Goal: Task Accomplishment & Management: Complete application form

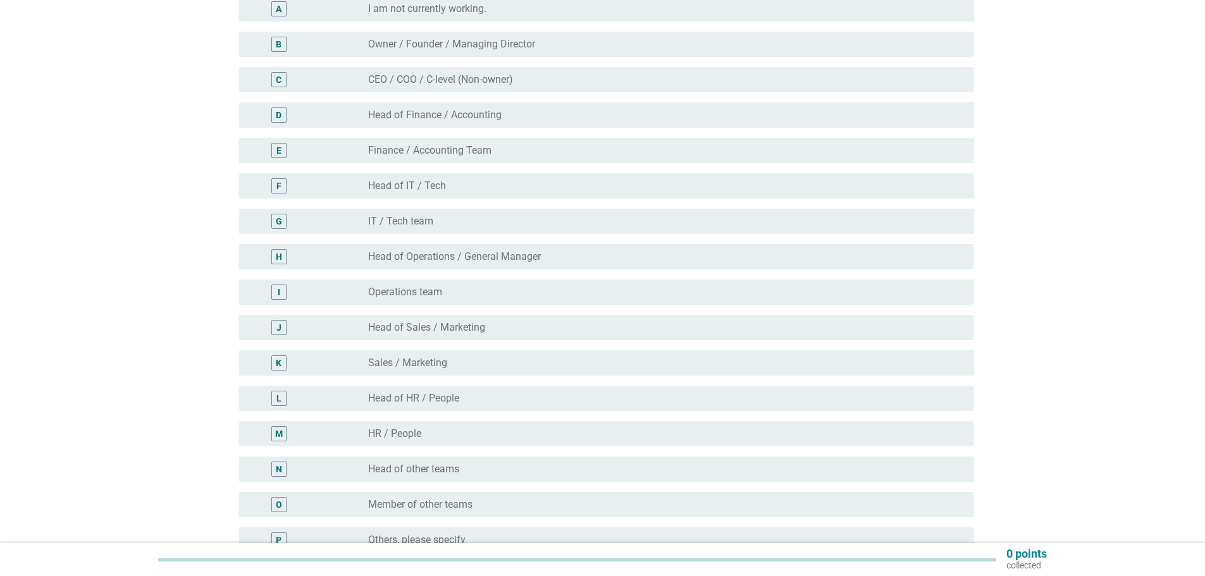
scroll to position [190, 0]
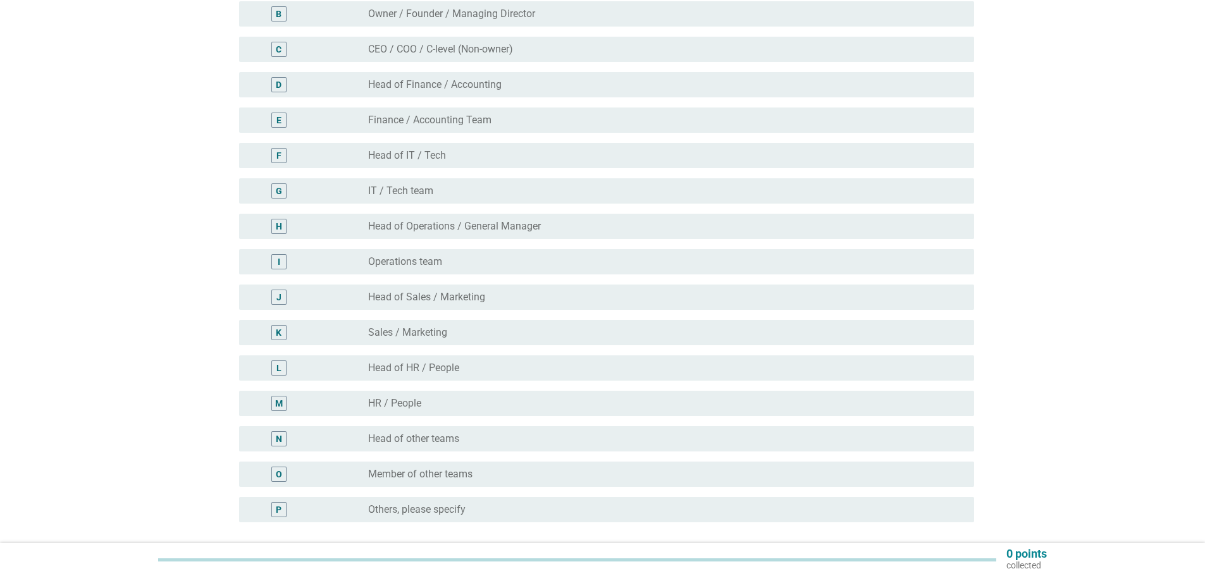
click at [426, 278] on div "I radio_button_unchecked Operations team" at bounding box center [603, 261] width 743 height 35
click at [414, 265] on label "Operations team" at bounding box center [405, 262] width 74 height 13
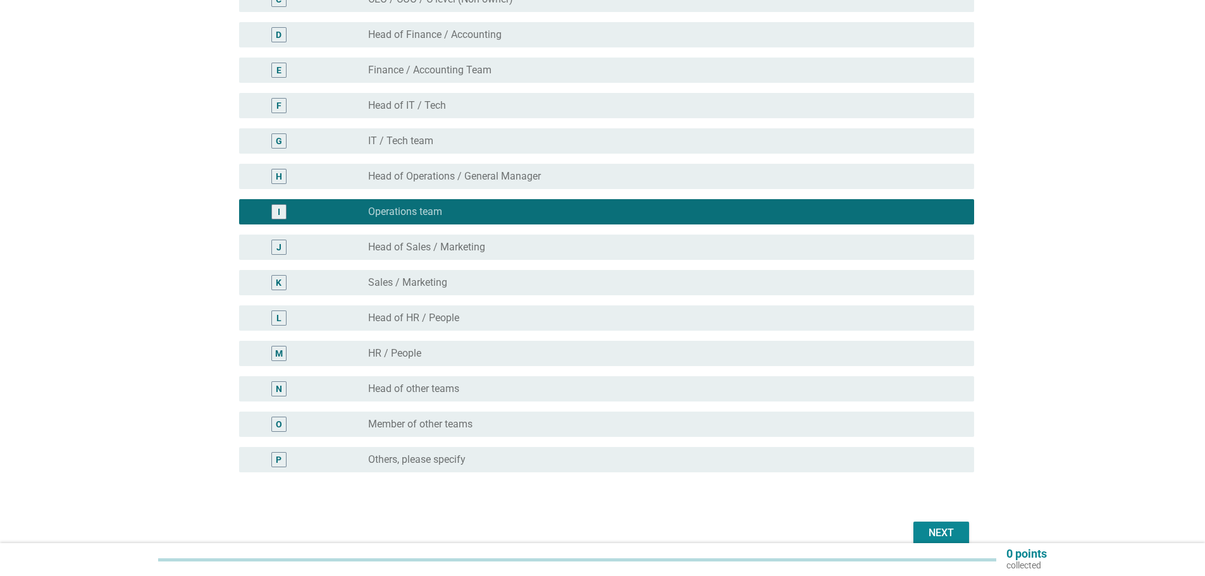
scroll to position [302, 0]
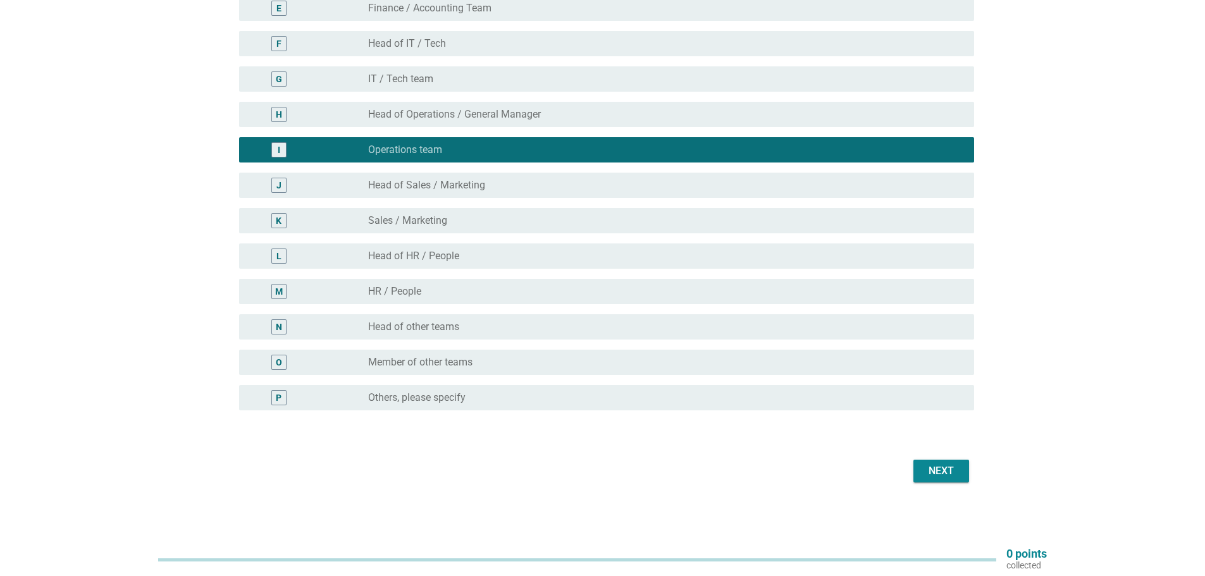
click at [915, 468] on button "Next" at bounding box center [941, 471] width 56 height 23
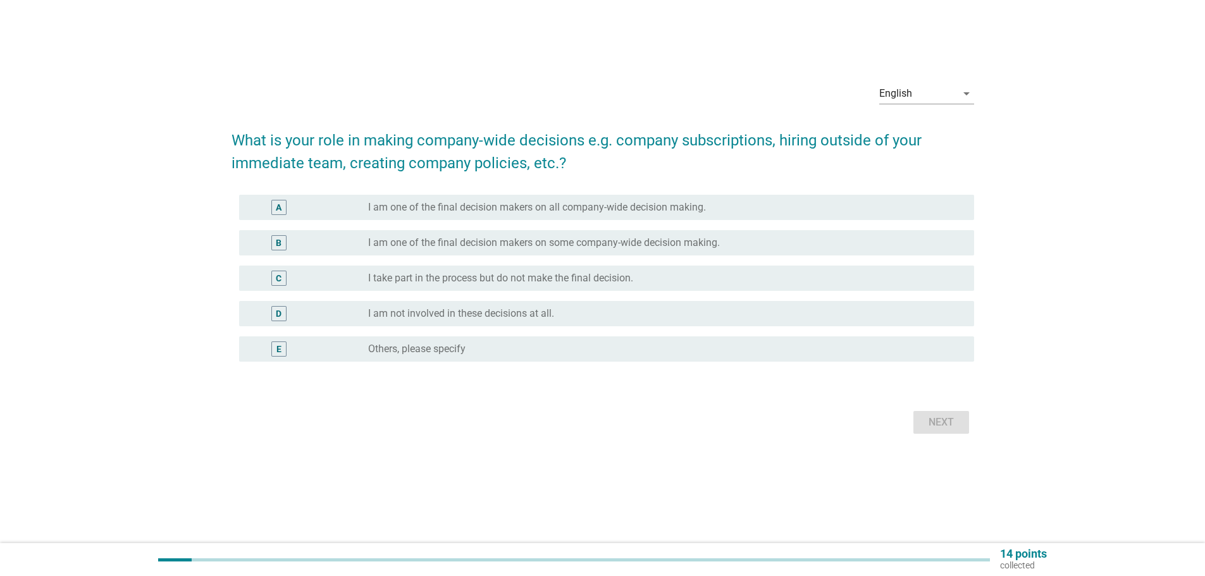
scroll to position [0, 0]
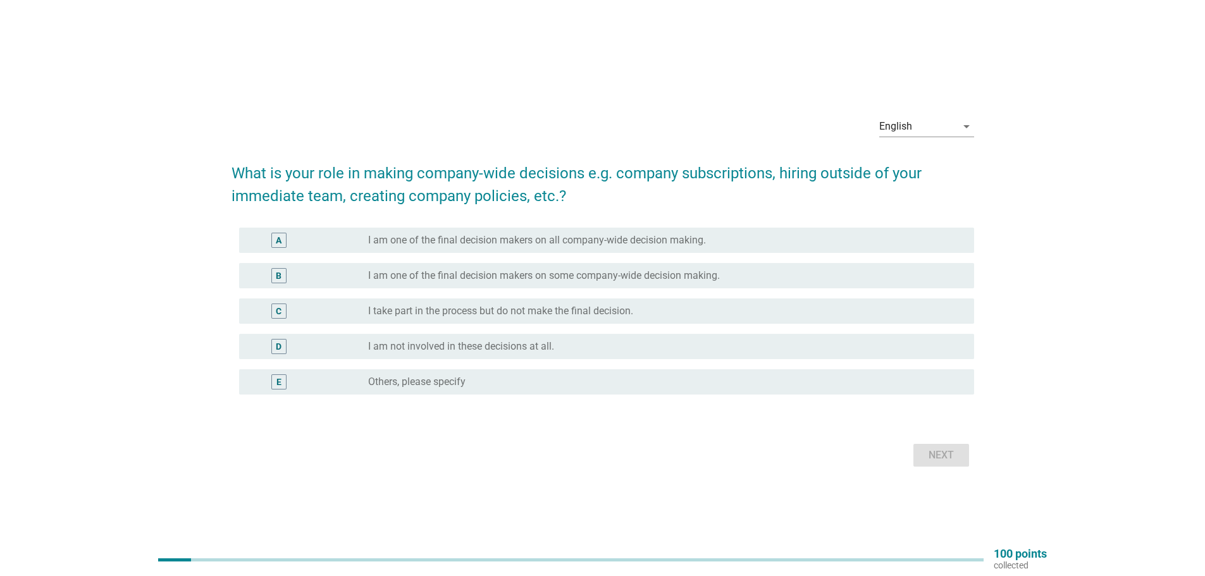
click at [488, 309] on label "I take part in the process but do not make the final decision." at bounding box center [500, 311] width 265 height 13
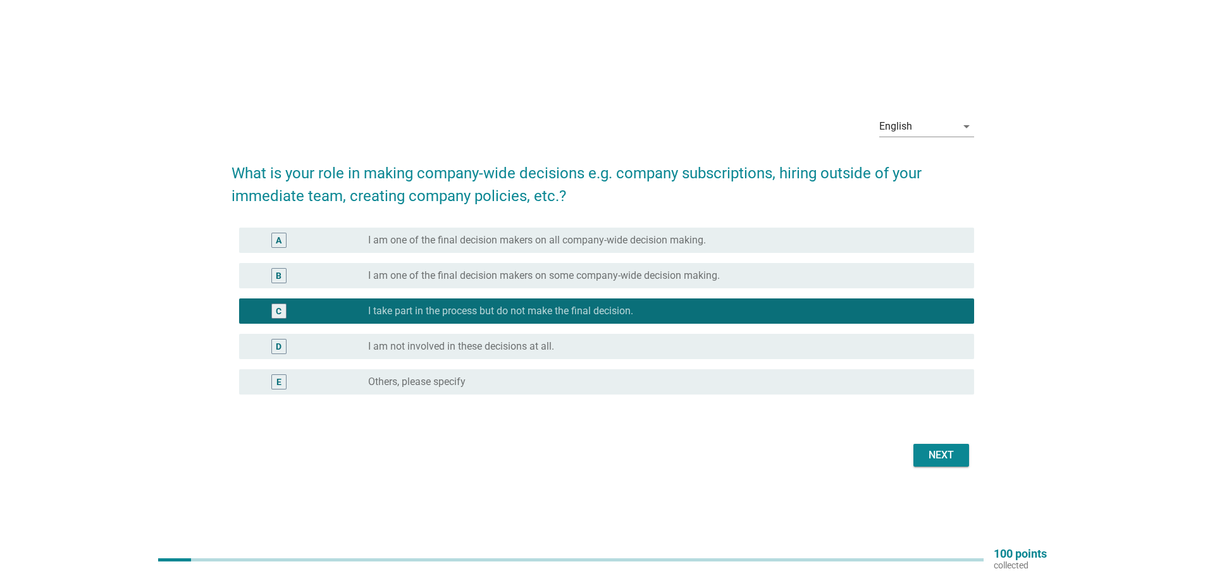
click at [929, 463] on button "Next" at bounding box center [941, 455] width 56 height 23
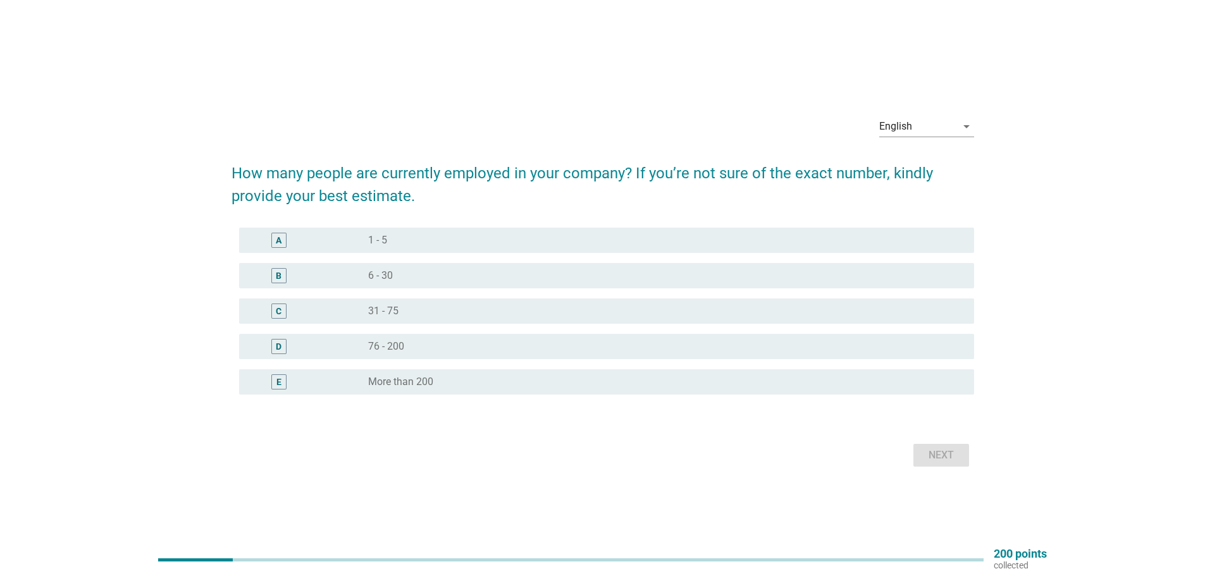
click at [407, 341] on div "radio_button_unchecked 76 - 200" at bounding box center [661, 346] width 586 height 13
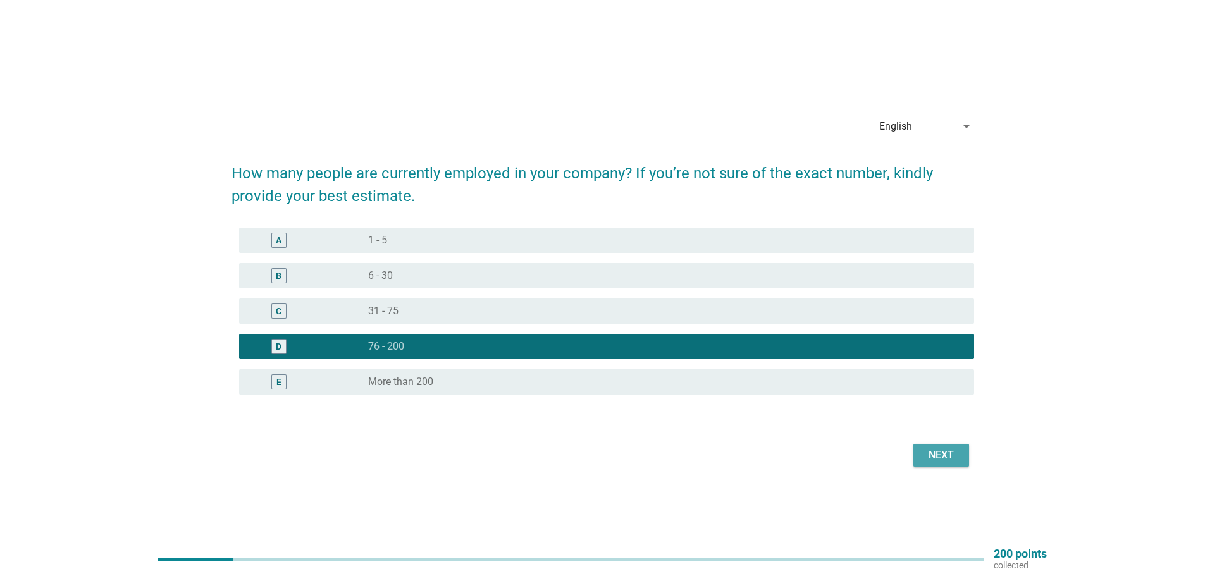
click at [924, 455] on div "Next" at bounding box center [941, 455] width 35 height 15
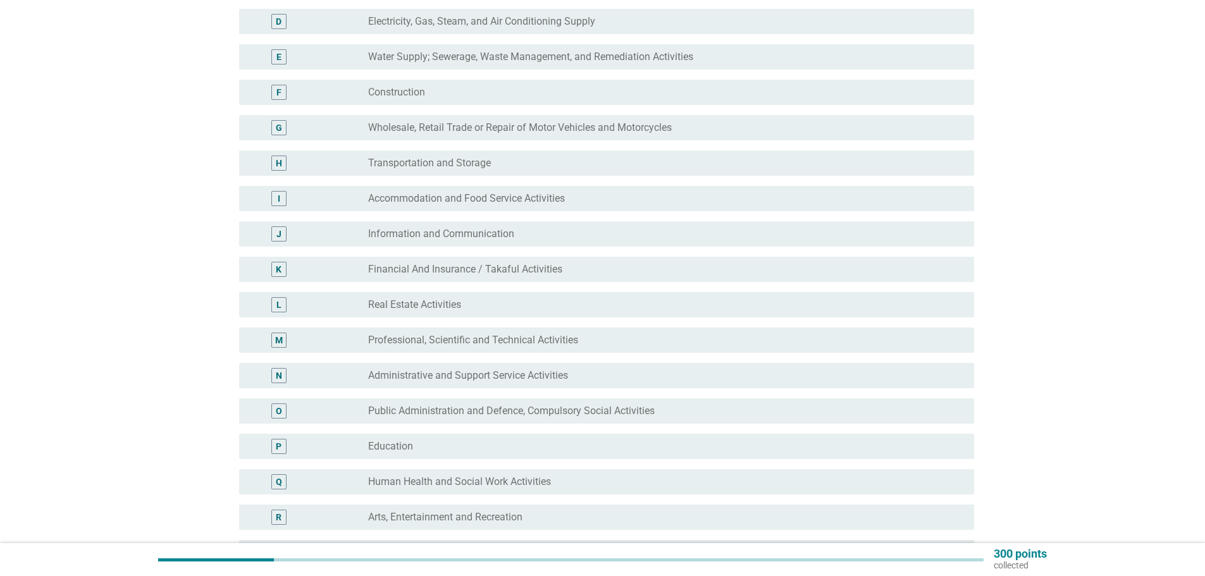
scroll to position [190, 0]
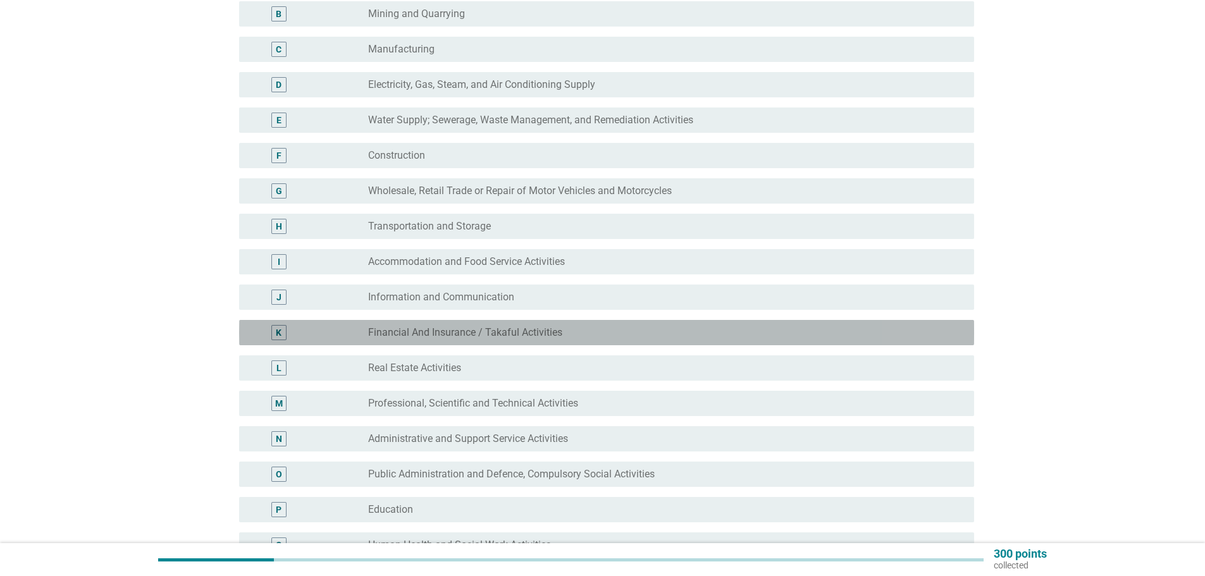
click at [512, 339] on div "radio_button_unchecked Financial And Insurance / Takaful Activities" at bounding box center [666, 332] width 596 height 15
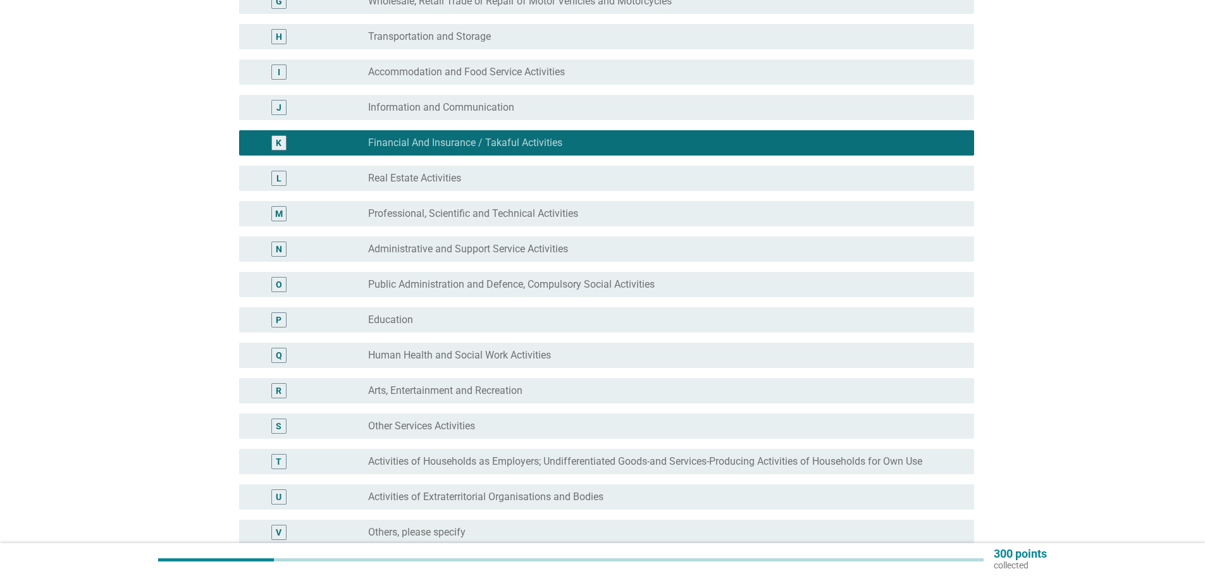
scroll to position [506, 0]
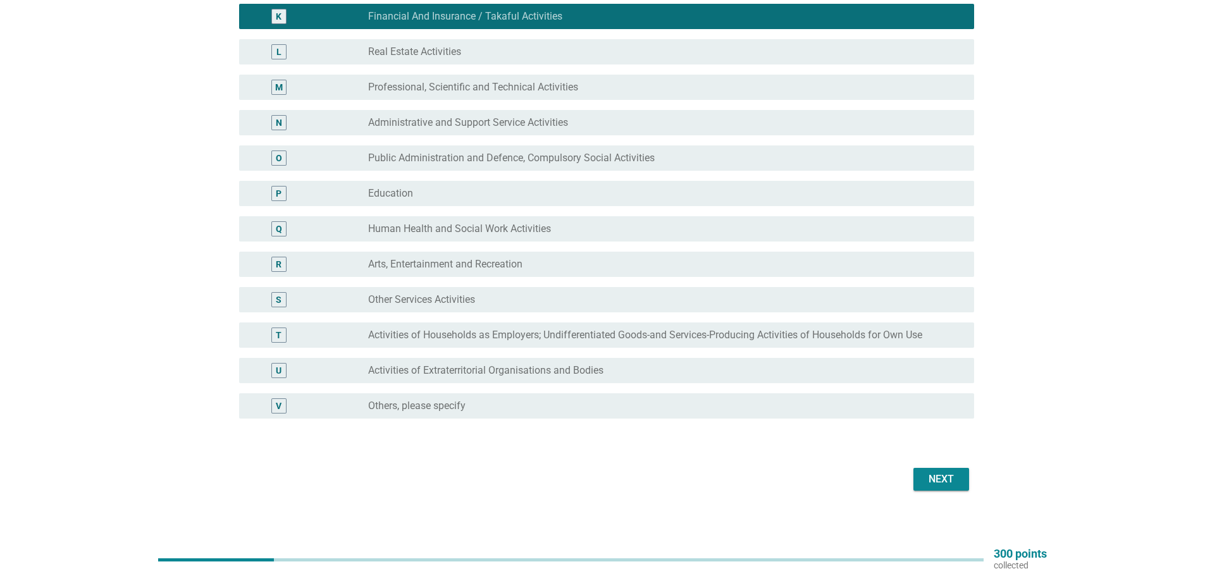
click at [953, 487] on button "Next" at bounding box center [941, 479] width 56 height 23
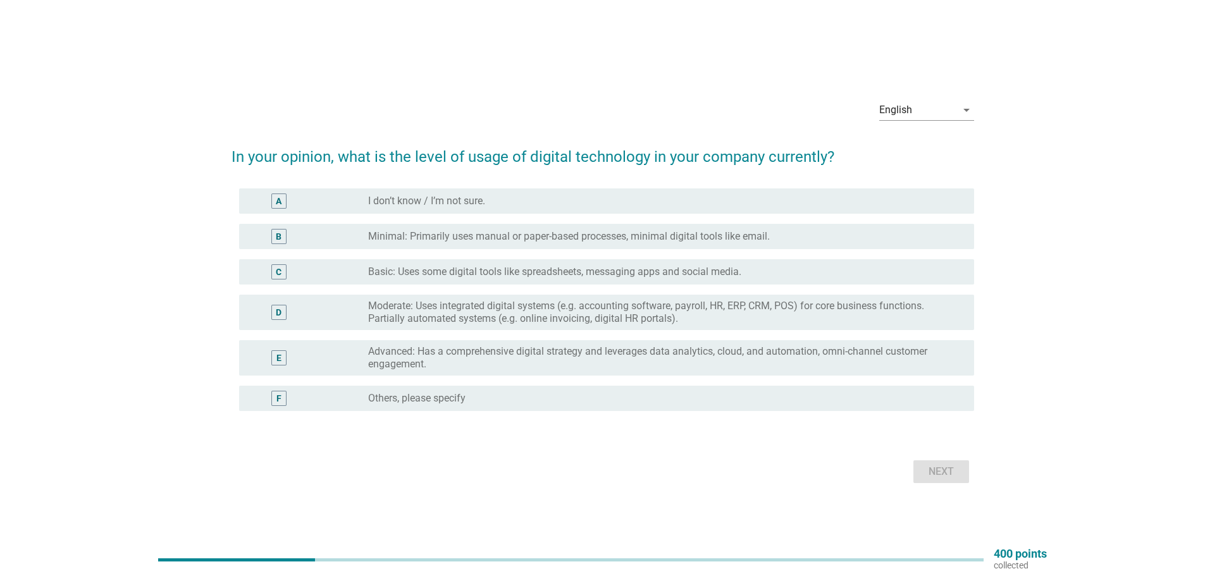
click at [425, 358] on label "Advanced: Has a comprehensive digital strategy and leverages data analytics, cl…" at bounding box center [661, 357] width 586 height 25
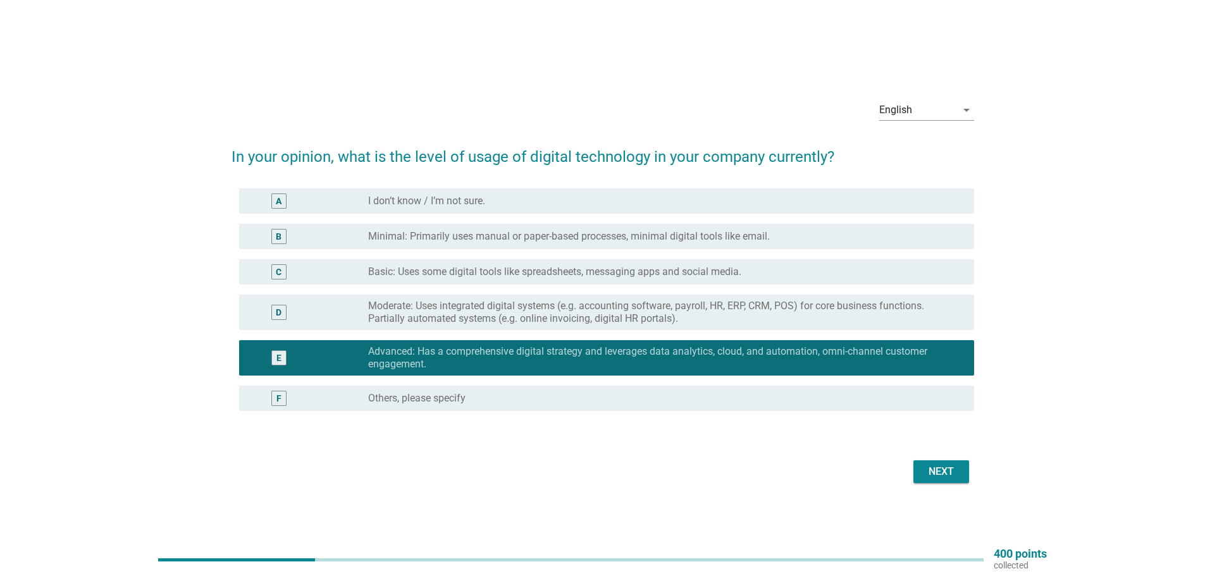
click at [953, 468] on div "Next" at bounding box center [941, 471] width 35 height 15
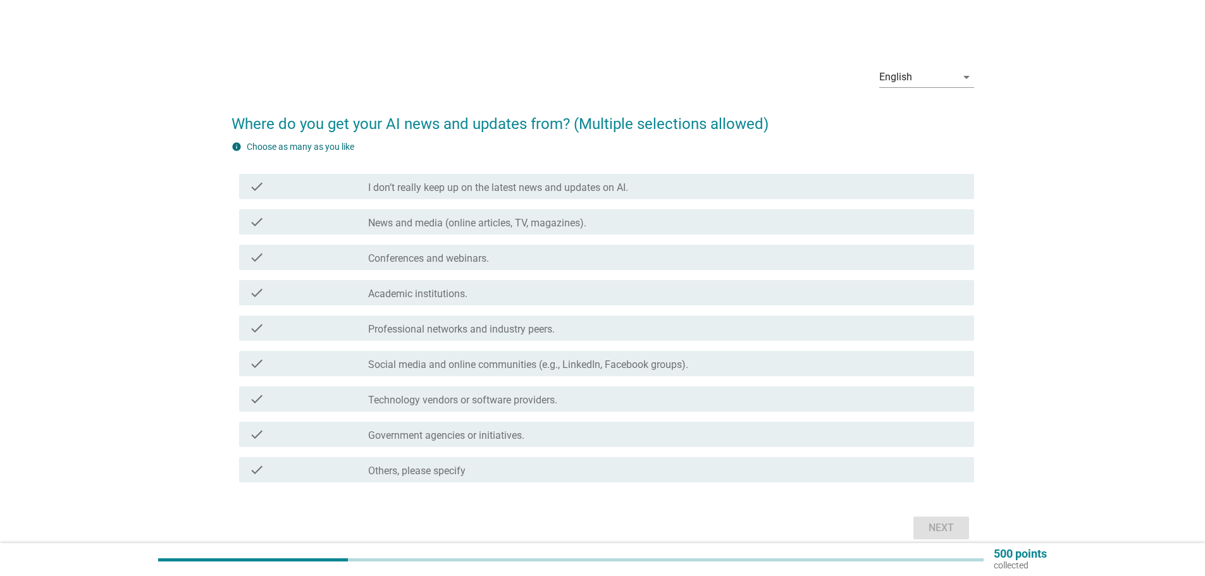
click at [430, 186] on label "I don’t really keep up on the latest news and updates on AI." at bounding box center [498, 188] width 260 height 13
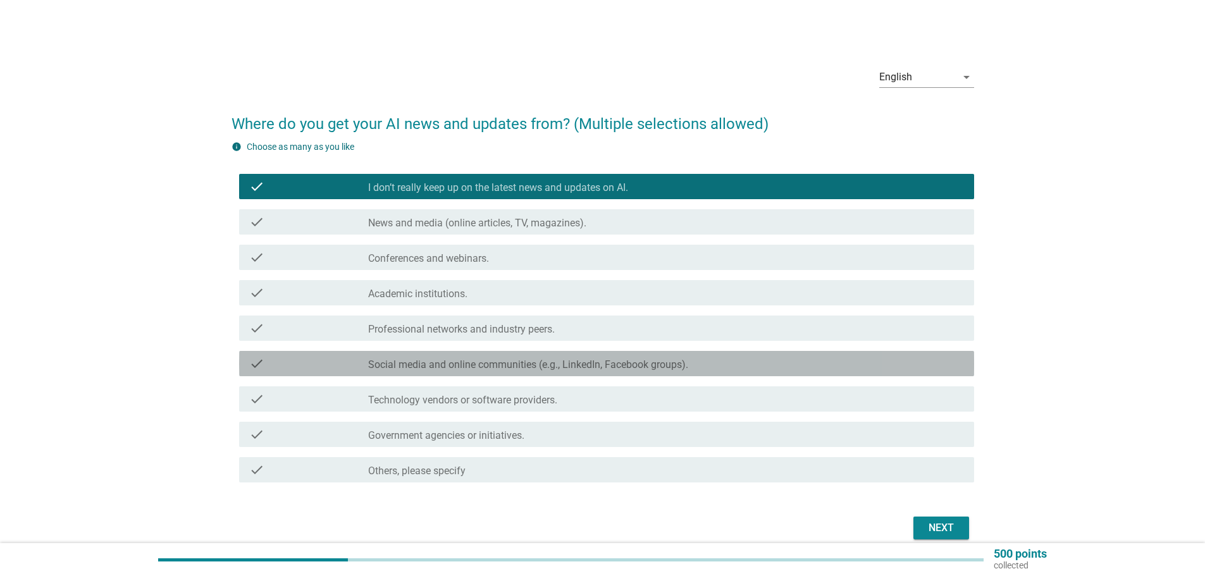
click at [521, 359] on label "Social media and online communities (e.g., LinkedIn, Facebook groups)." at bounding box center [528, 365] width 320 height 13
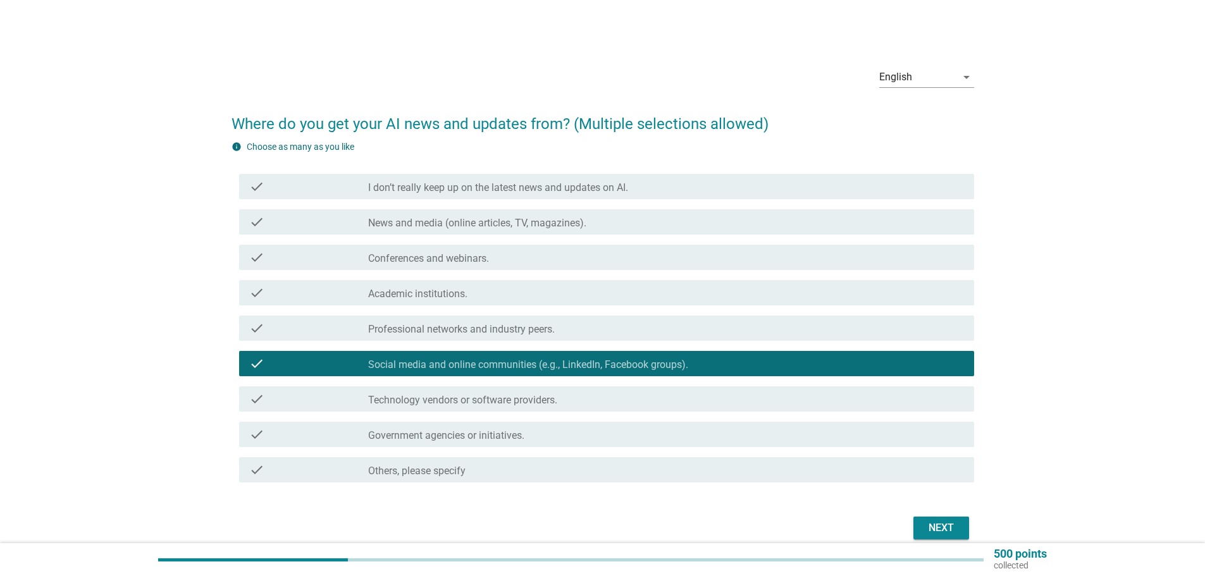
click at [499, 195] on div "check check_box I don’t really keep up on the latest news and updates on AI." at bounding box center [606, 186] width 735 height 25
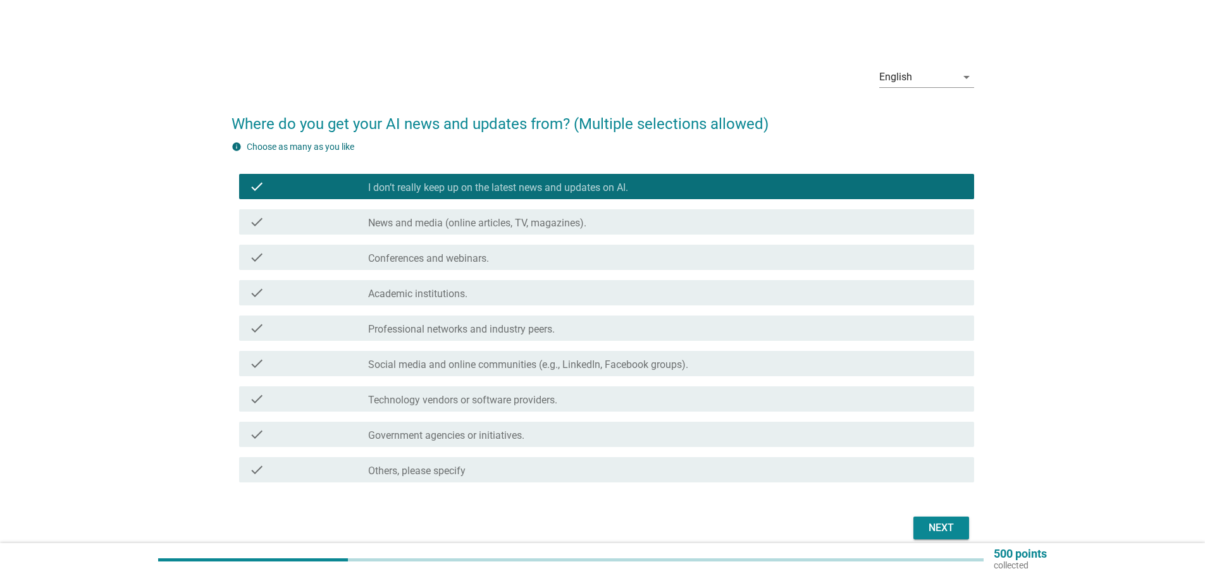
click at [269, 372] on div "check check_box Social media and online communities (e.g., LinkedIn, Facebook g…" at bounding box center [606, 363] width 735 height 25
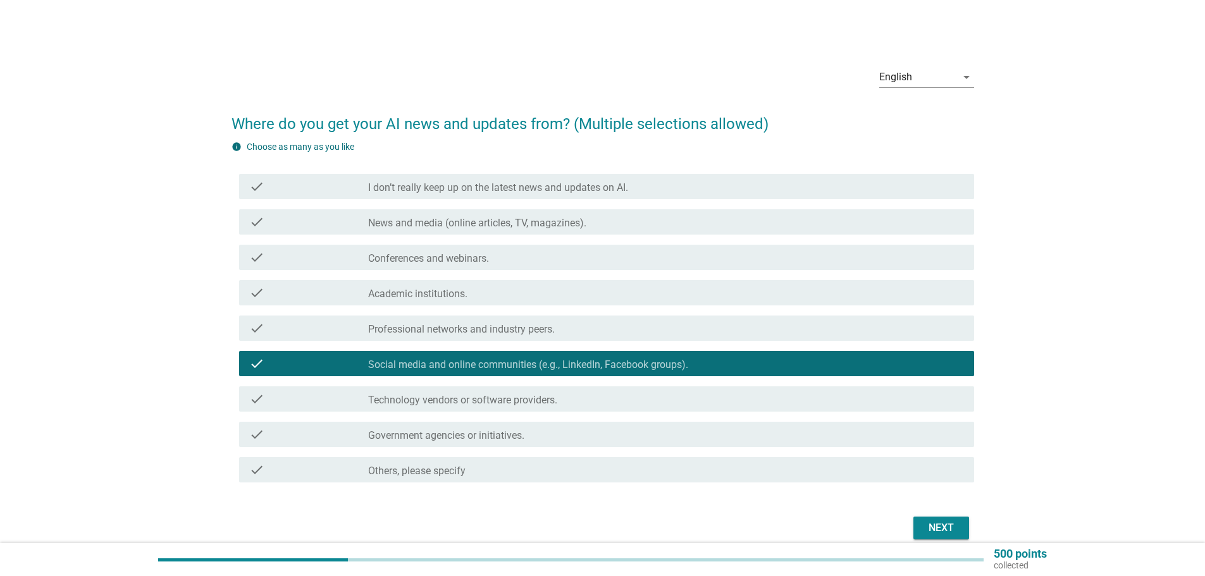
click at [256, 367] on icon "check" at bounding box center [256, 363] width 15 height 15
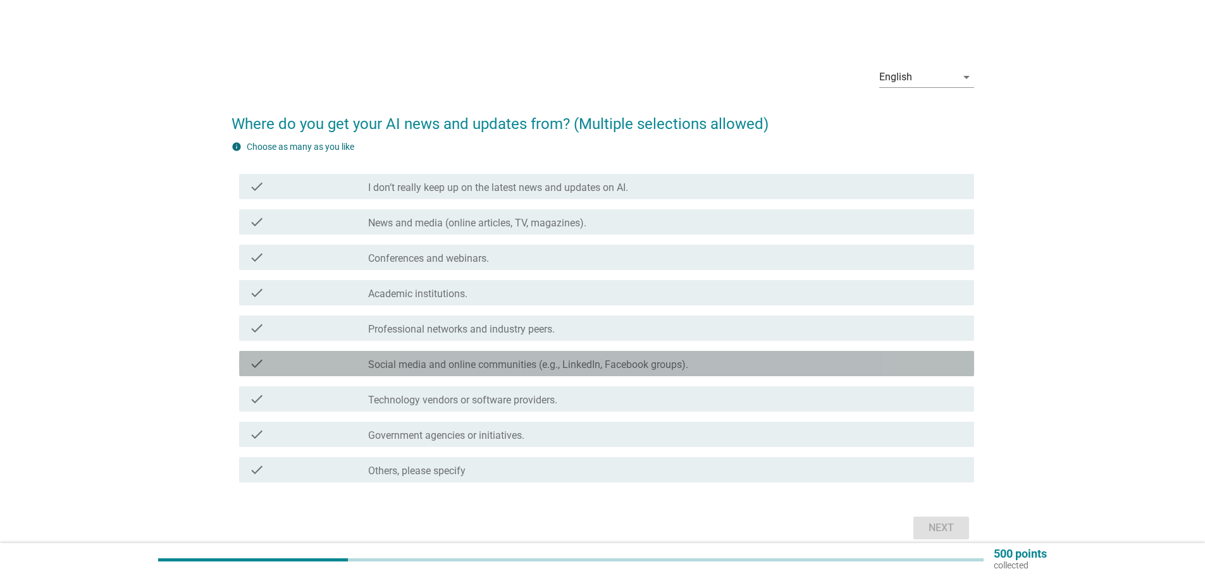
click at [256, 366] on icon "check" at bounding box center [256, 363] width 15 height 15
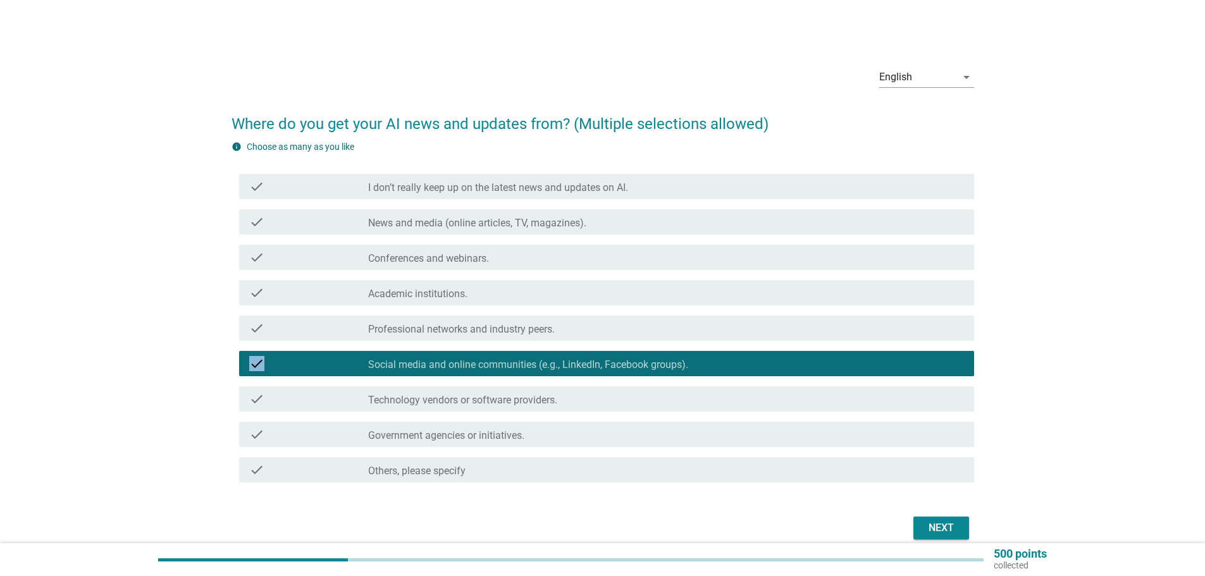
click at [256, 366] on icon "check" at bounding box center [256, 363] width 15 height 15
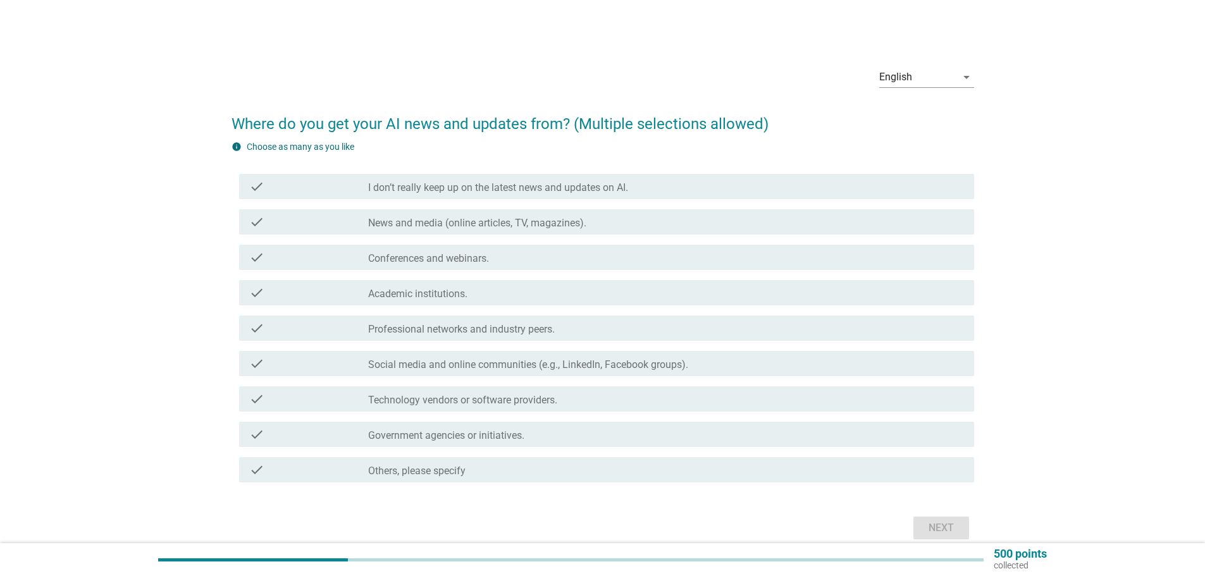
click at [267, 332] on div "check" at bounding box center [308, 328] width 119 height 15
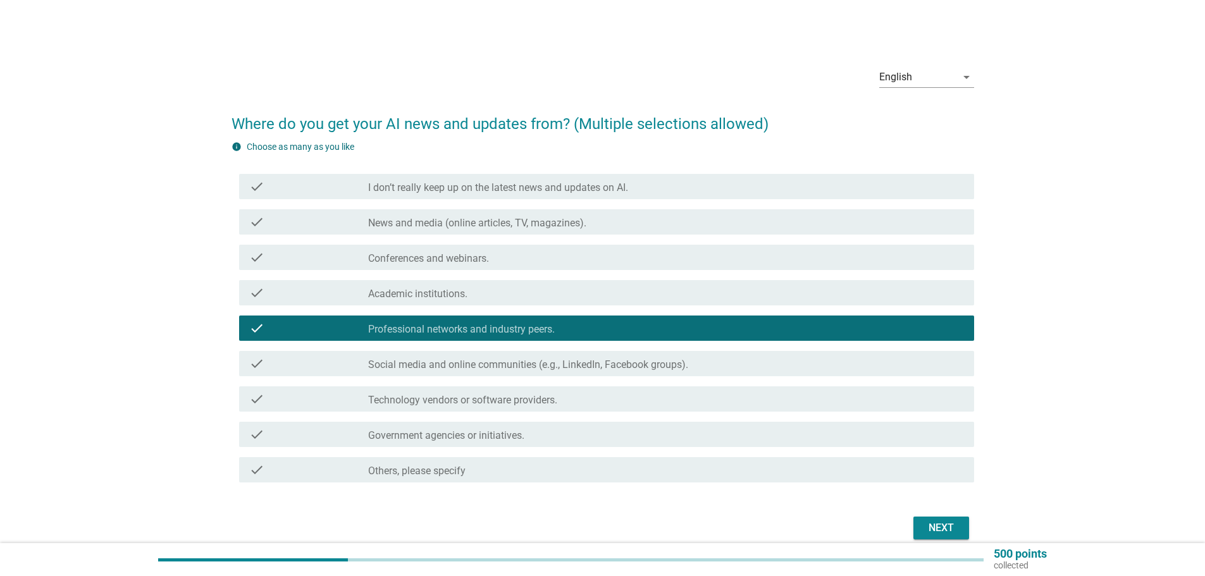
click at [257, 331] on icon "check" at bounding box center [256, 328] width 15 height 15
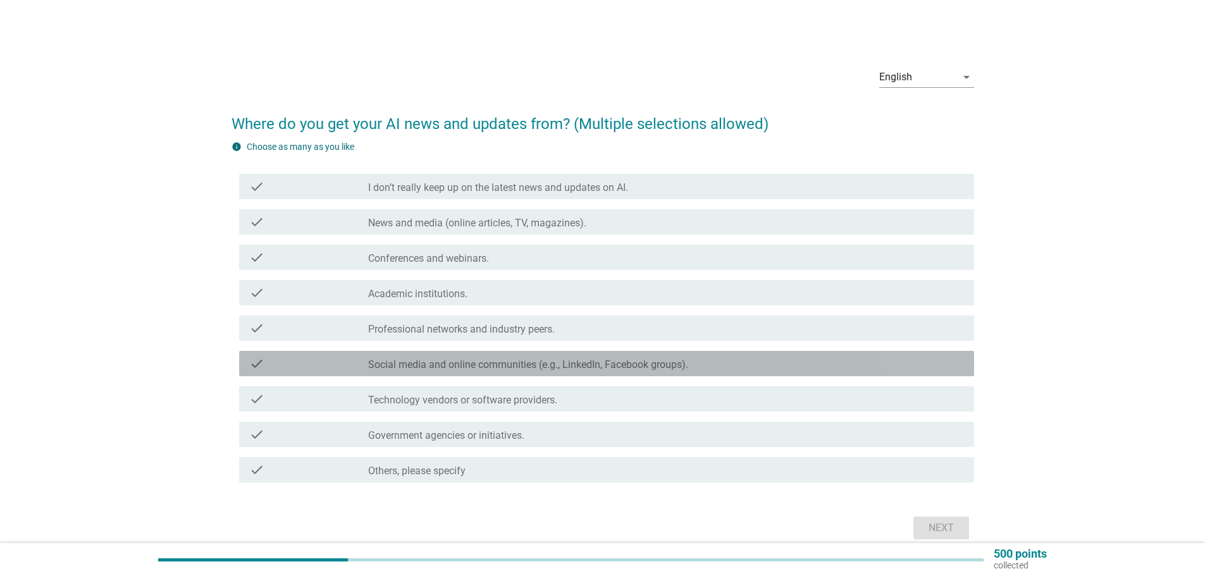
click at [254, 357] on icon "check" at bounding box center [256, 363] width 15 height 15
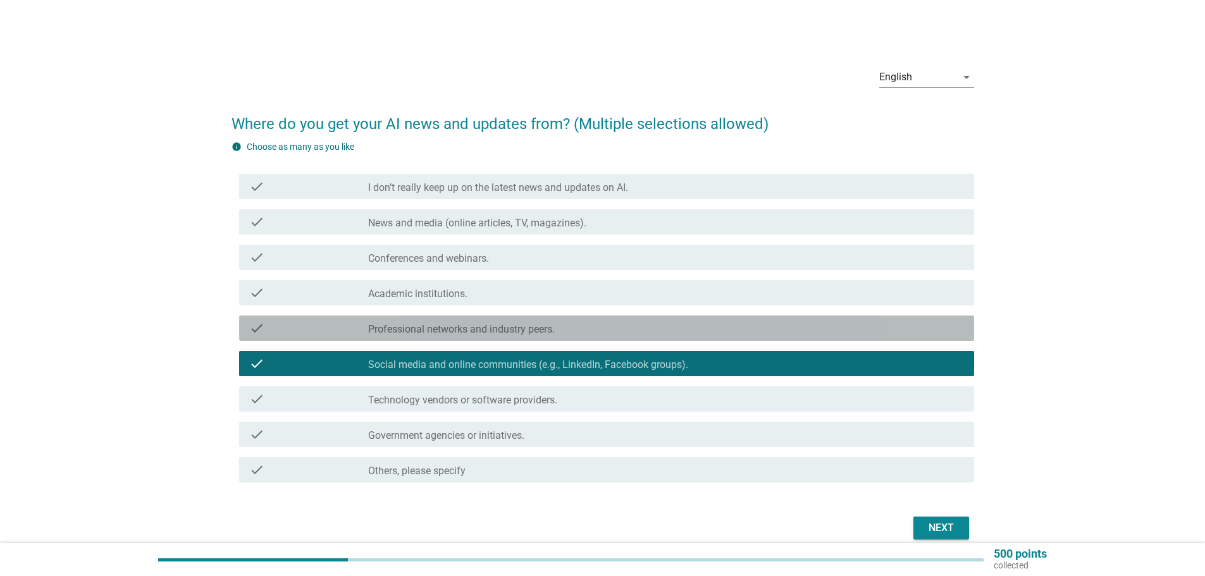
click at [262, 334] on icon "check" at bounding box center [256, 328] width 15 height 15
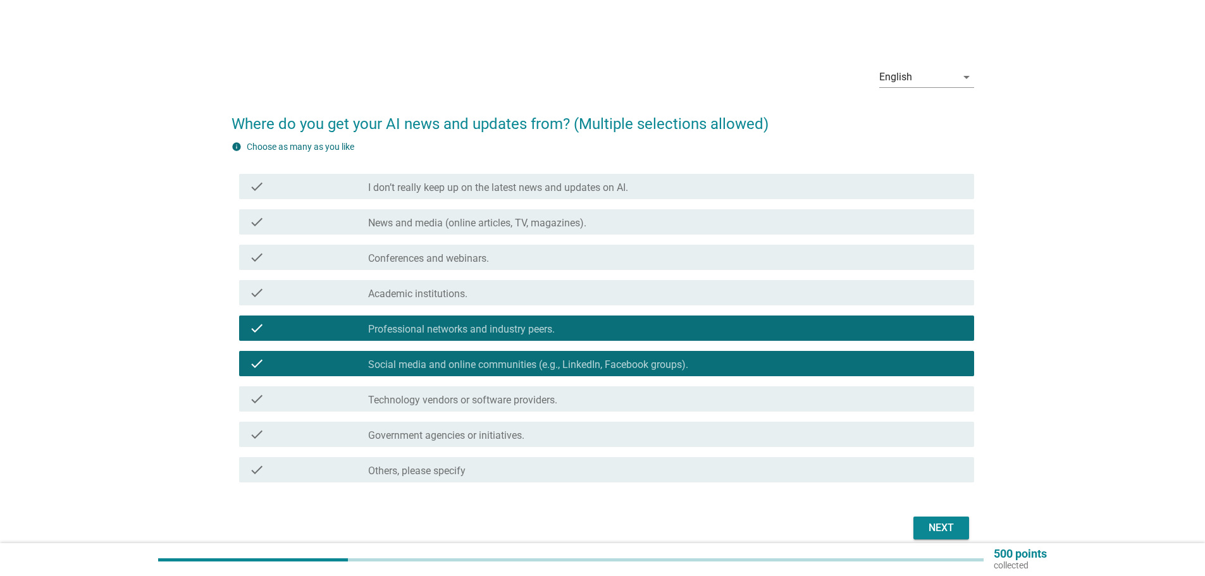
click at [304, 299] on div "check" at bounding box center [308, 292] width 119 height 15
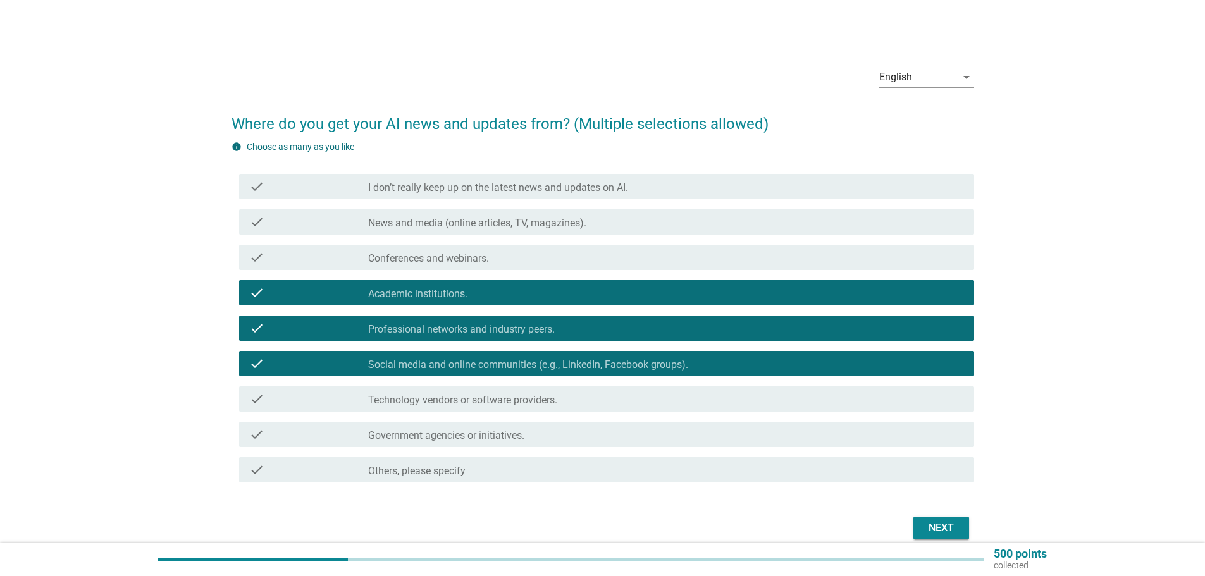
click at [313, 329] on div "check" at bounding box center [308, 328] width 119 height 15
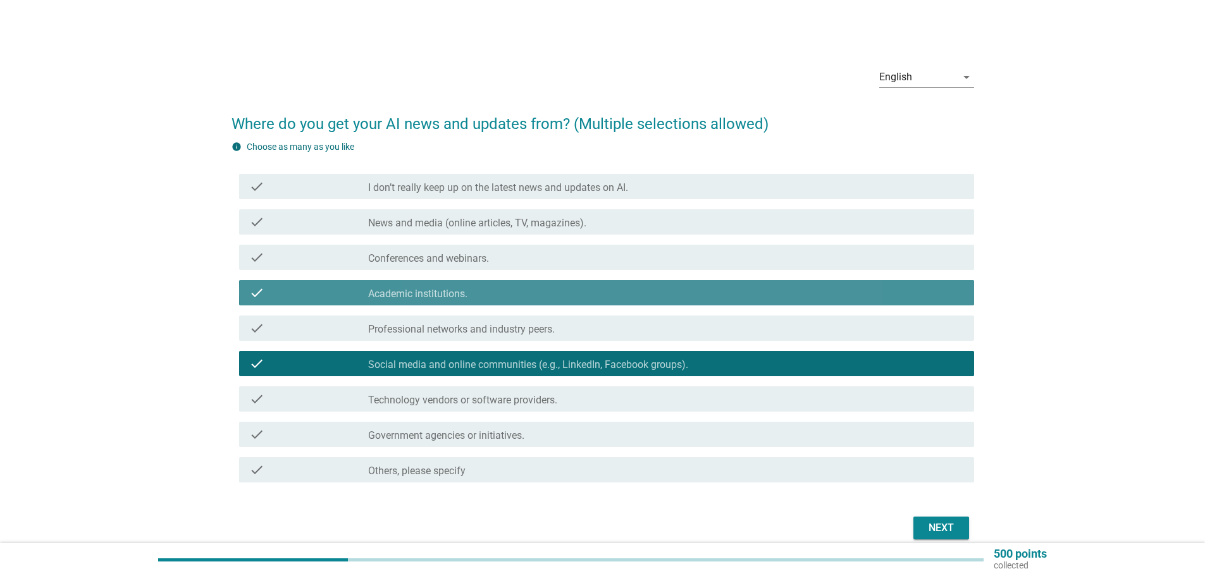
click at [323, 304] on div "check check_box_outline_blank Academic institutions." at bounding box center [606, 292] width 735 height 25
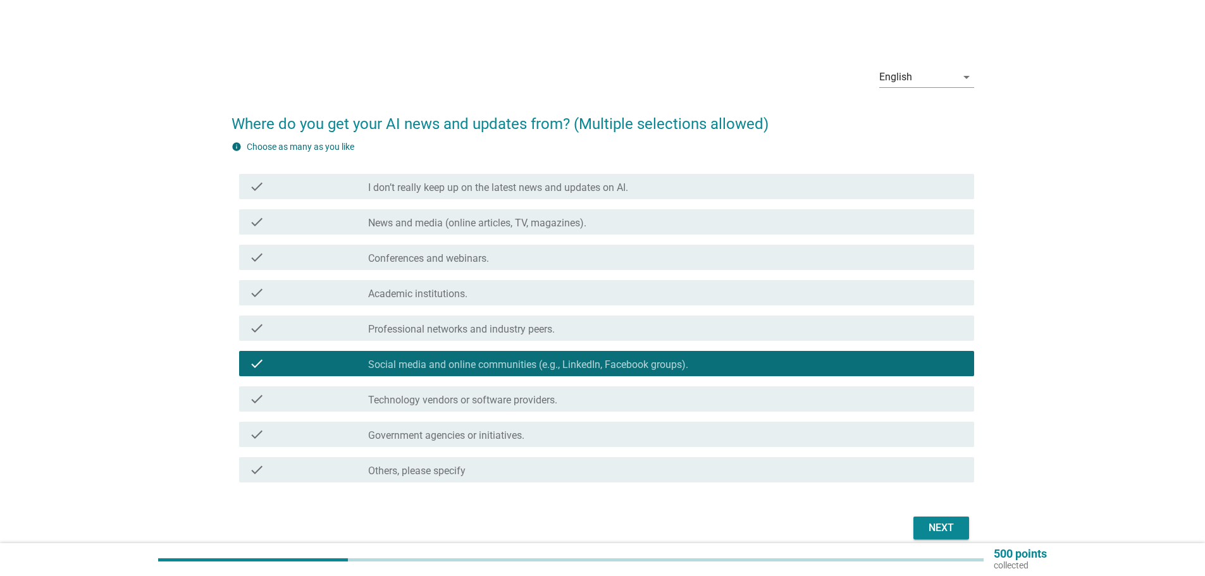
click at [364, 169] on div "check check_box I don’t really keep up on the latest news and updates on AI." at bounding box center [603, 186] width 743 height 35
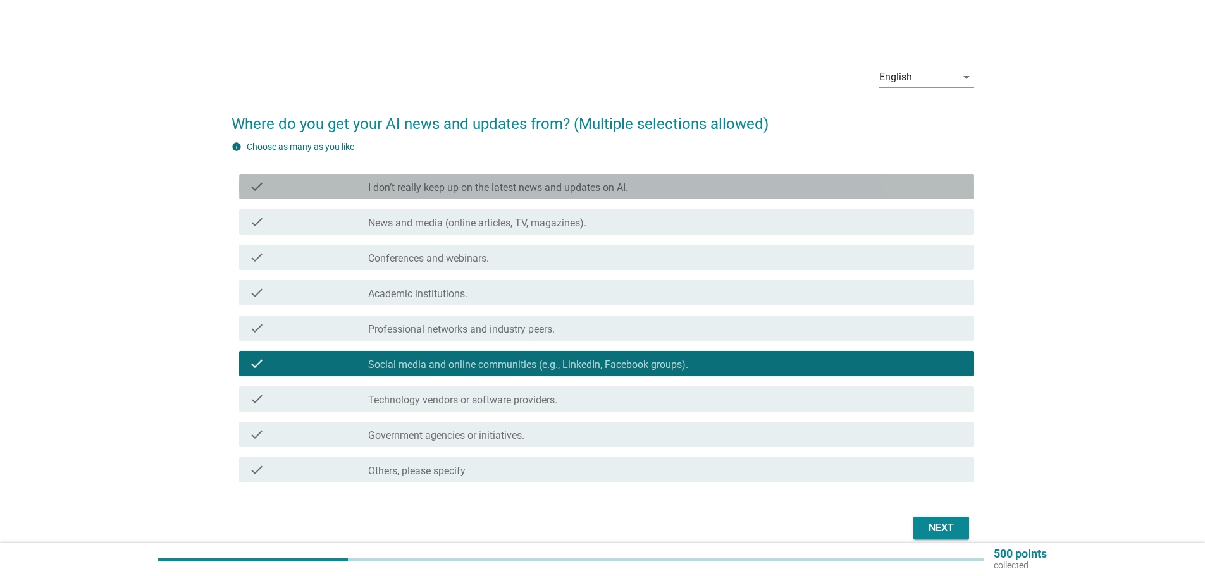
click at [409, 194] on div "check check_box I don’t really keep up on the latest news and updates on AI." at bounding box center [606, 186] width 735 height 25
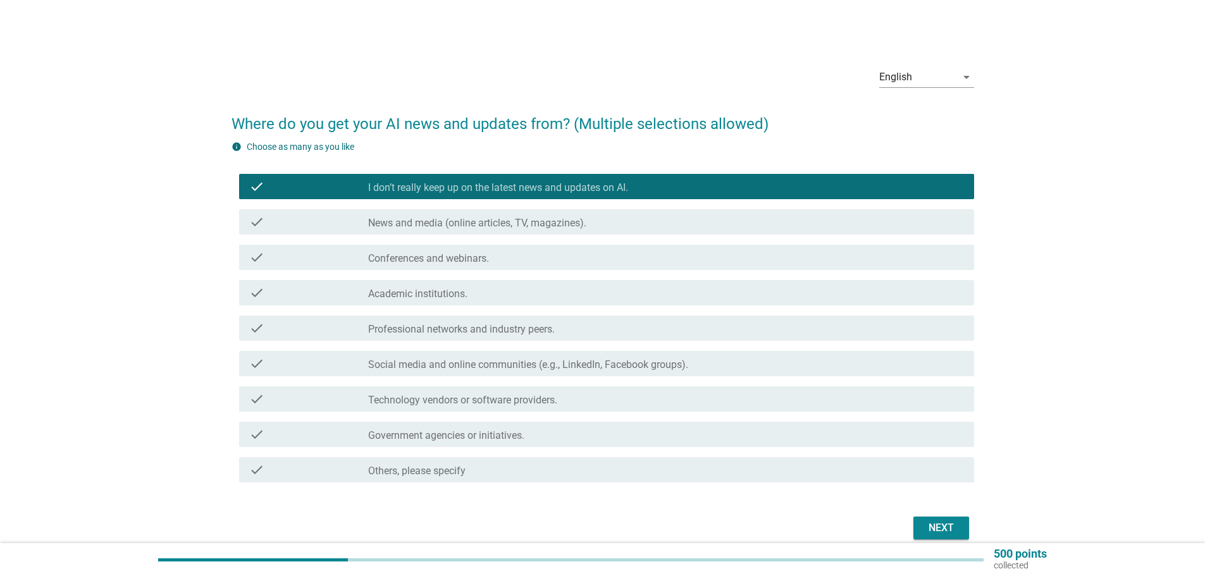
drag, startPoint x: 422, startPoint y: 347, endPoint x: 422, endPoint y: 356, distance: 8.2
click at [422, 352] on div "check check_box Social media and online communities (e.g., LinkedIn, Facebook g…" at bounding box center [603, 363] width 743 height 35
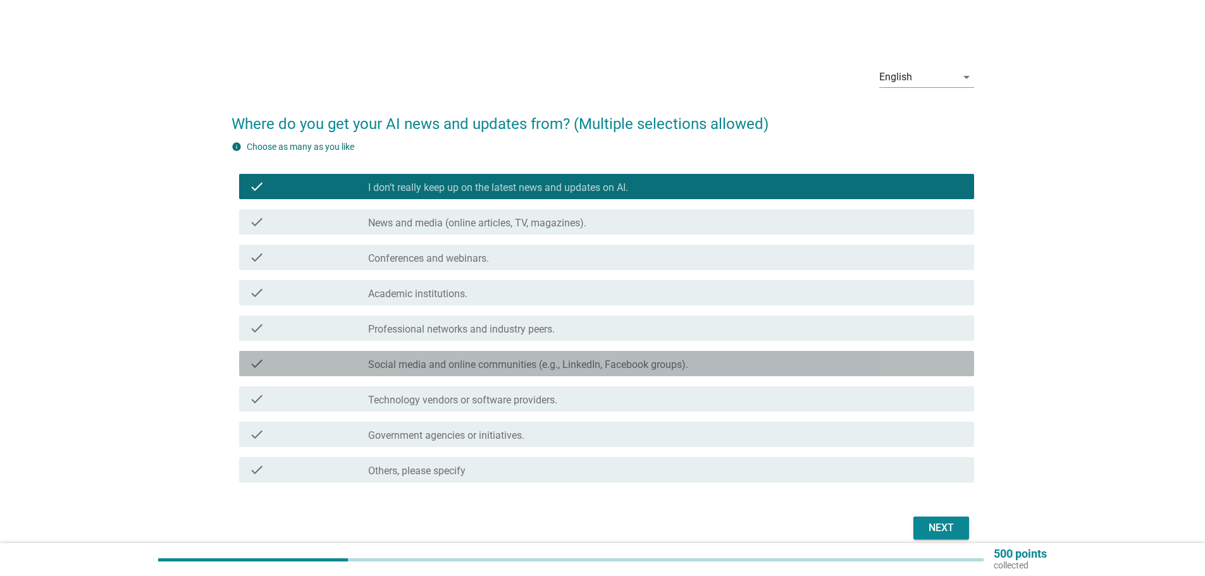
click at [418, 373] on div "check check_box Social media and online communities (e.g., LinkedIn, Facebook g…" at bounding box center [606, 363] width 735 height 25
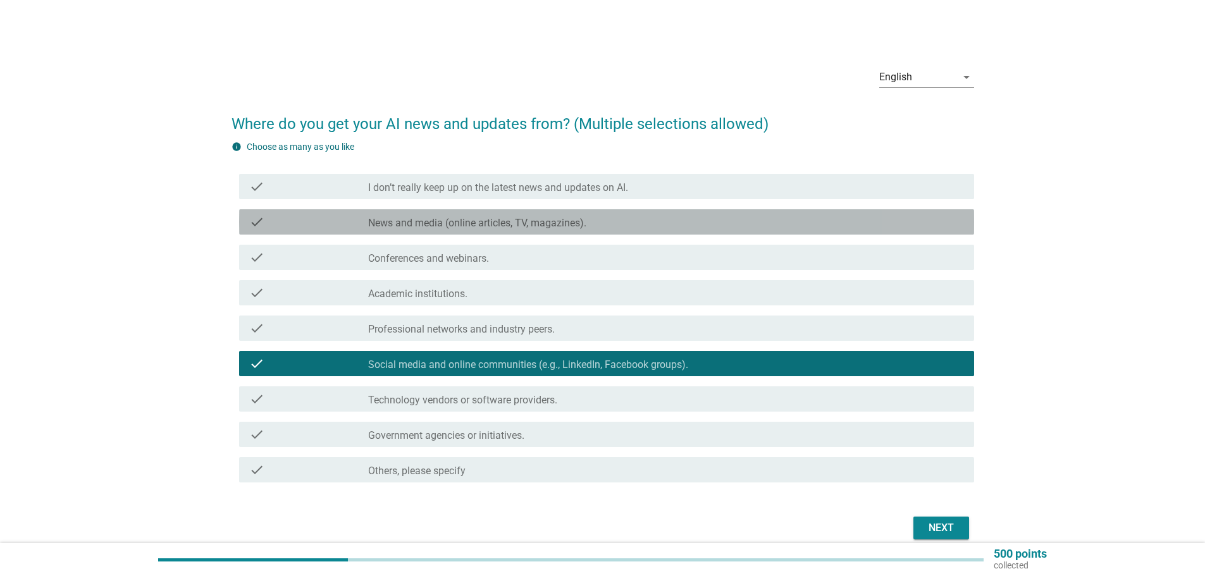
click at [486, 230] on div "check check_box_outline_blank News and media (online articles, TV, magazines)." at bounding box center [606, 221] width 735 height 25
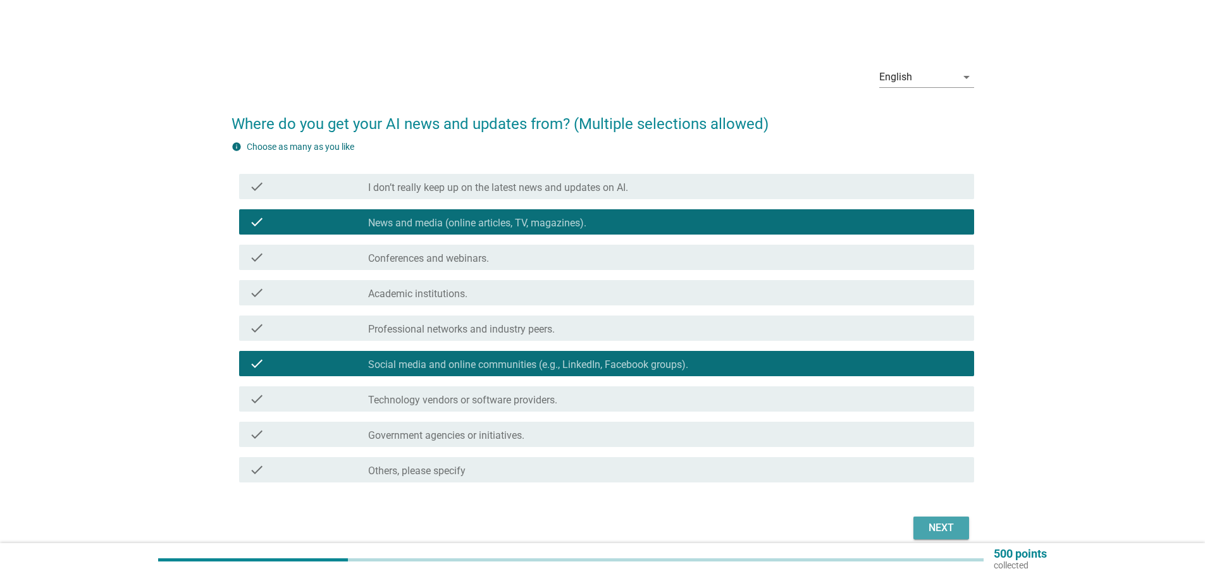
click at [939, 519] on button "Next" at bounding box center [941, 528] width 56 height 23
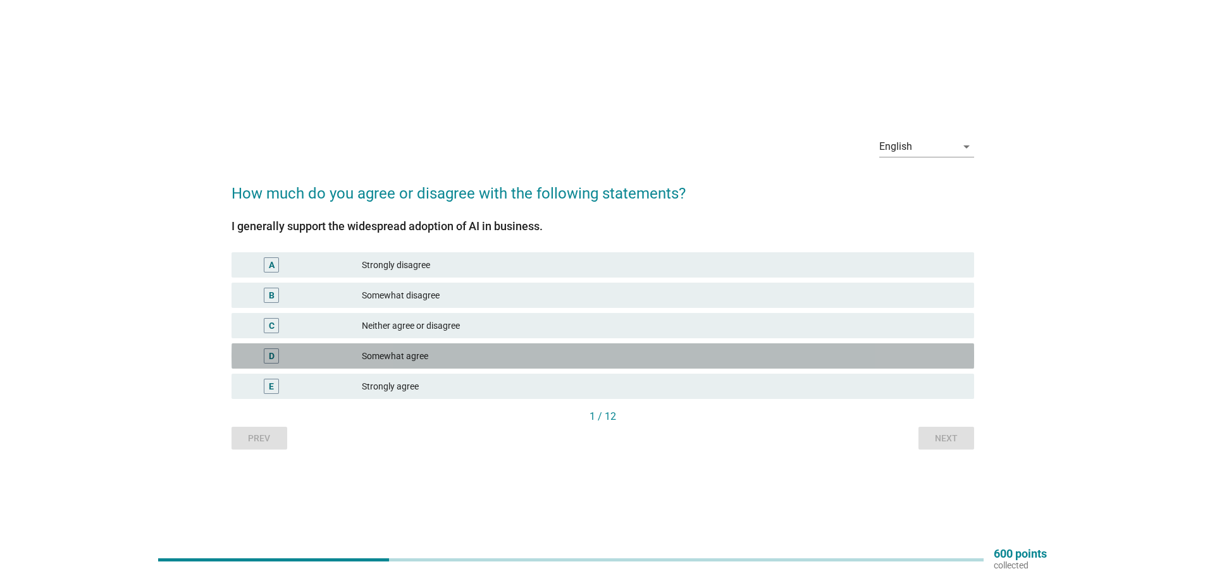
click at [333, 351] on div "D" at bounding box center [302, 356] width 120 height 15
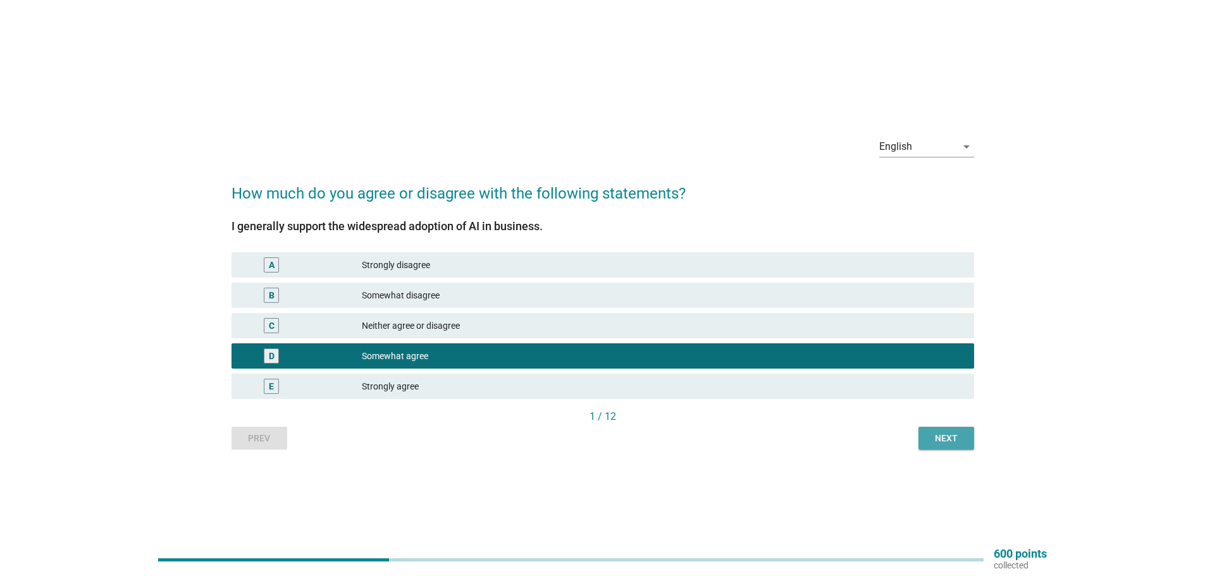
click at [931, 440] on div "Next" at bounding box center [946, 438] width 35 height 13
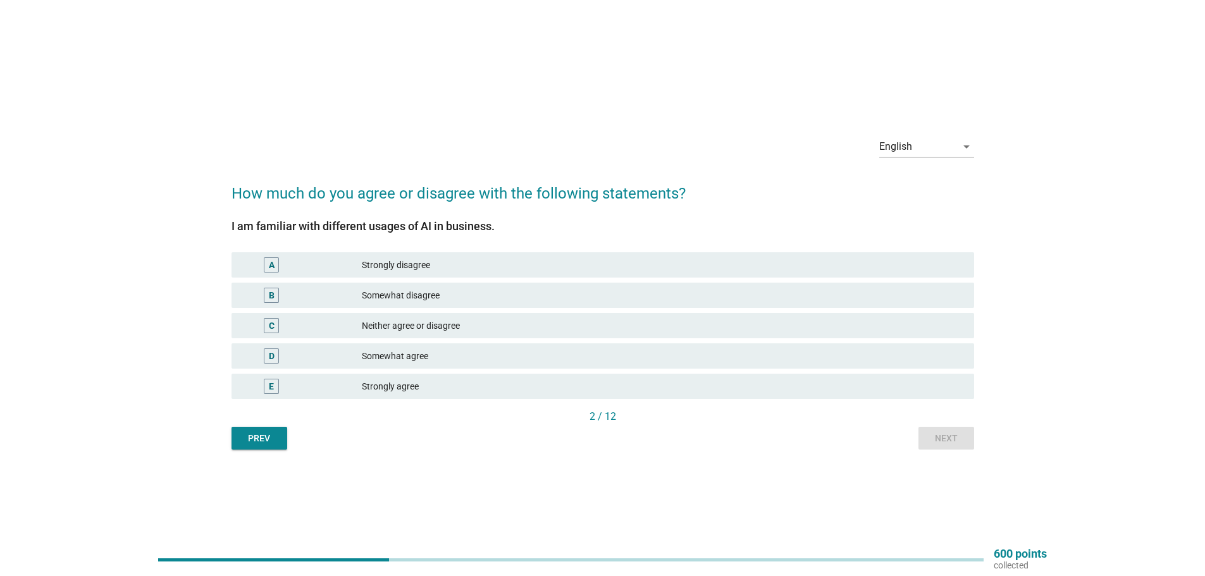
click at [387, 354] on div "Somewhat agree" at bounding box center [663, 356] width 602 height 15
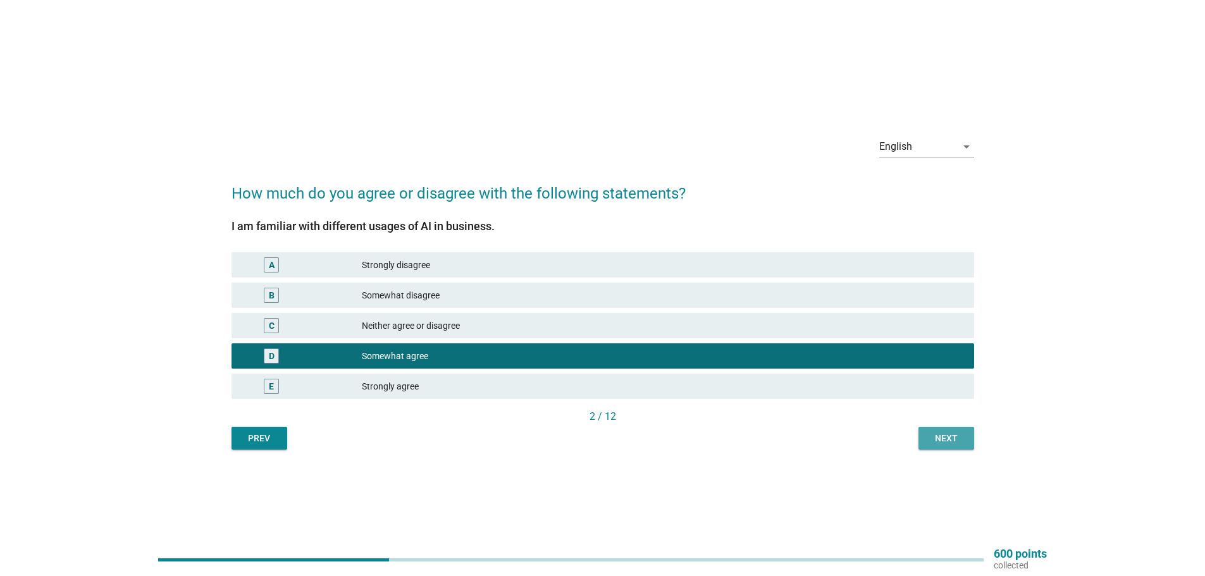
click at [939, 441] on div "Next" at bounding box center [946, 438] width 35 height 13
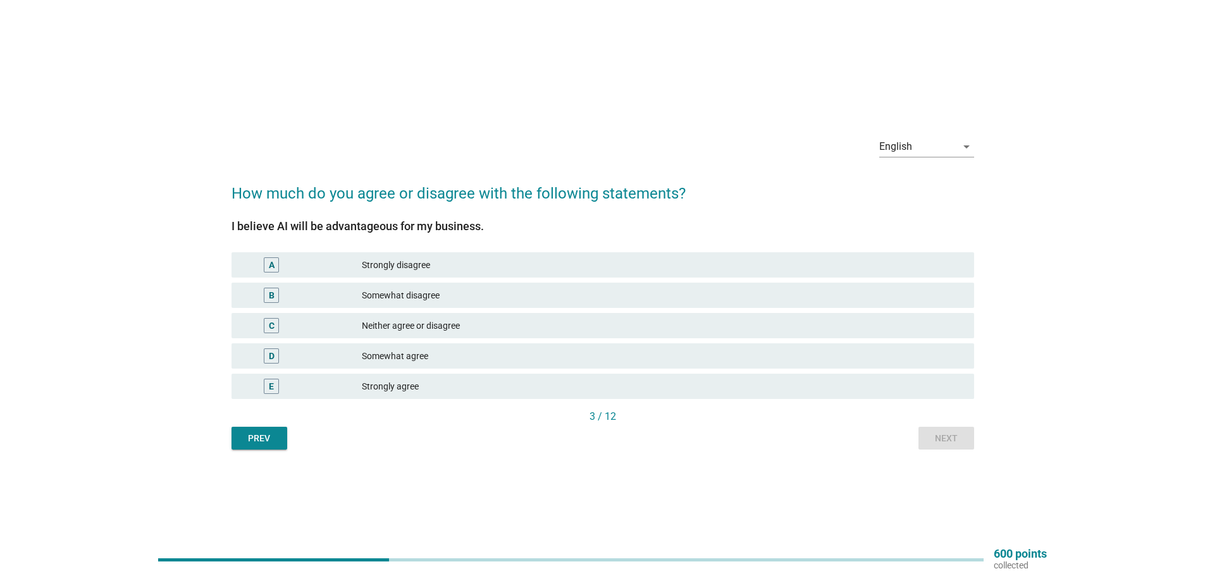
click at [262, 440] on div "Prev" at bounding box center [259, 438] width 35 height 13
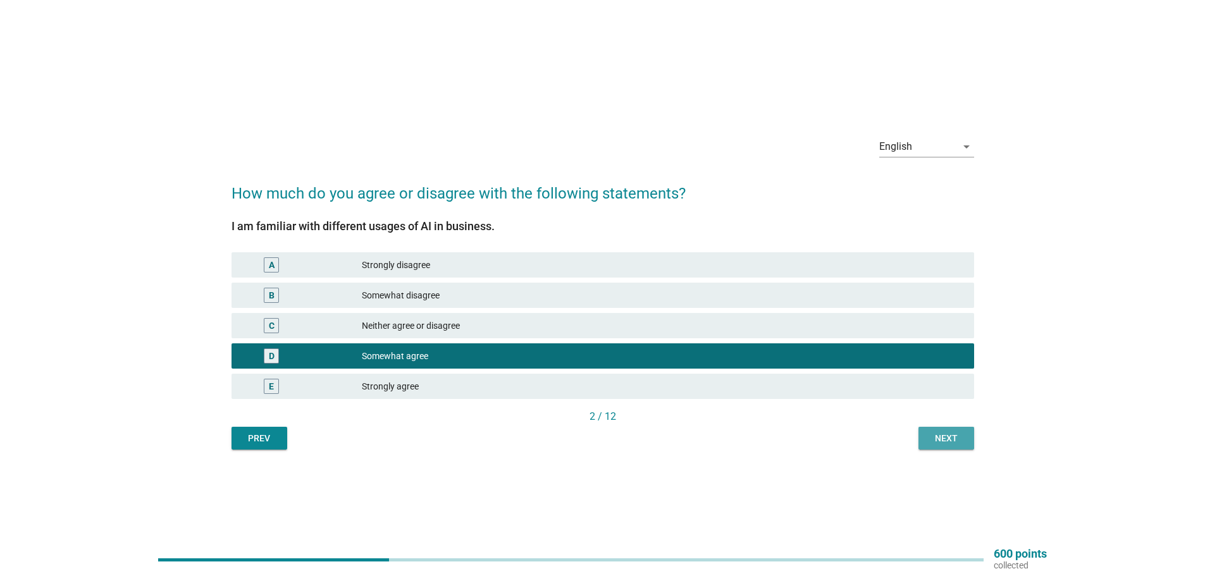
click at [924, 445] on button "Next" at bounding box center [947, 438] width 56 height 23
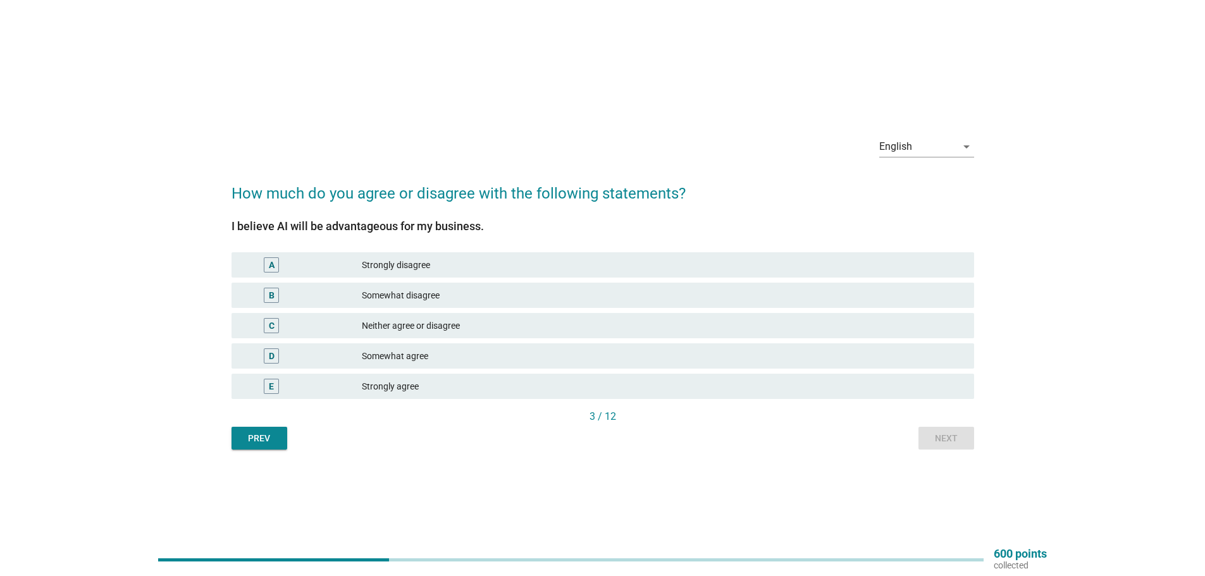
click at [269, 378] on div "E Strongly agree" at bounding box center [603, 386] width 743 height 25
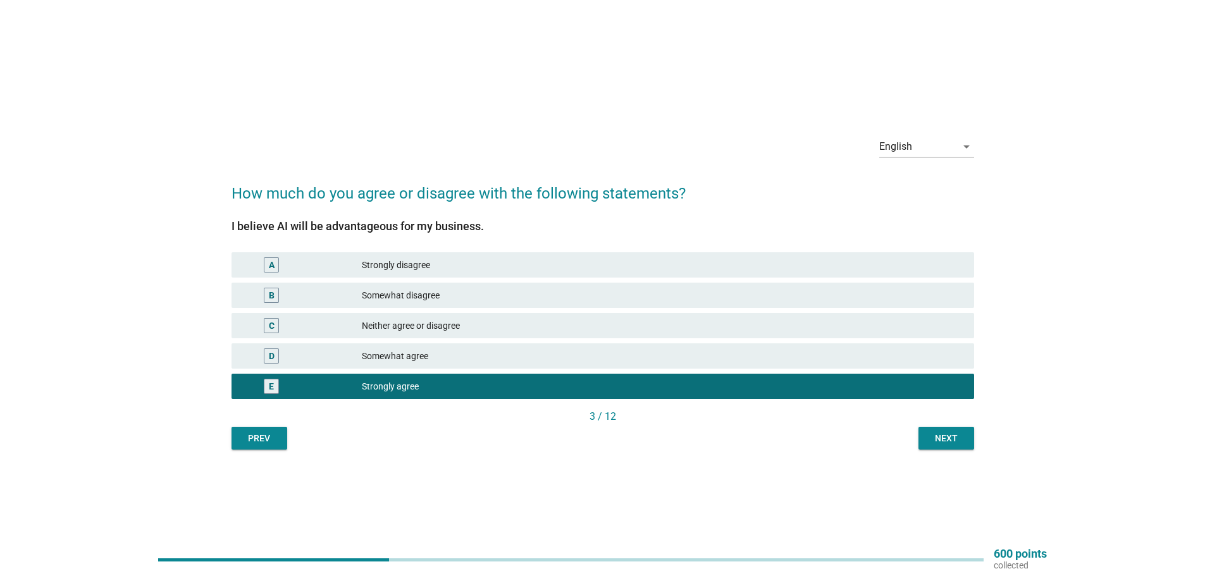
click at [959, 448] on button "Next" at bounding box center [947, 438] width 56 height 23
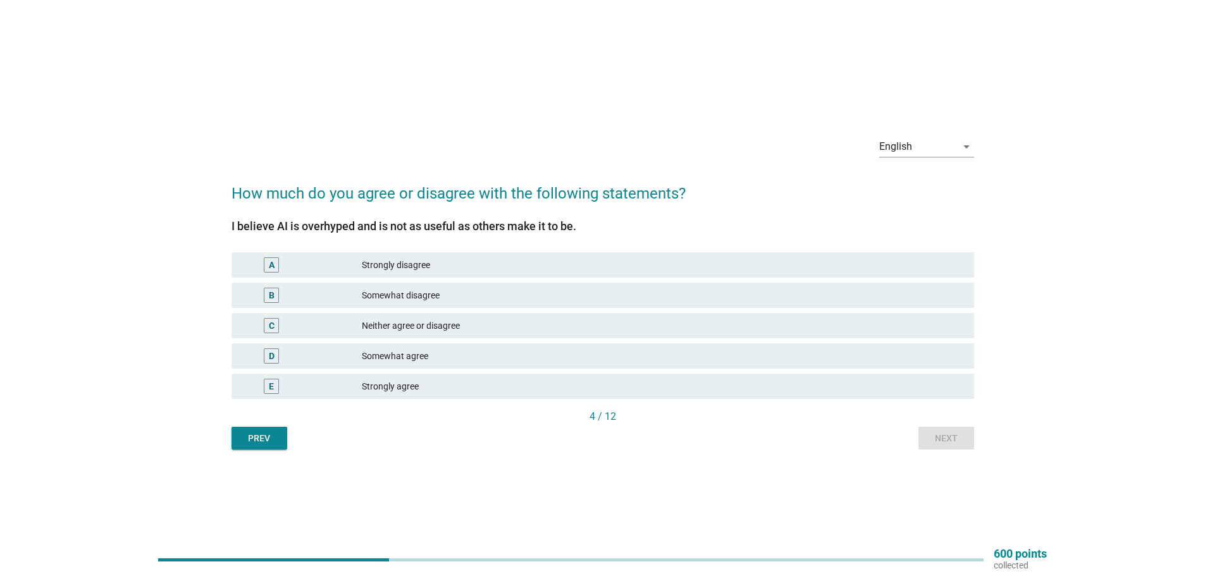
click at [269, 294] on div "B" at bounding box center [272, 295] width 6 height 13
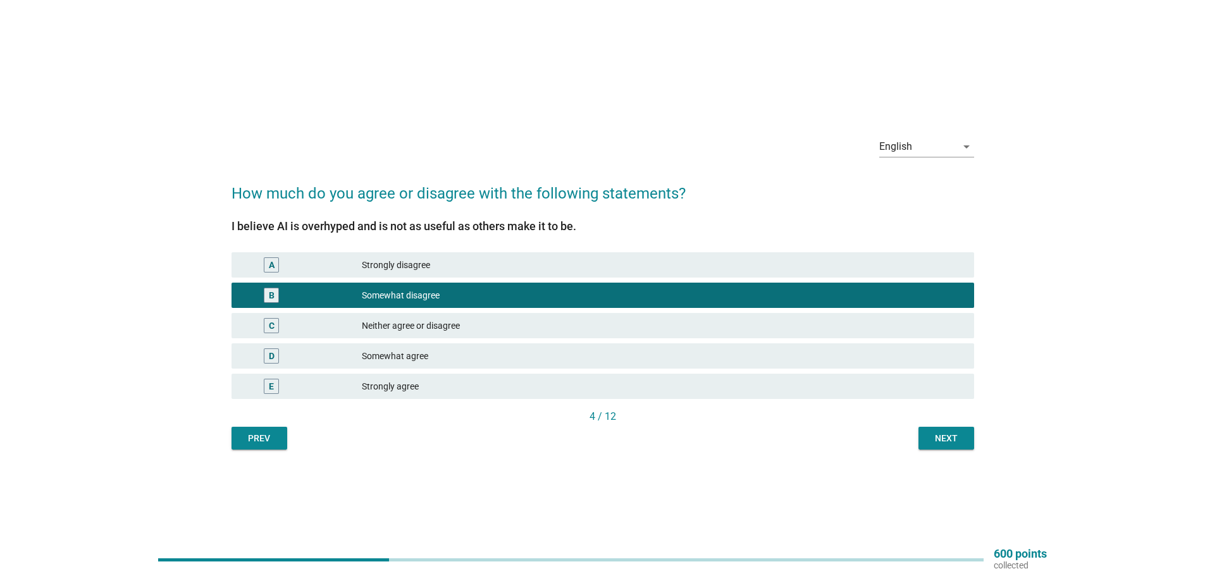
click at [936, 425] on div "4 / 12" at bounding box center [603, 418] width 743 height 18
click at [942, 442] on div "Next" at bounding box center [946, 438] width 35 height 13
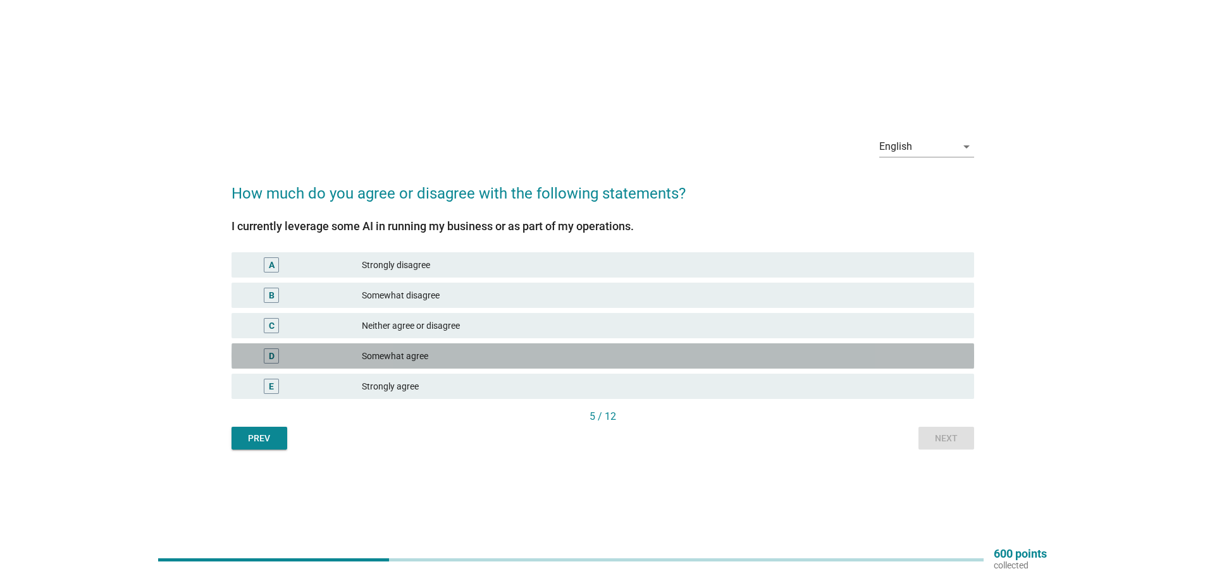
click at [273, 357] on div "D" at bounding box center [272, 356] width 6 height 13
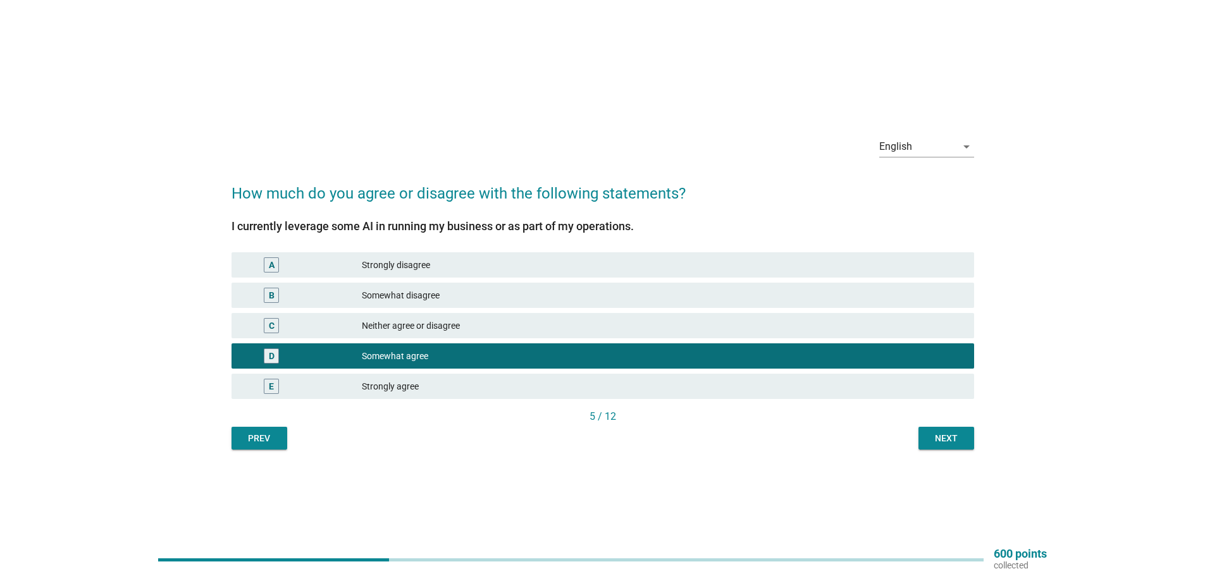
click at [973, 438] on div "English arrow_drop_down How much do you agree or disagree with the following st…" at bounding box center [602, 288] width 763 height 344
drag, startPoint x: 967, startPoint y: 440, endPoint x: 963, endPoint y: 435, distance: 6.8
click at [965, 439] on button "Next" at bounding box center [947, 438] width 56 height 23
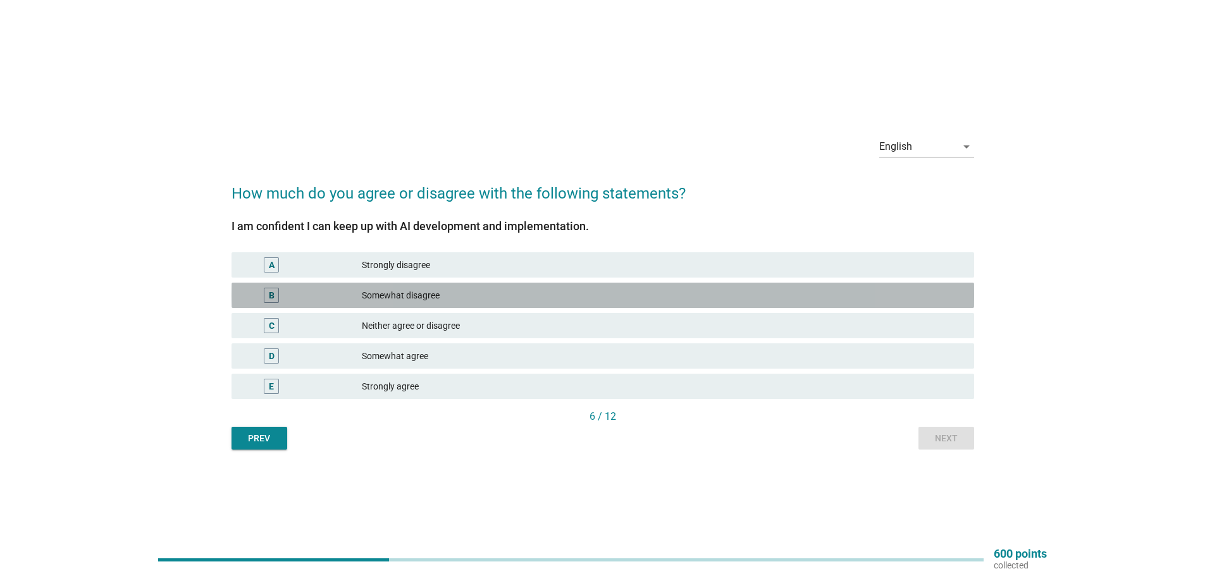
click at [413, 291] on div "Somewhat disagree" at bounding box center [663, 295] width 602 height 15
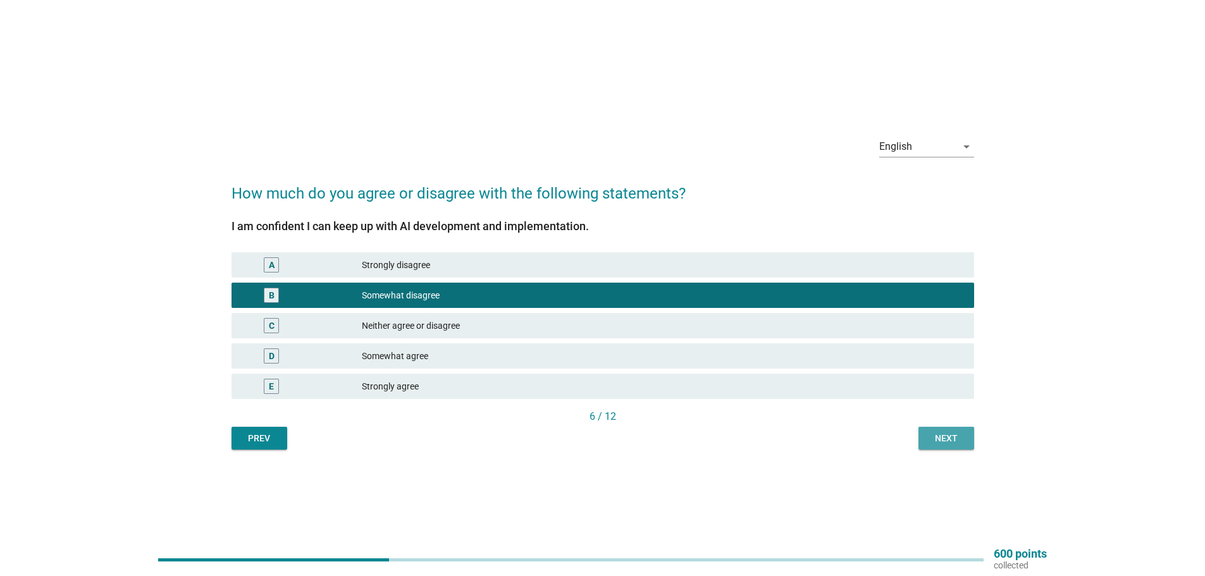
click at [947, 442] on div "Next" at bounding box center [946, 438] width 35 height 13
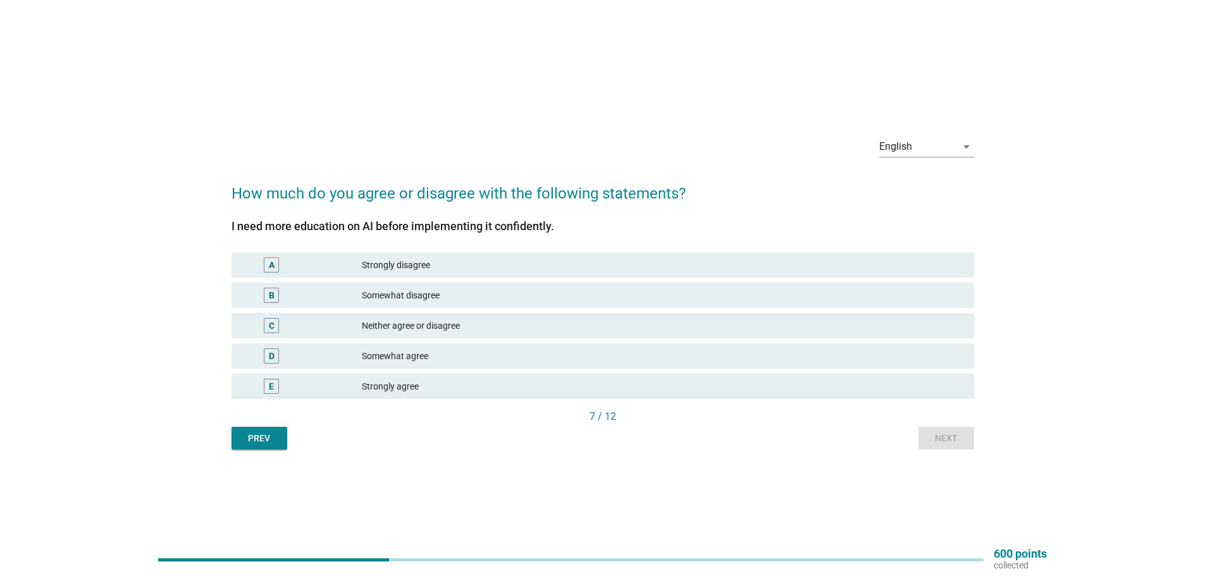
click at [406, 354] on div "Somewhat agree" at bounding box center [663, 356] width 602 height 15
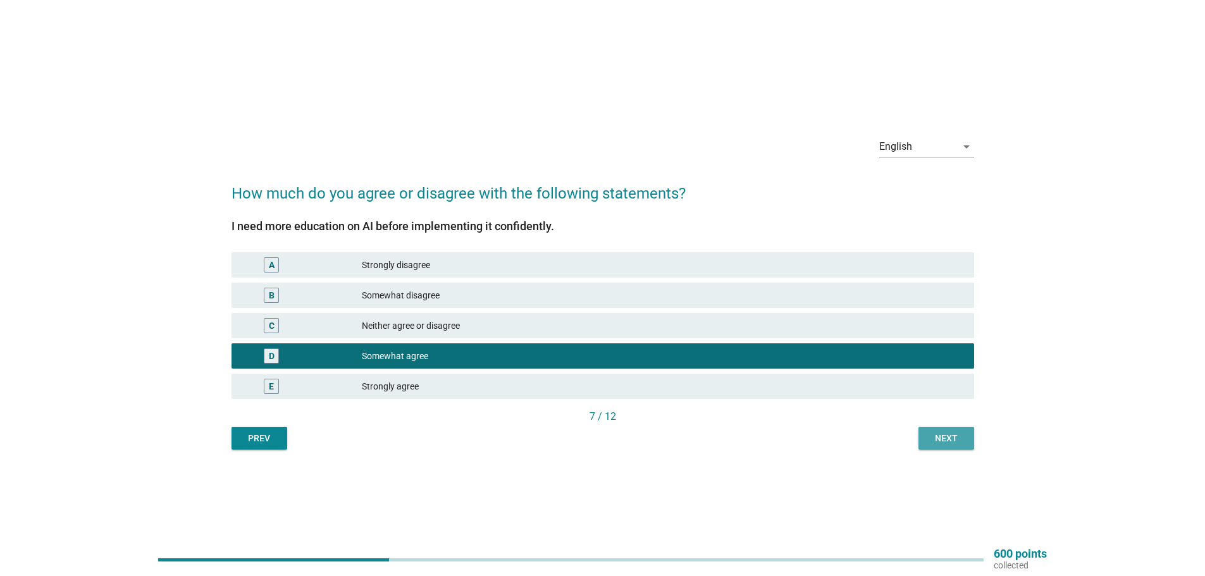
click at [944, 442] on div "Next" at bounding box center [946, 438] width 35 height 13
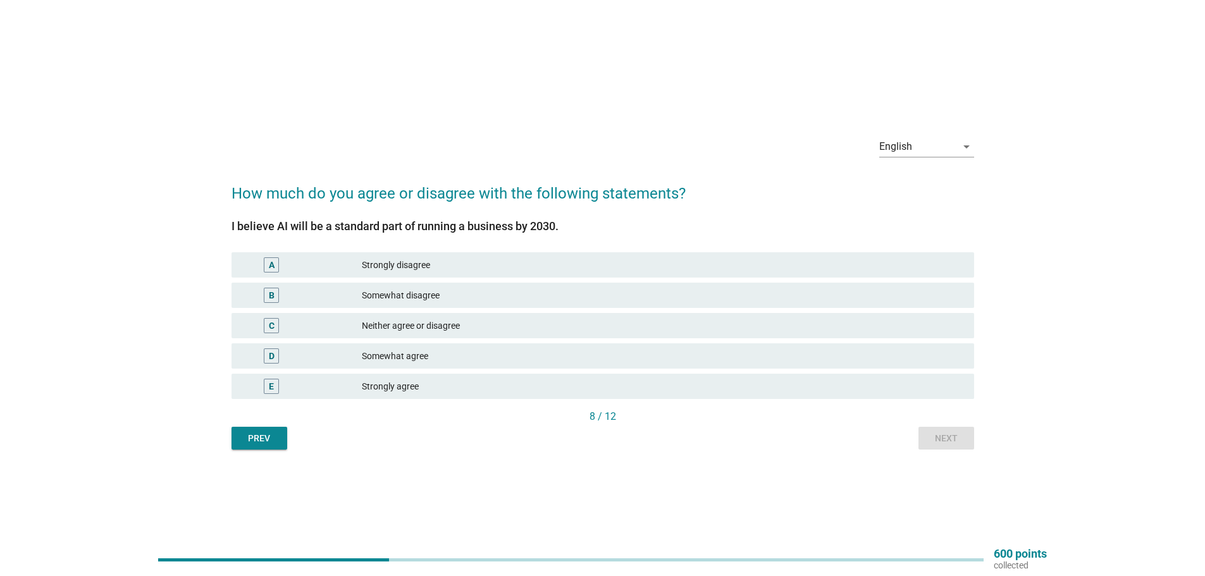
click at [294, 374] on div "E Strongly agree" at bounding box center [603, 386] width 748 height 30
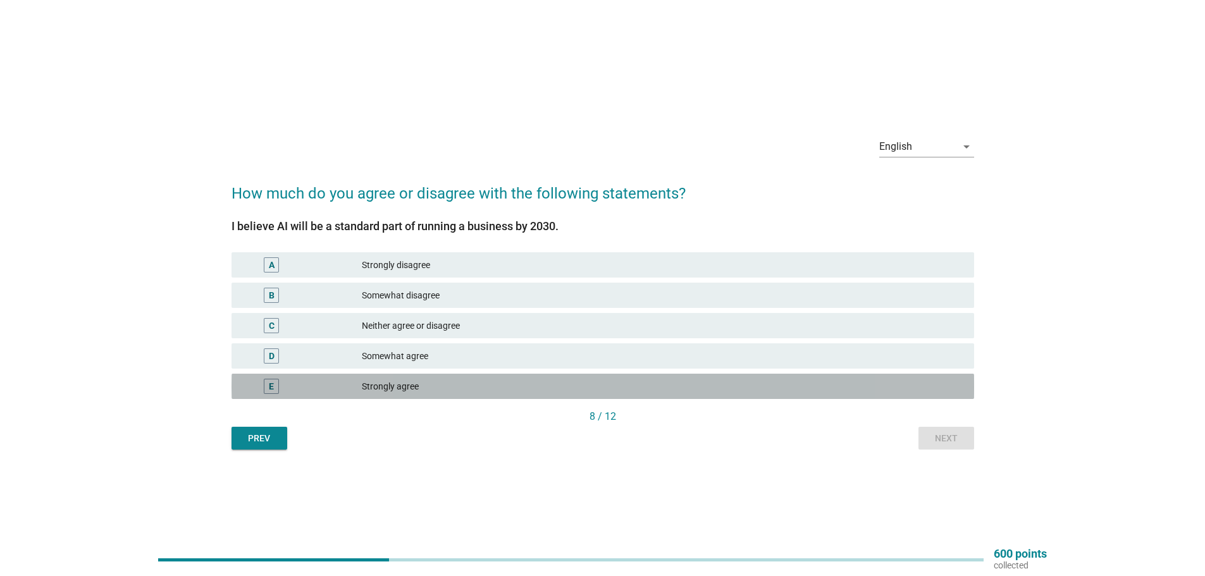
drag, startPoint x: 283, startPoint y: 383, endPoint x: 714, endPoint y: 469, distance: 439.2
click at [287, 385] on div "E" at bounding box center [272, 386] width 60 height 15
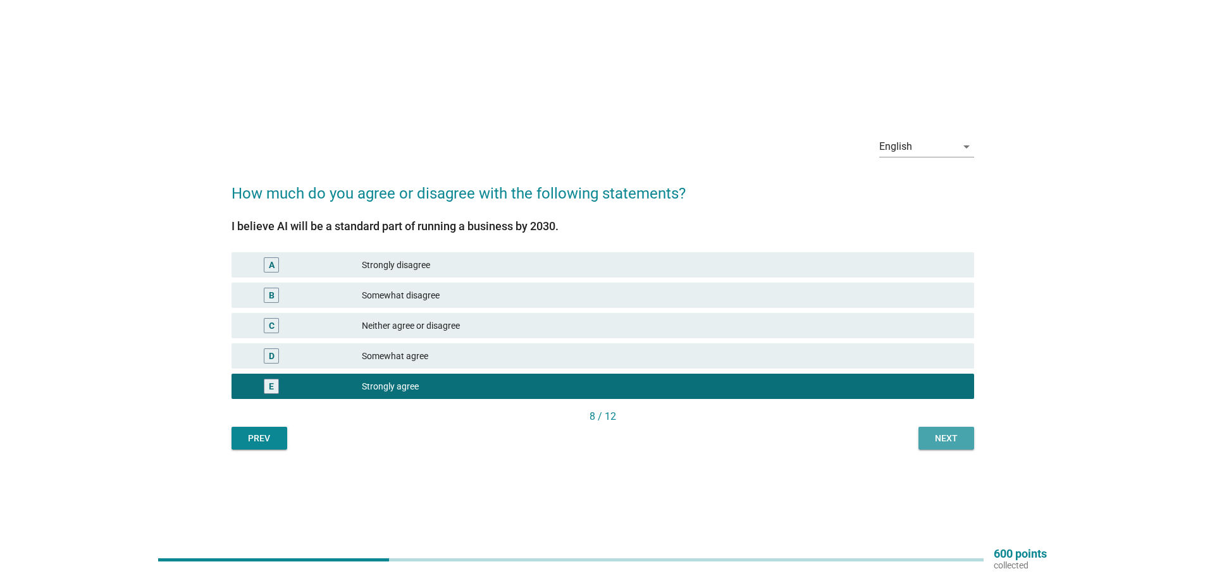
click at [955, 437] on div "Next" at bounding box center [946, 438] width 35 height 13
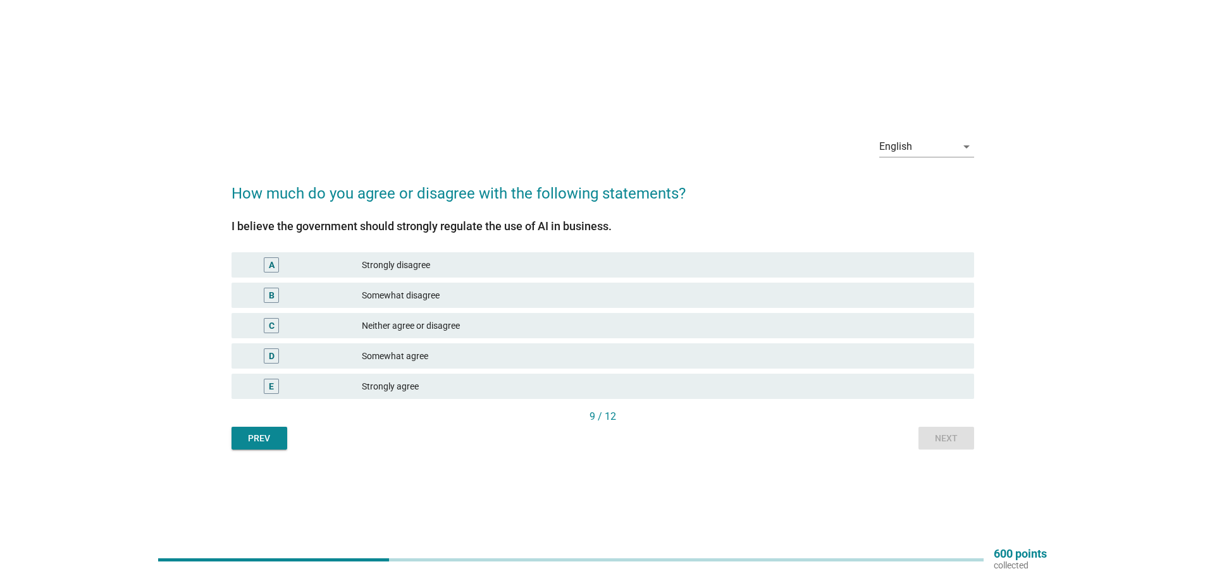
click at [315, 375] on div "E Strongly agree" at bounding box center [603, 386] width 743 height 25
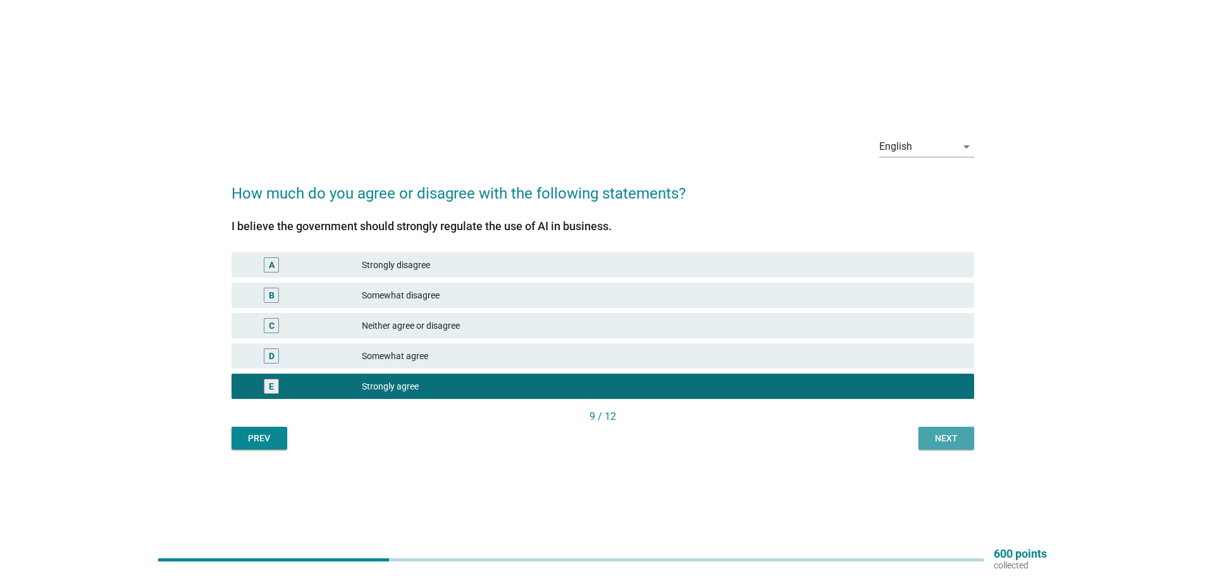
click at [946, 432] on div "Next" at bounding box center [946, 438] width 35 height 13
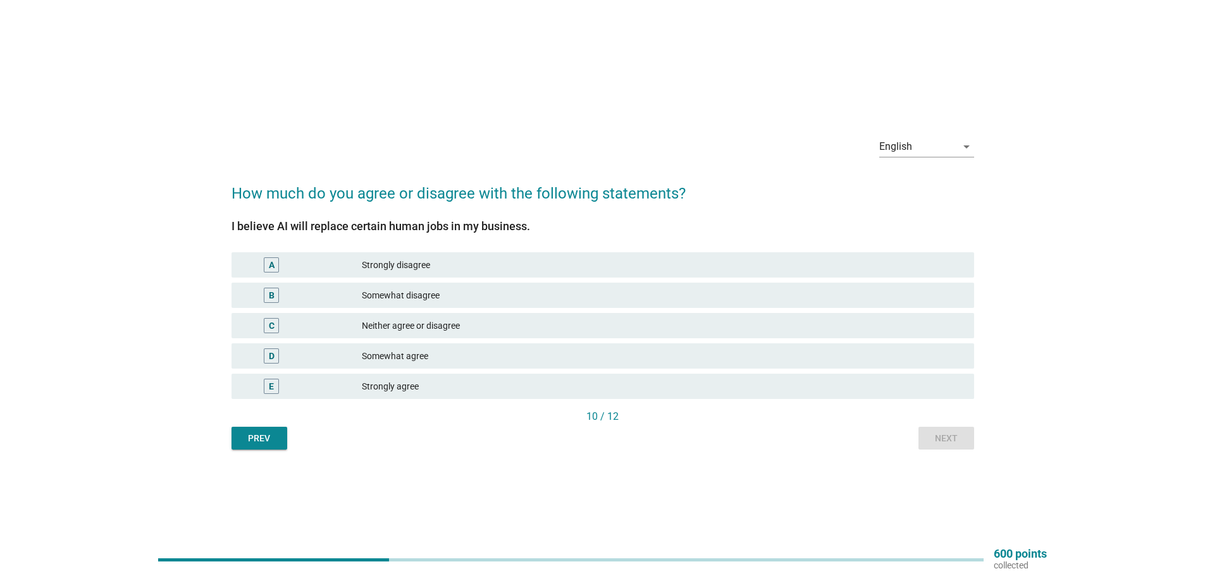
click at [322, 381] on div "E" at bounding box center [302, 386] width 120 height 15
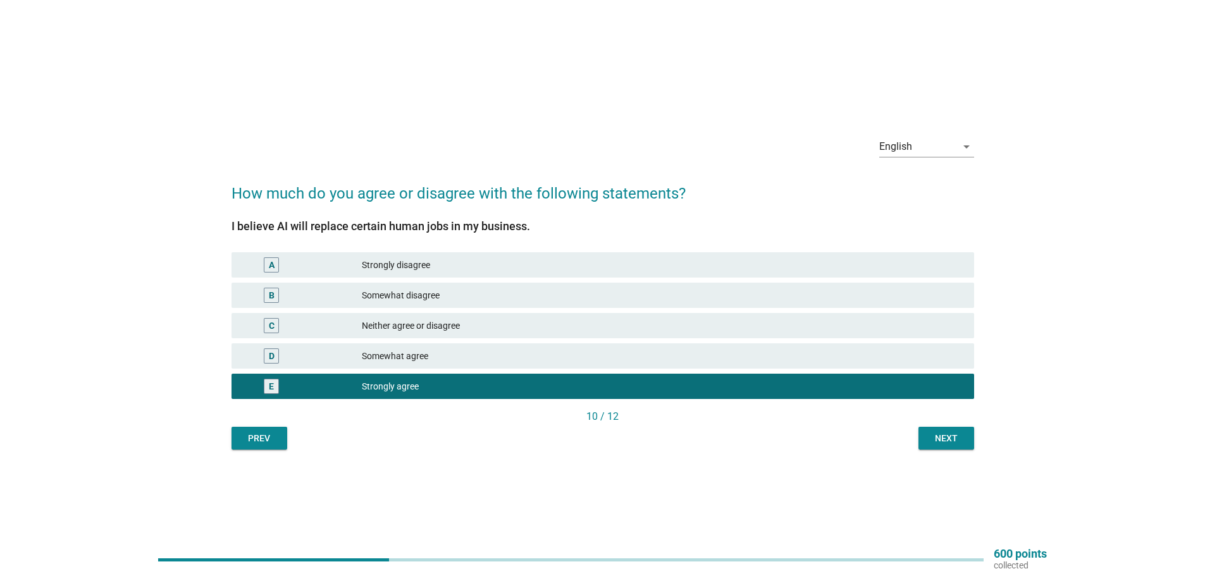
click at [938, 429] on button "Next" at bounding box center [947, 438] width 56 height 23
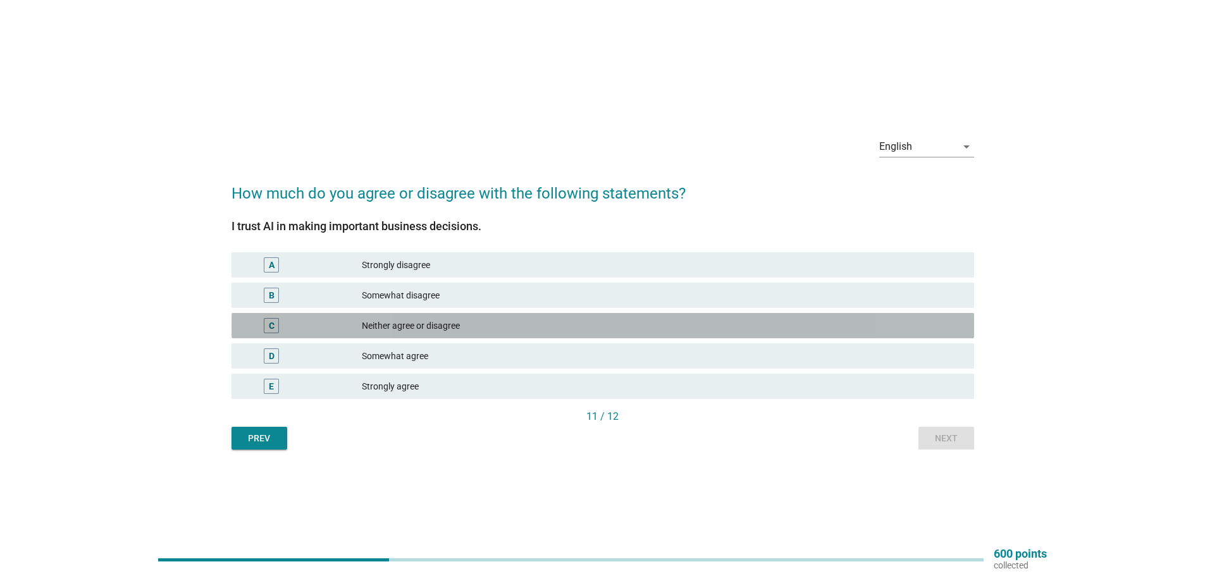
click at [314, 331] on div "C" at bounding box center [302, 325] width 120 height 15
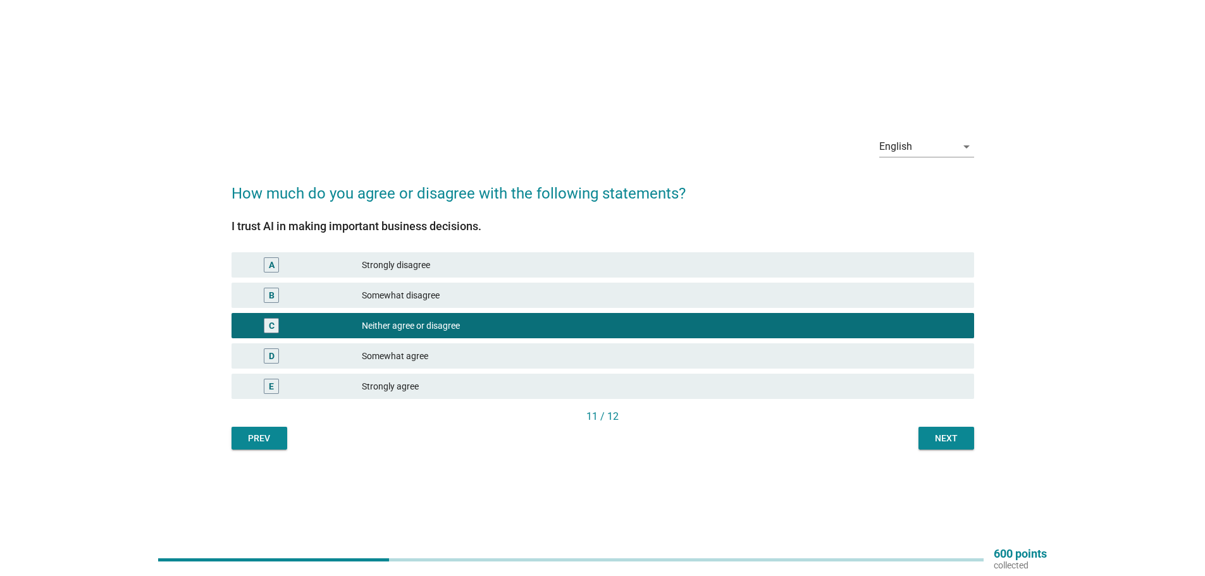
click at [955, 435] on div "Next" at bounding box center [946, 438] width 35 height 13
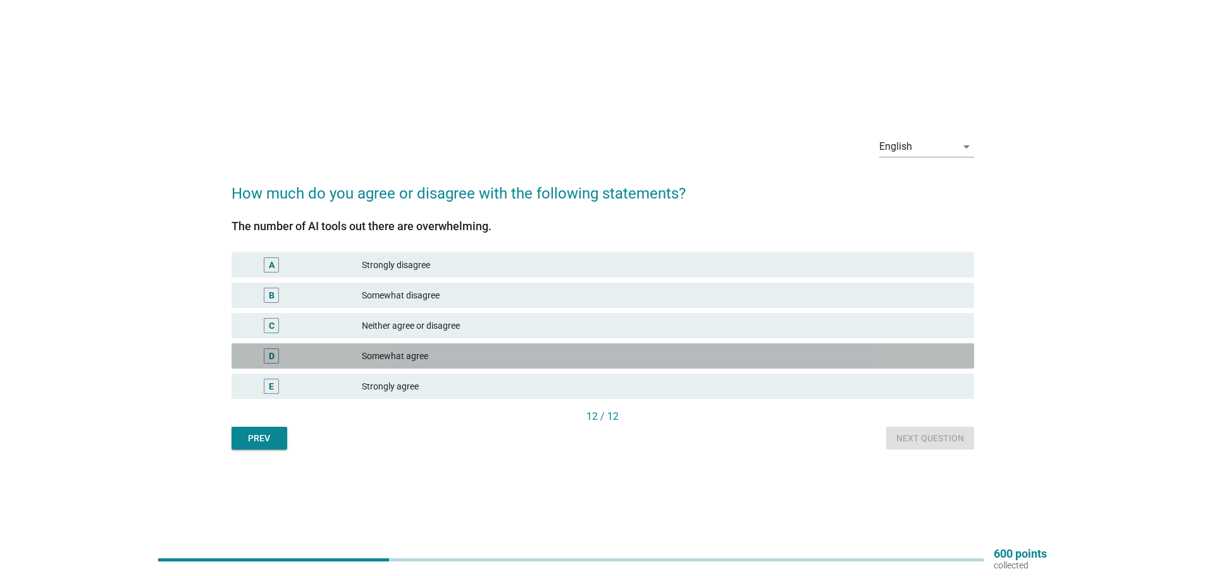
click at [335, 347] on div "D Somewhat agree" at bounding box center [603, 356] width 743 height 25
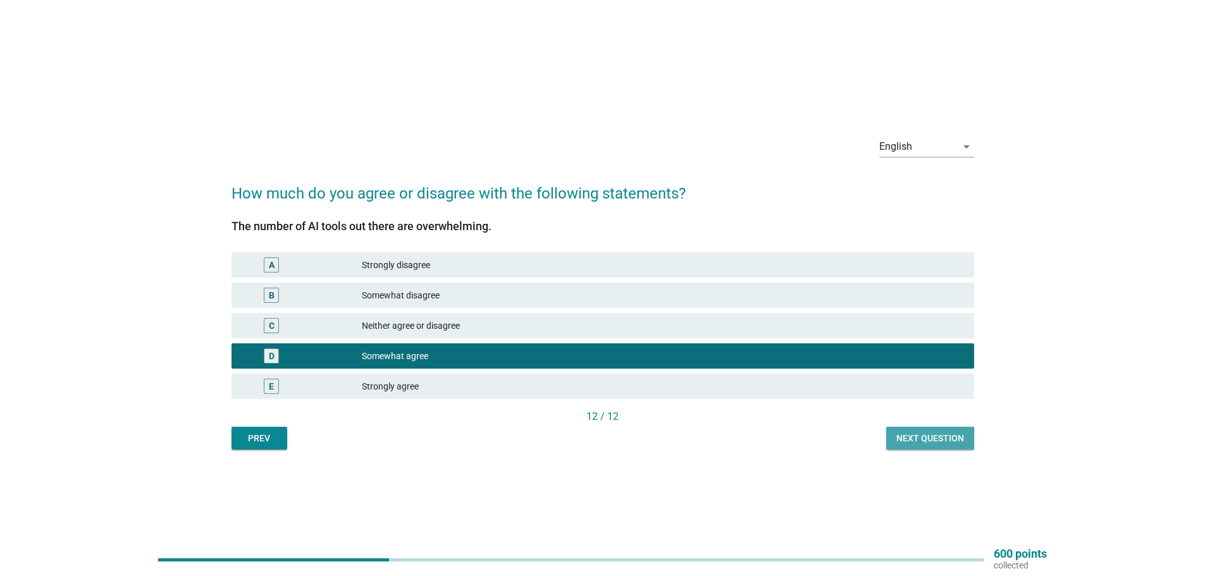
click at [944, 435] on div "Next question" at bounding box center [930, 438] width 68 height 13
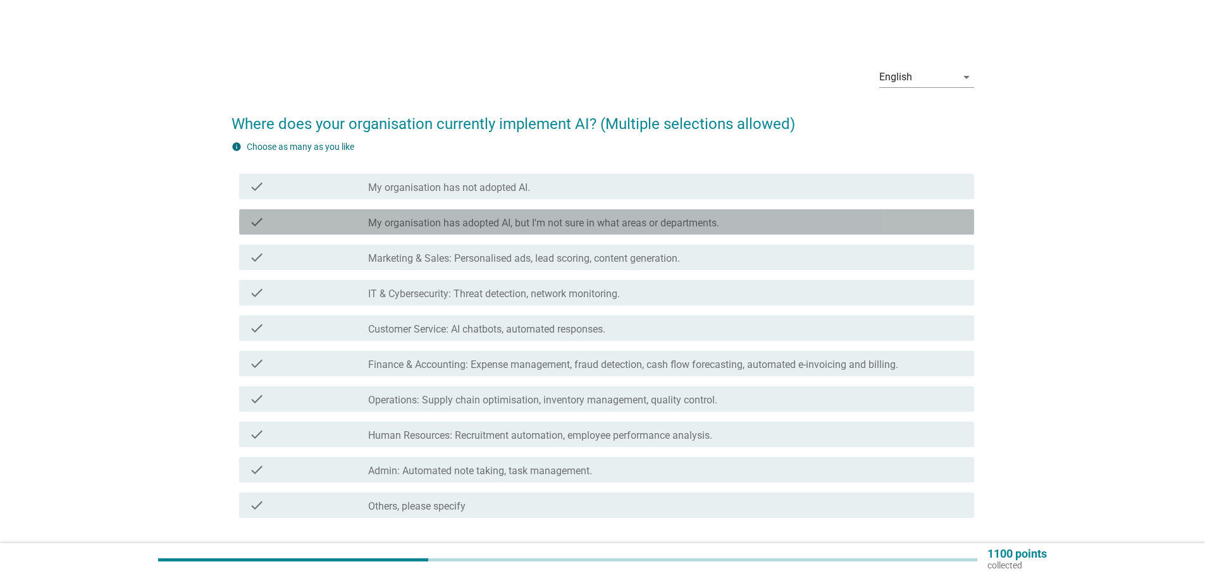
click at [447, 221] on label "My organisation has adopted AI, but I'm not sure in what areas or departments." at bounding box center [543, 223] width 351 height 13
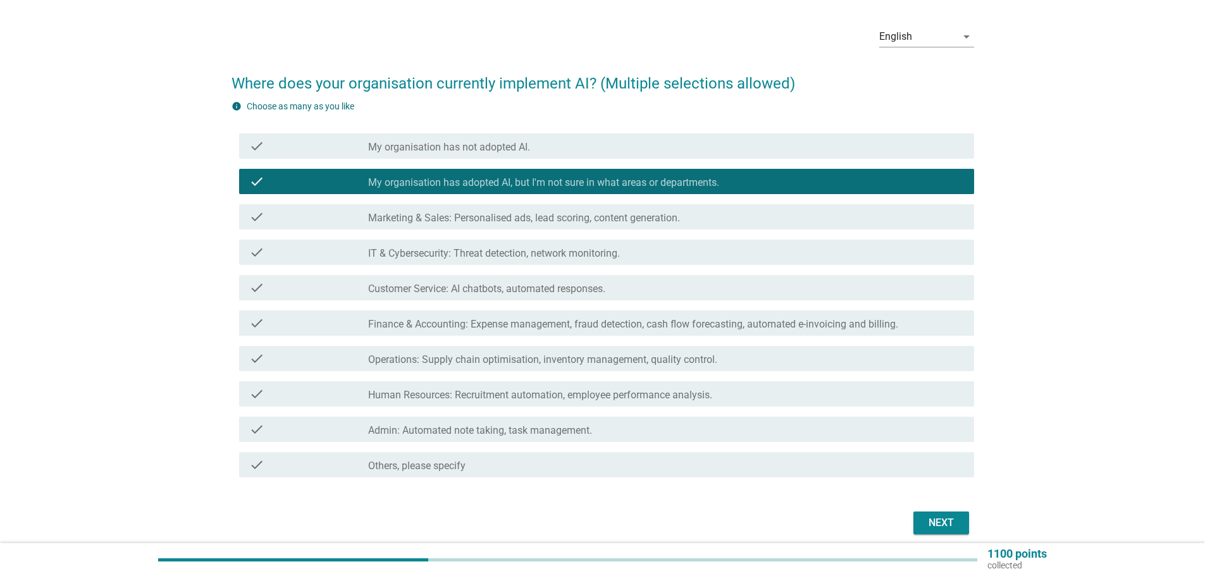
scroll to position [63, 0]
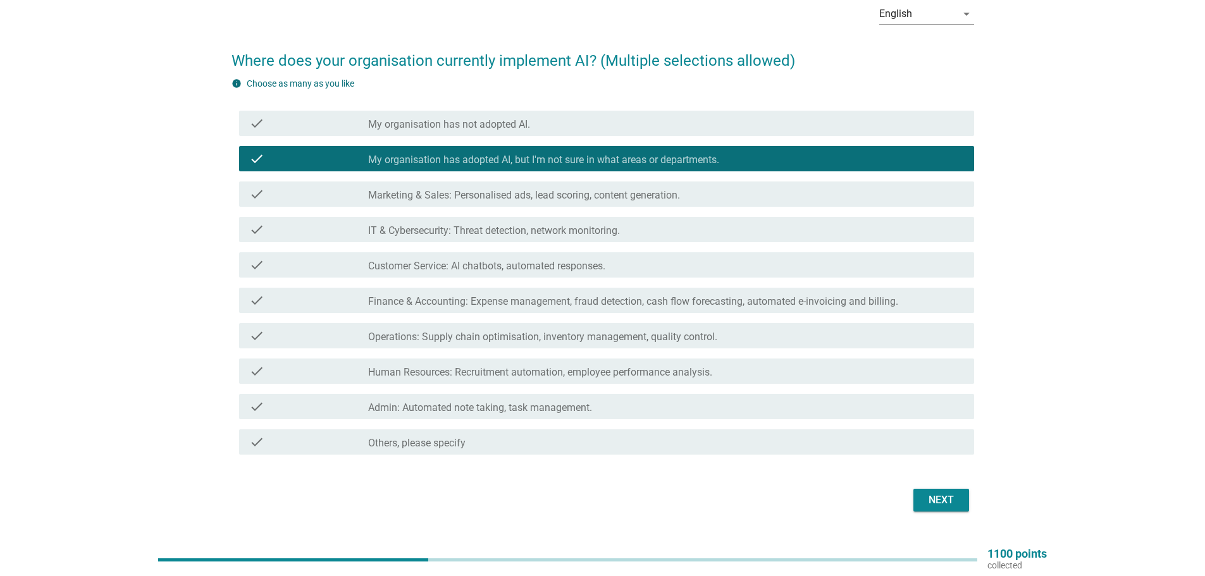
click at [955, 502] on div "Next" at bounding box center [941, 500] width 35 height 15
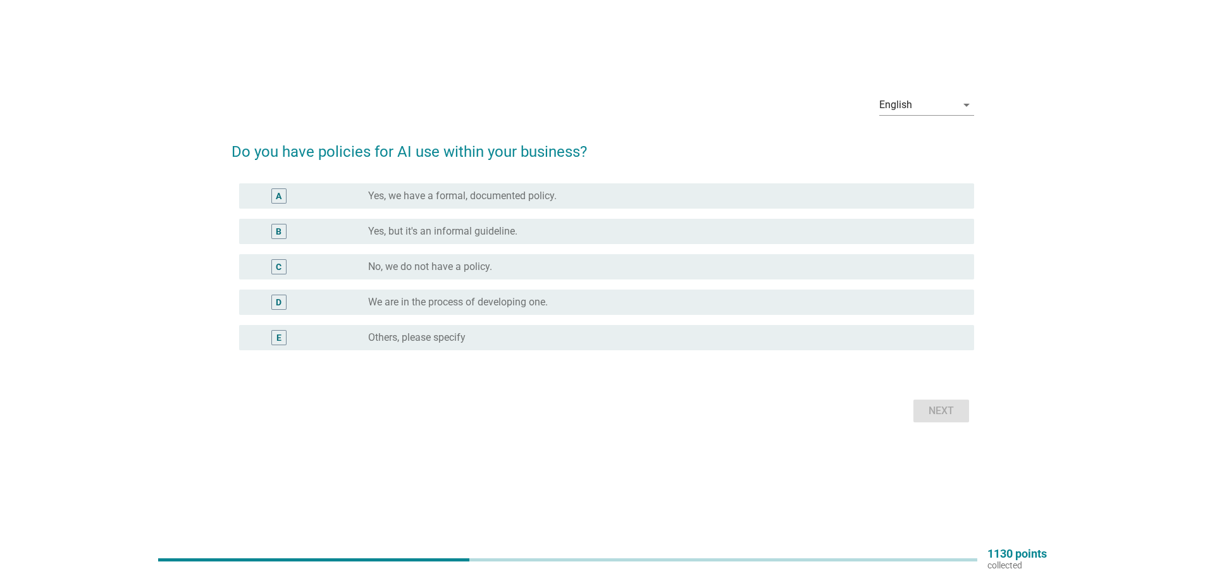
scroll to position [0, 0]
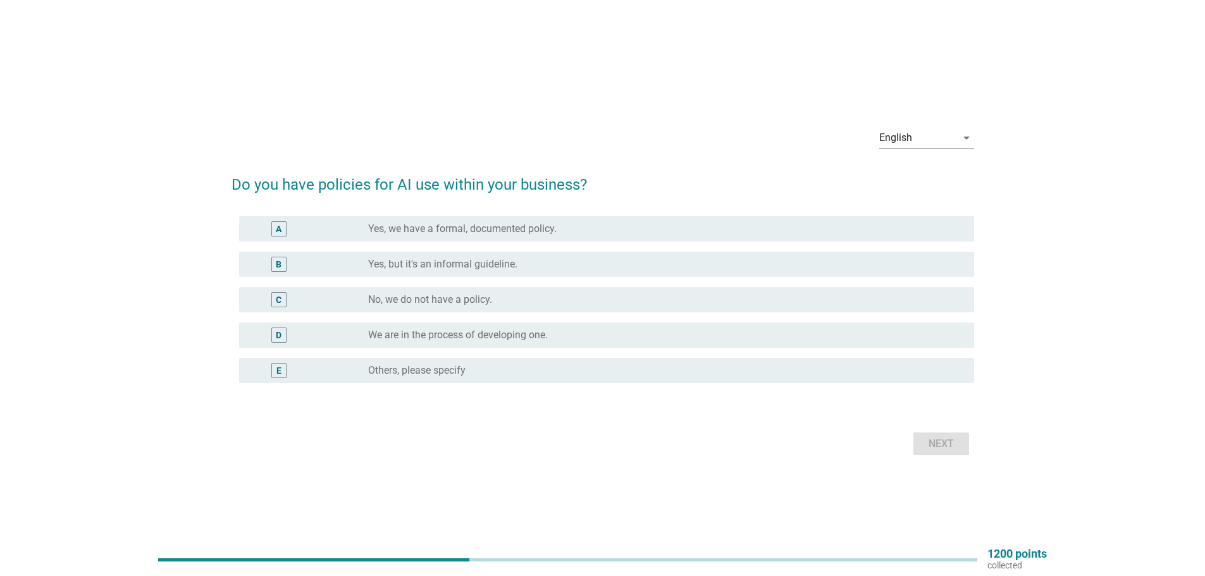
click at [433, 373] on label "Others, please specify" at bounding box center [416, 370] width 97 height 13
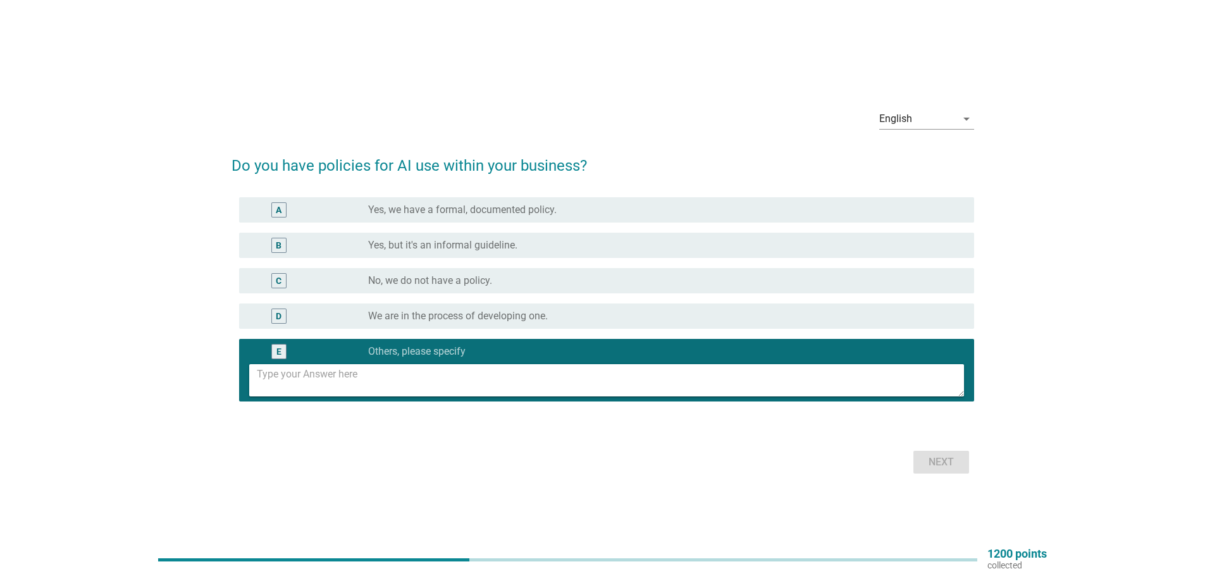
click at [442, 377] on textarea at bounding box center [610, 380] width 707 height 32
type textarea "I don't know"
click at [930, 465] on div "Next" at bounding box center [941, 462] width 35 height 15
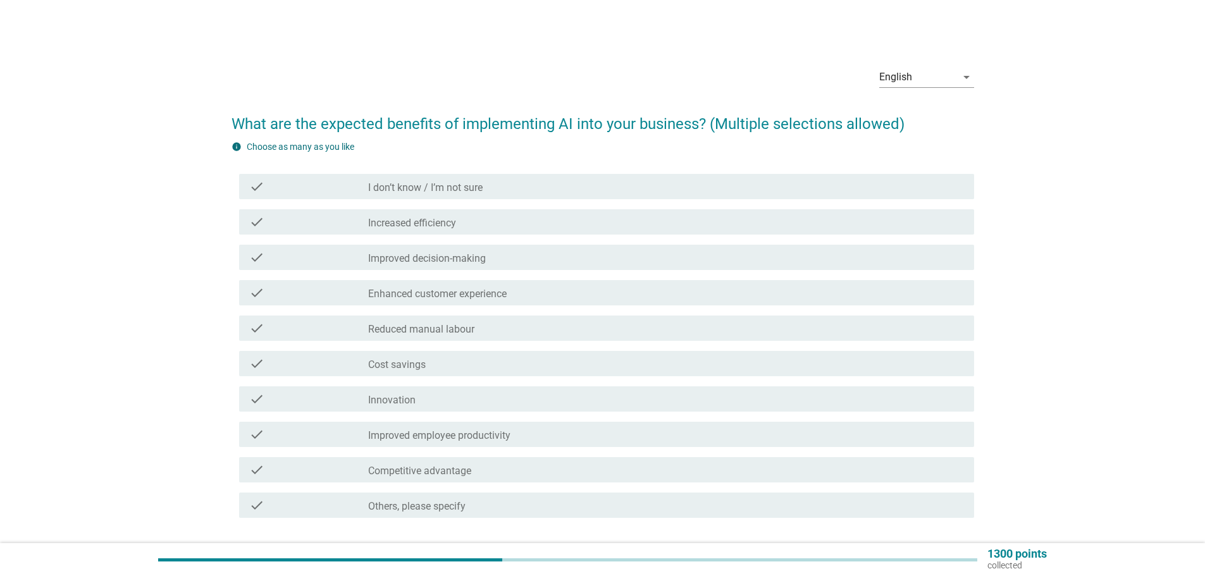
click at [442, 223] on label "Increased efficiency" at bounding box center [412, 223] width 88 height 13
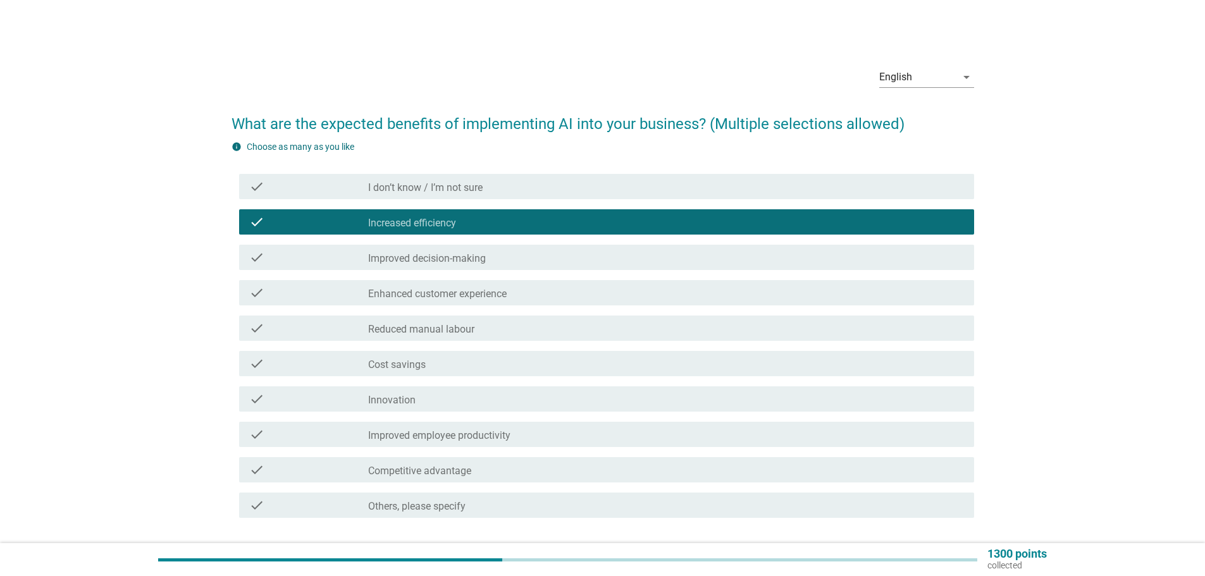
click at [466, 262] on label "Improved decision-making" at bounding box center [427, 258] width 118 height 13
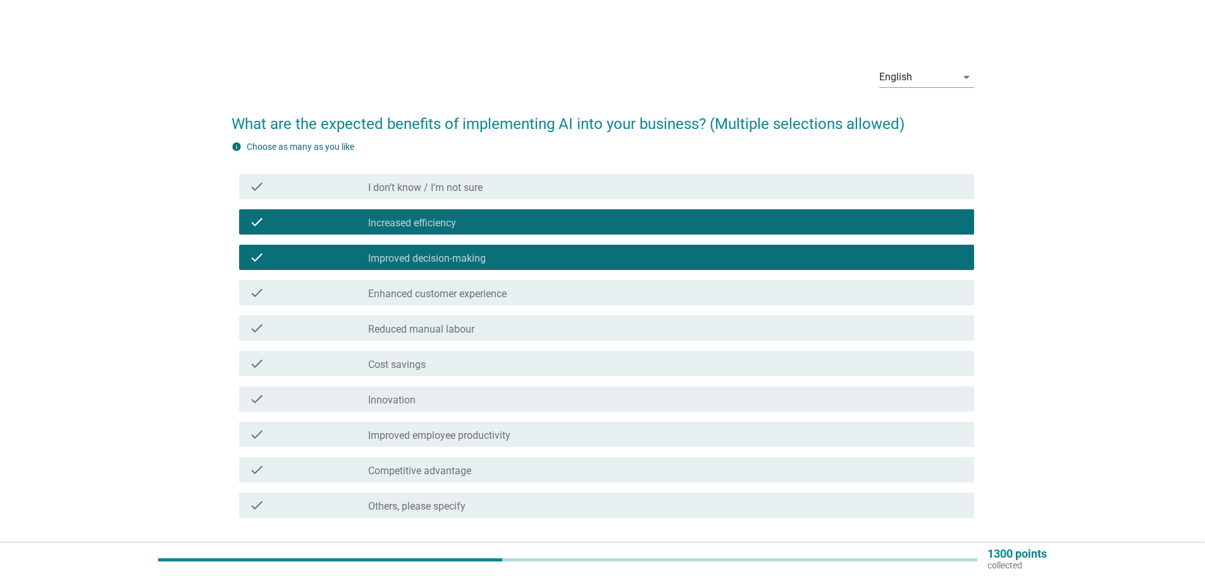
click at [446, 299] on label "Enhanced customer experience" at bounding box center [437, 294] width 139 height 13
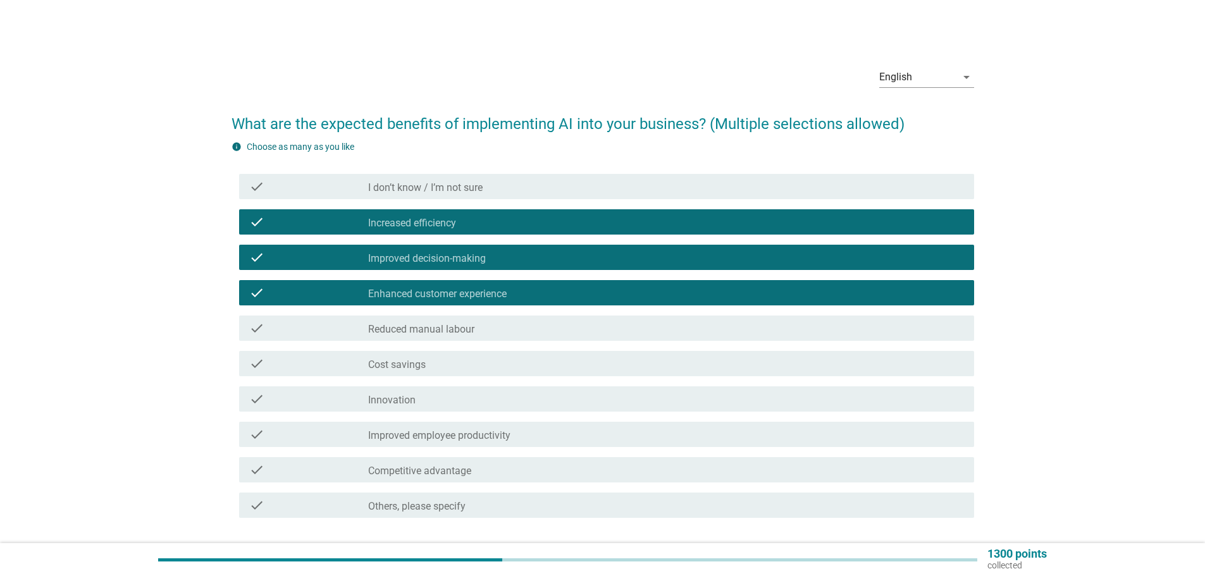
click at [461, 331] on label "Reduced manual labour" at bounding box center [421, 329] width 106 height 13
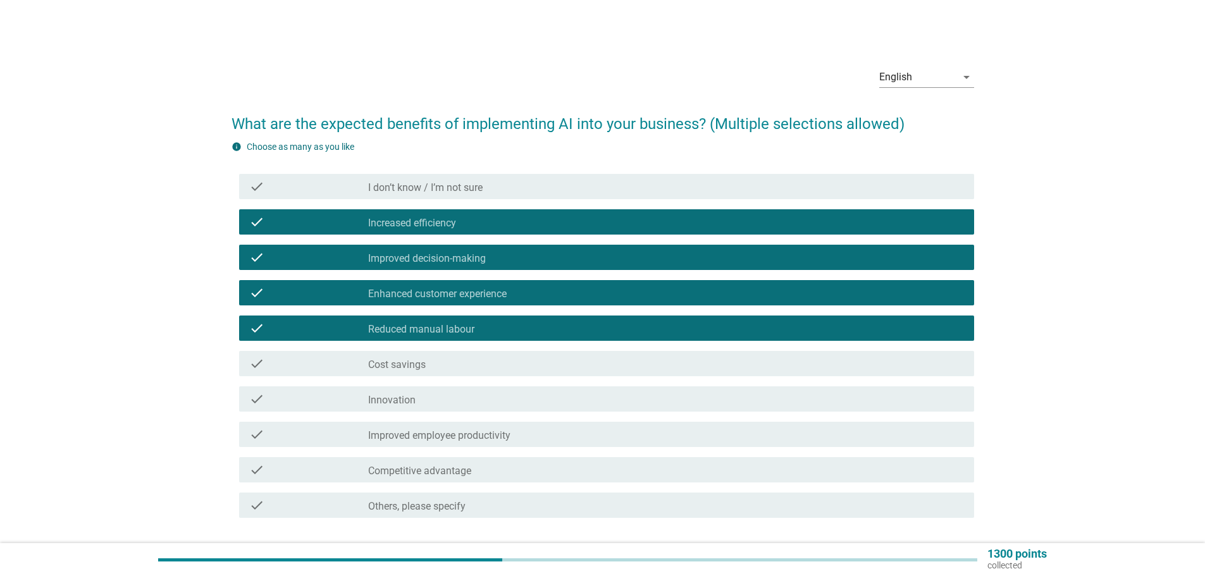
click at [448, 357] on div "check_box_outline_blank Cost savings" at bounding box center [666, 363] width 596 height 15
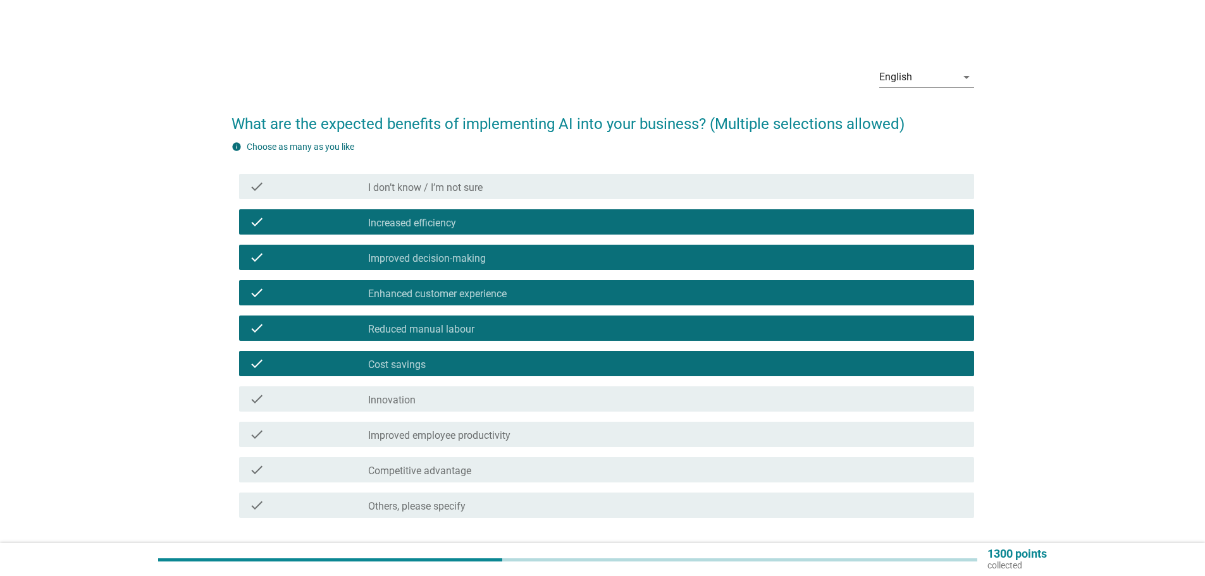
drag, startPoint x: 411, startPoint y: 395, endPoint x: 416, endPoint y: 433, distance: 37.8
click at [411, 396] on label "Innovation" at bounding box center [391, 400] width 47 height 13
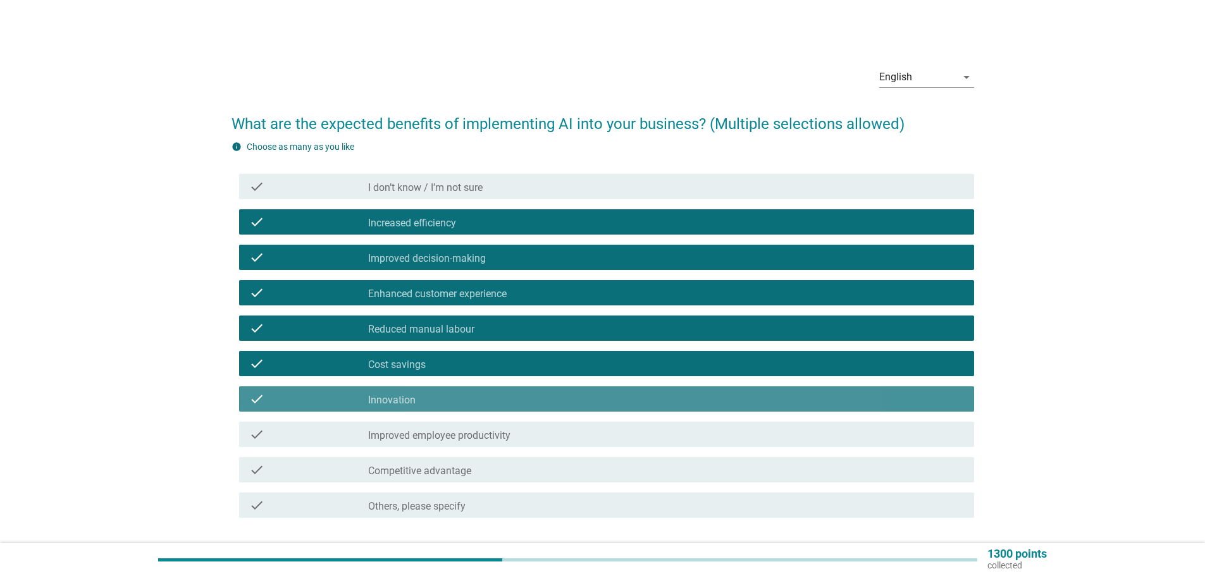
click at [421, 453] on div "check check_box_outline_blank Competitive advantage" at bounding box center [603, 469] width 743 height 35
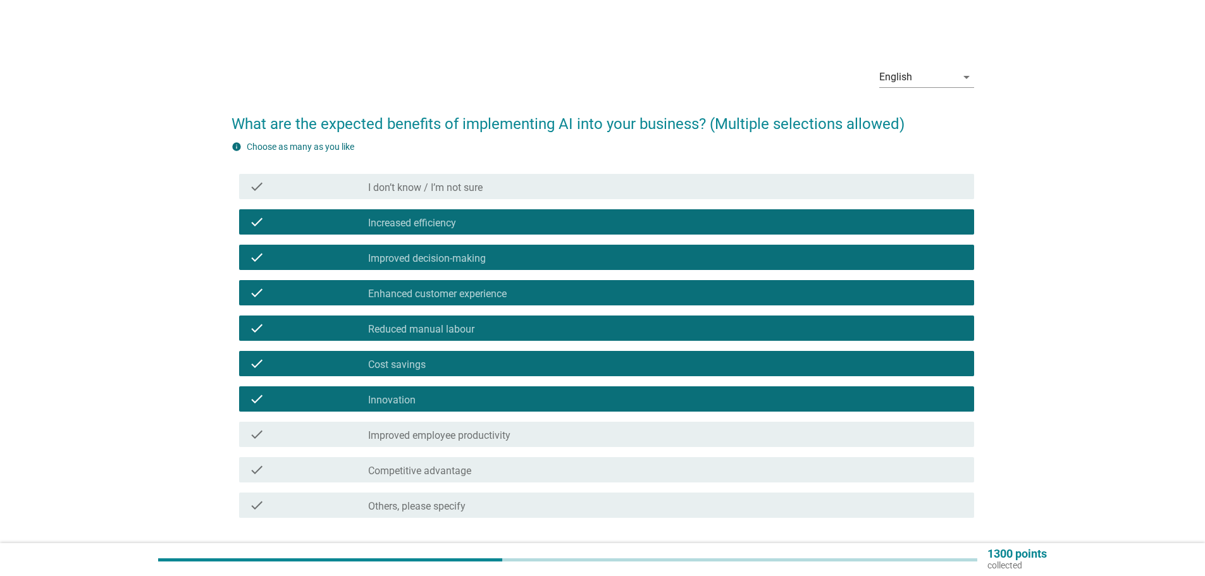
click at [431, 445] on div "check check_box_outline_blank Improved employee productivity" at bounding box center [606, 434] width 735 height 25
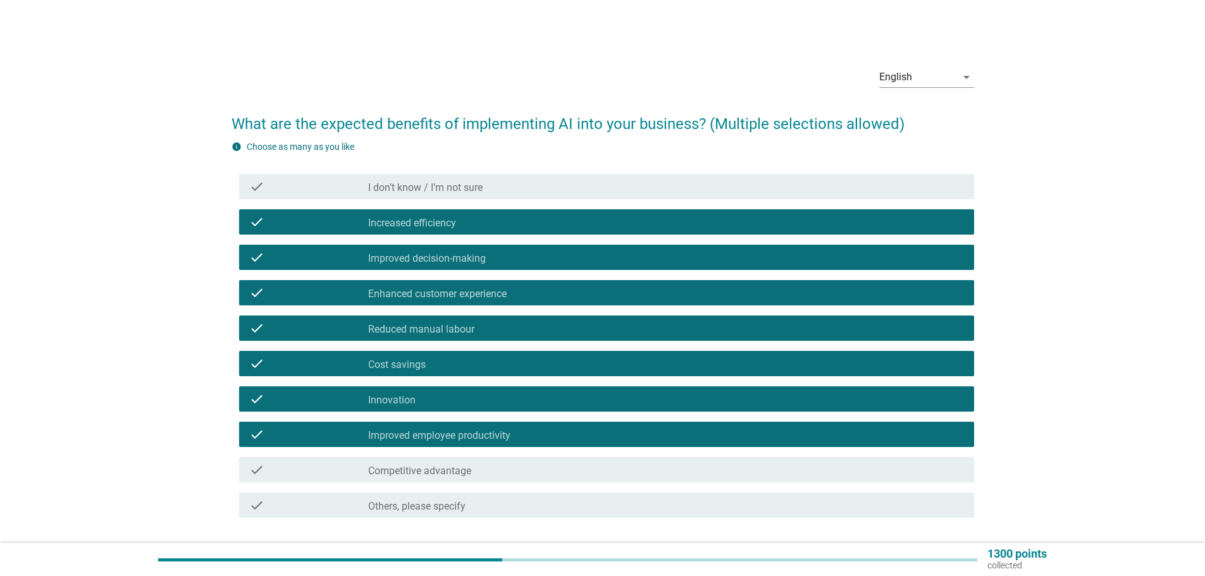
click at [434, 471] on label "Competitive advantage" at bounding box center [419, 471] width 103 height 13
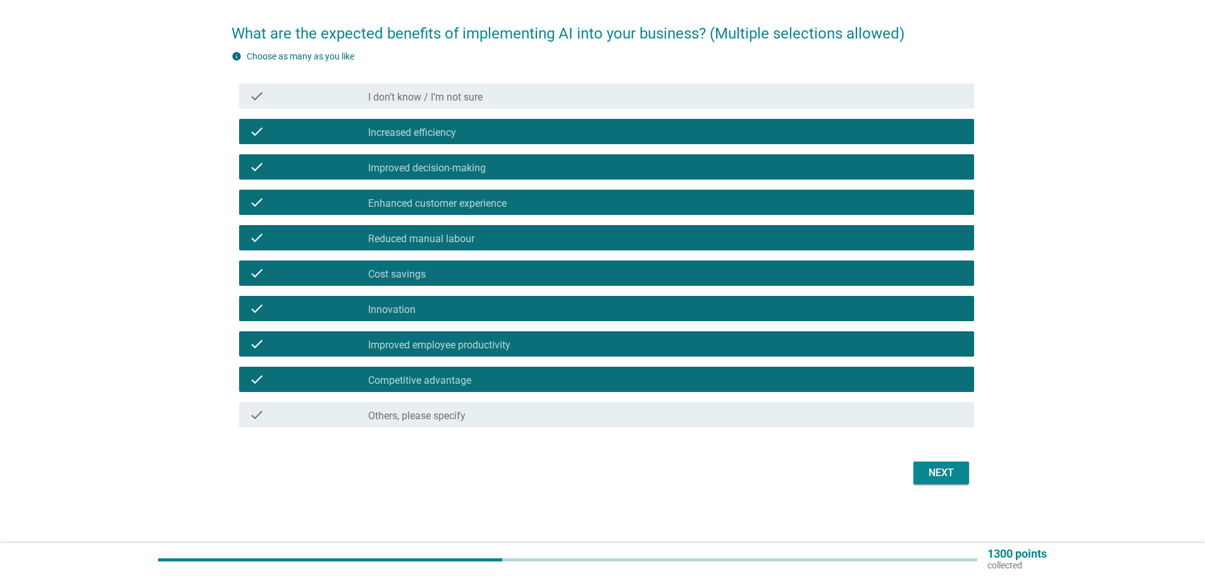
scroll to position [92, 0]
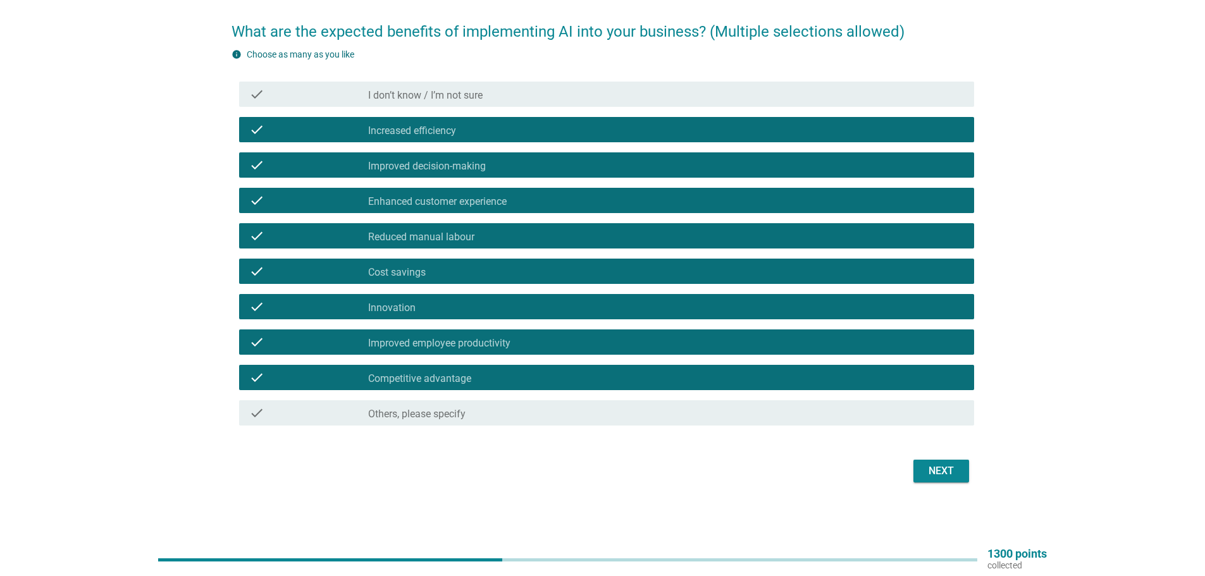
click at [930, 477] on div "Next" at bounding box center [941, 471] width 35 height 15
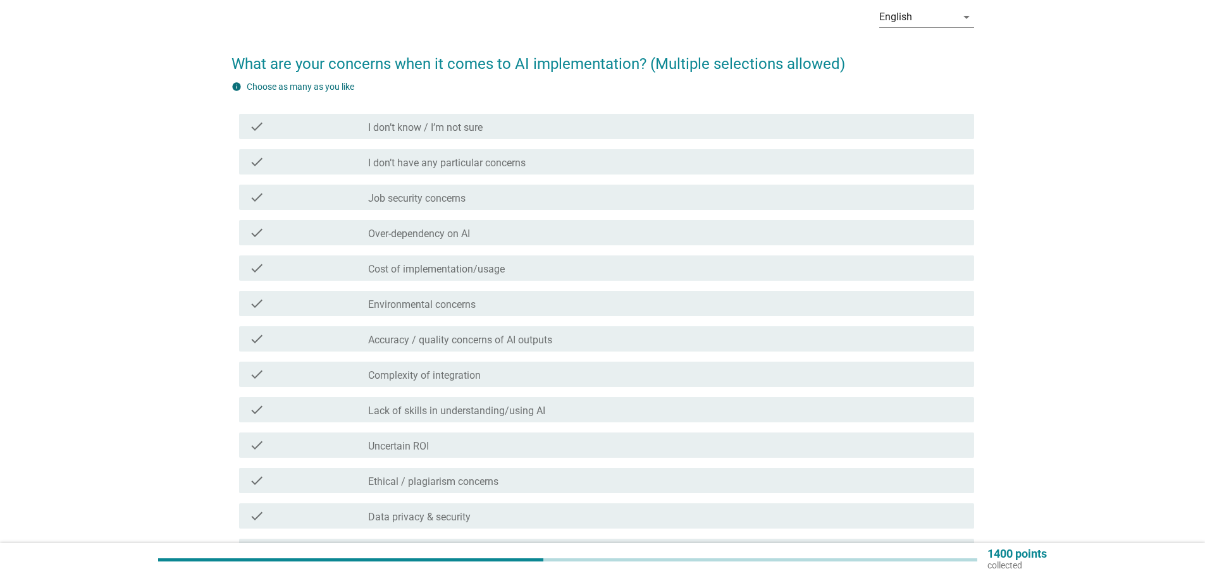
scroll to position [63, 0]
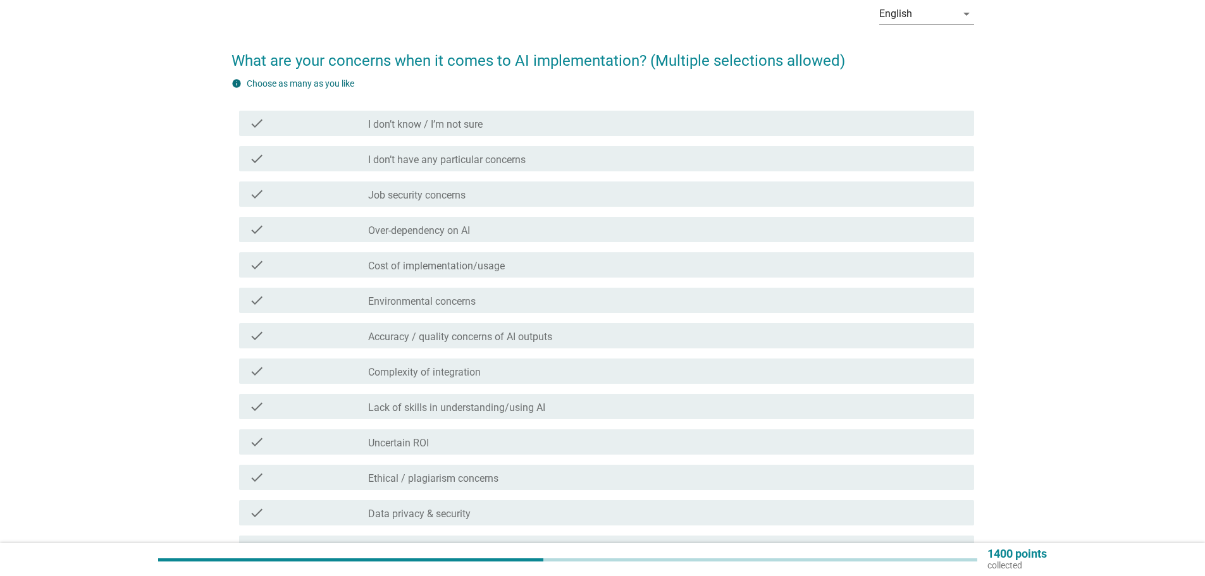
click at [436, 199] on label "Job security concerns" at bounding box center [416, 195] width 97 height 13
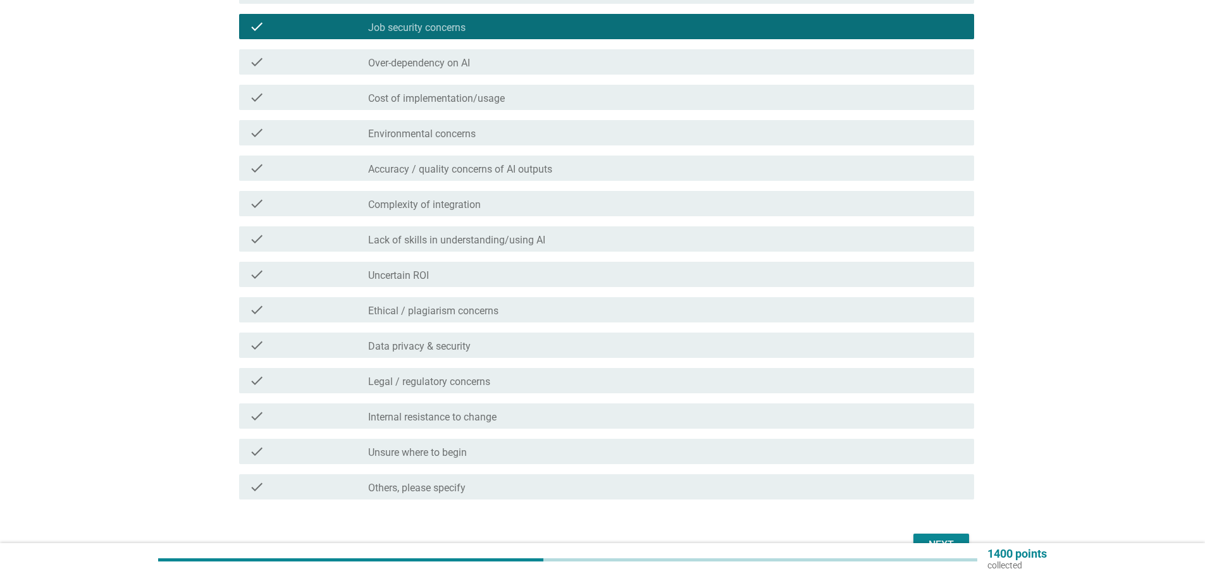
scroll to position [253, 0]
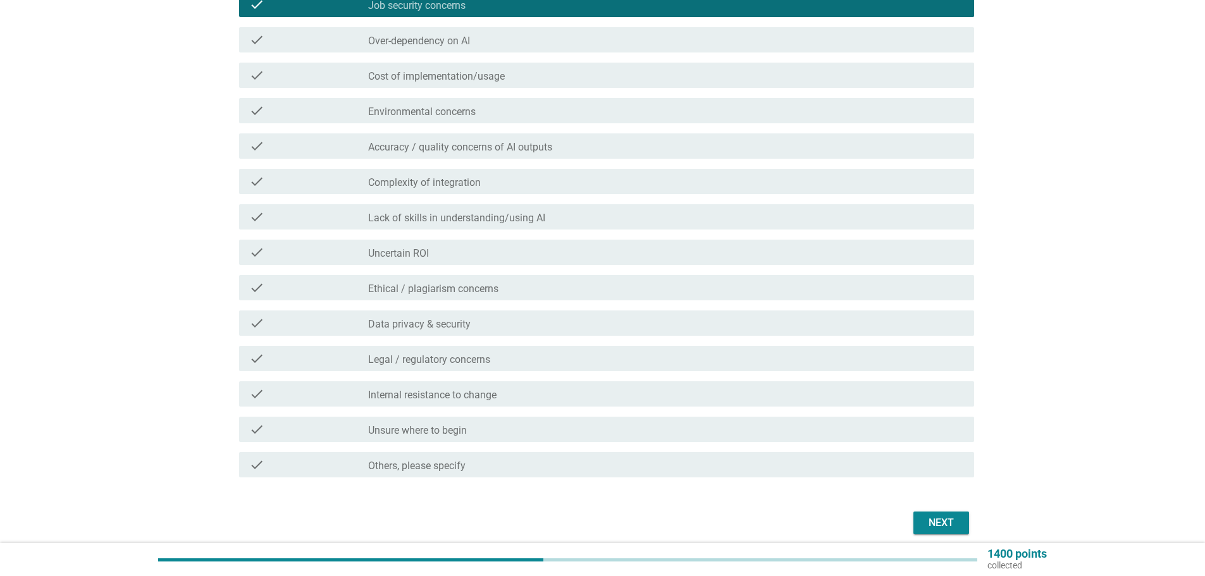
click at [480, 283] on label "Ethical / plagiarism concerns" at bounding box center [433, 289] width 130 height 13
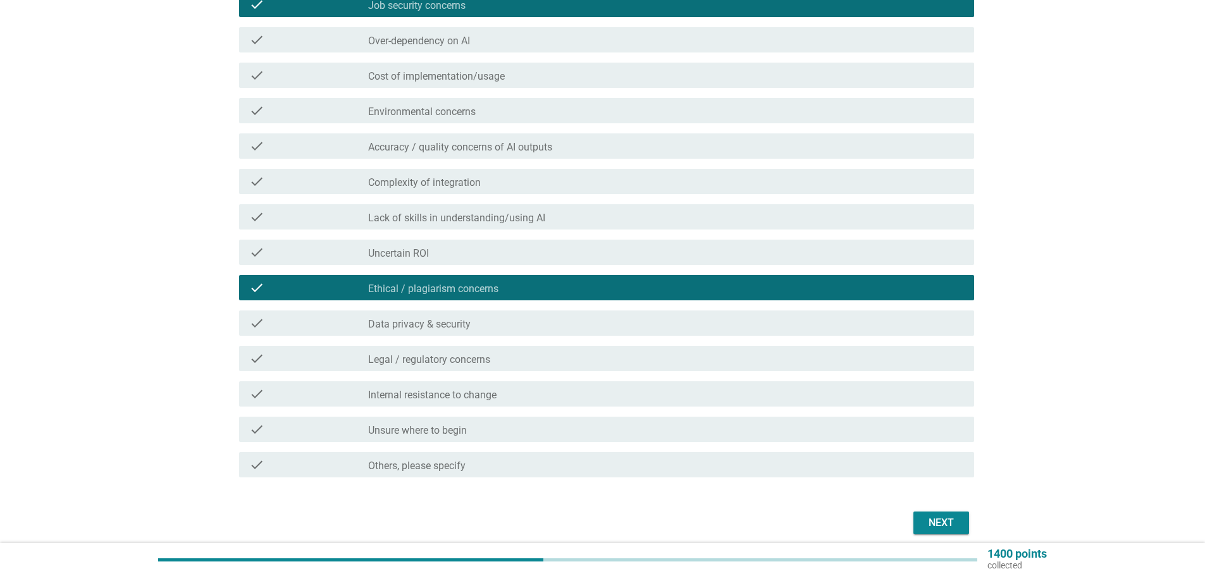
click at [476, 318] on div "check_box_outline_blank Data privacy & security" at bounding box center [666, 323] width 596 height 15
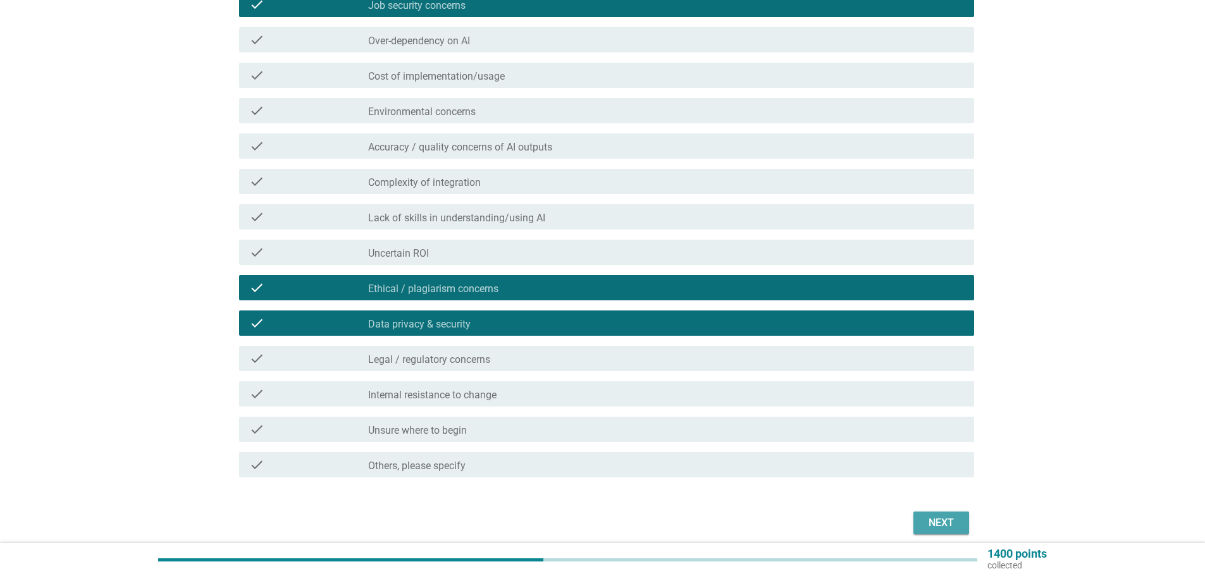
click at [943, 519] on div "Next" at bounding box center [941, 523] width 35 height 15
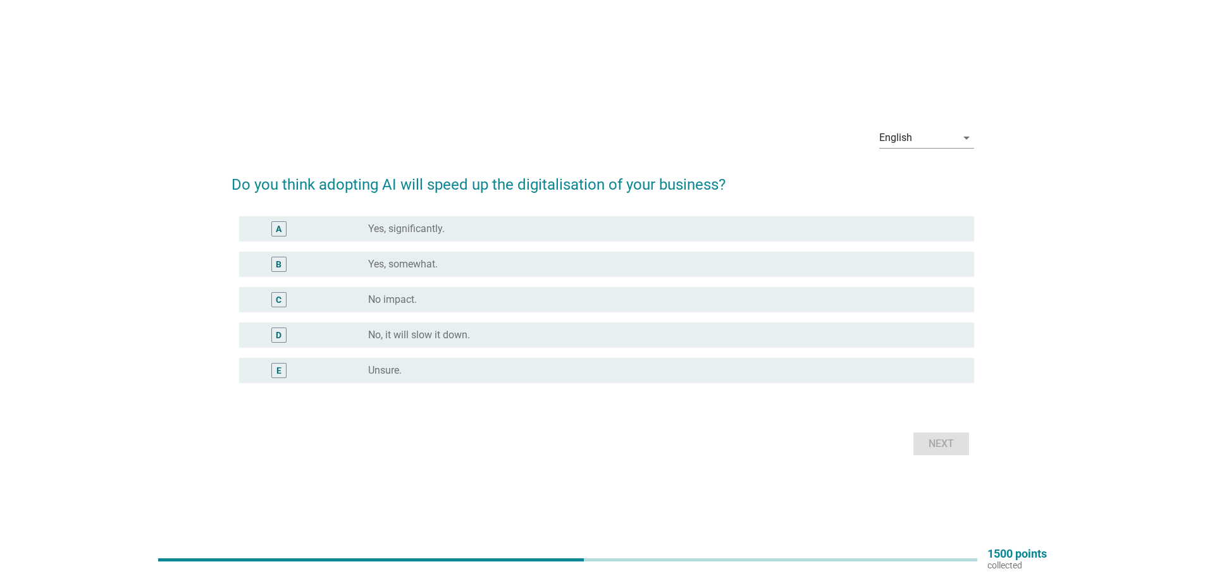
click at [376, 232] on label "Yes, significantly." at bounding box center [406, 229] width 77 height 13
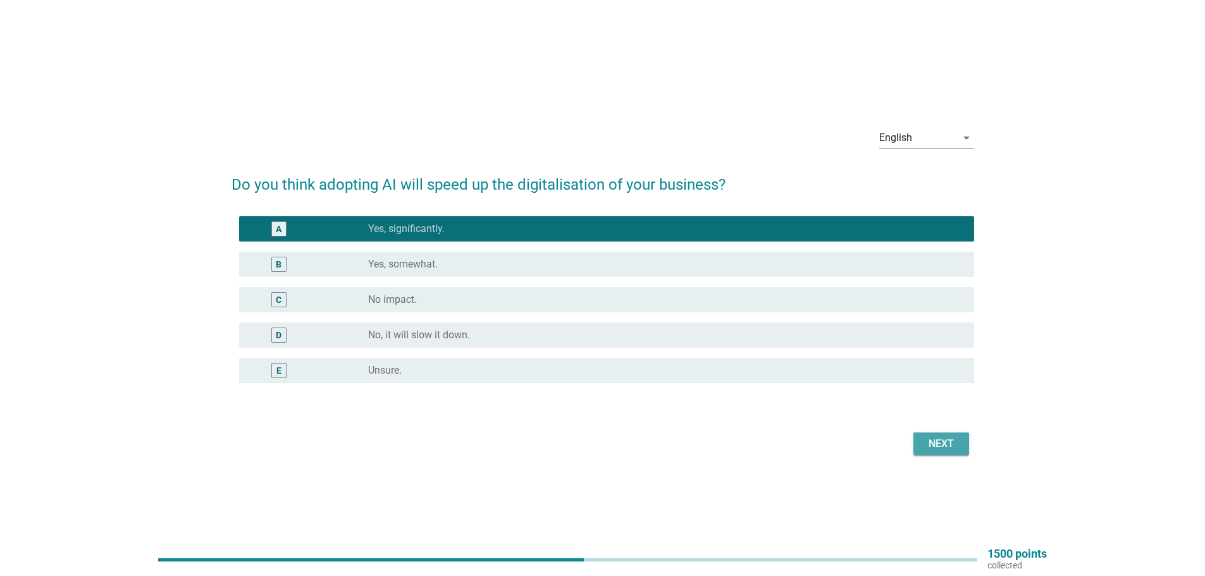
click at [918, 438] on button "Next" at bounding box center [941, 444] width 56 height 23
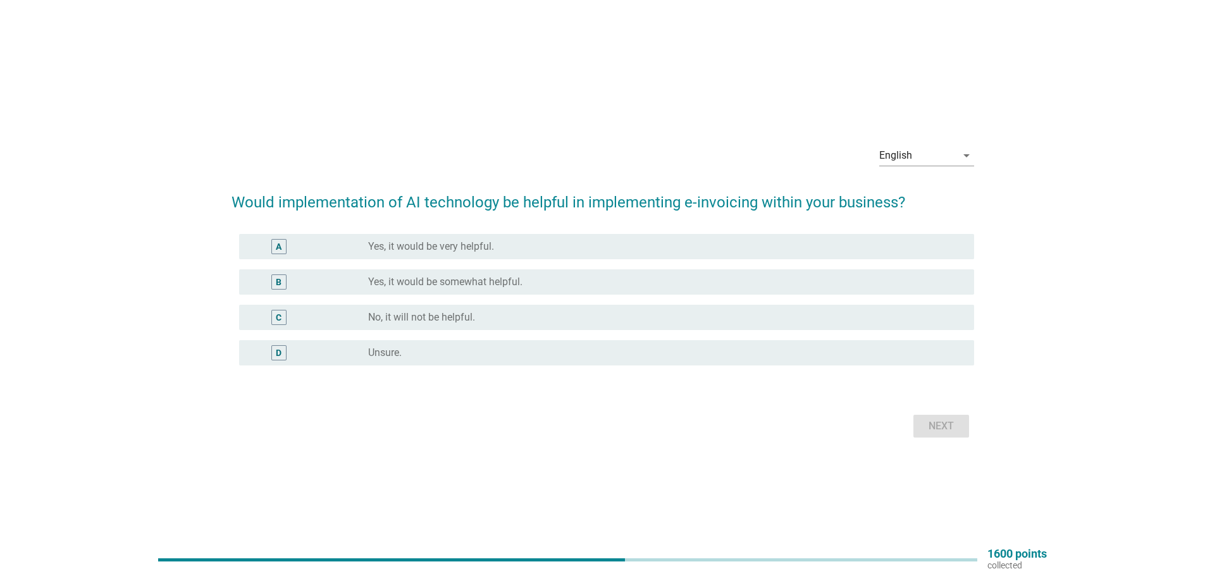
click at [453, 247] on label "Yes, it would be very helpful." at bounding box center [431, 246] width 126 height 13
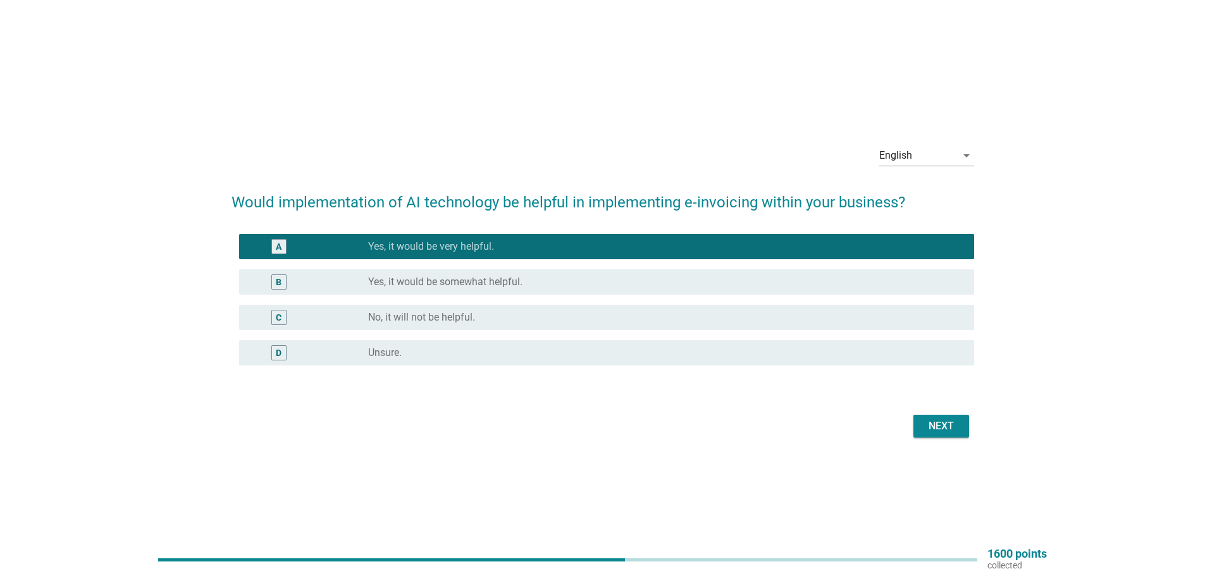
click at [451, 277] on label "Yes, it would be somewhat helpful." at bounding box center [445, 282] width 154 height 13
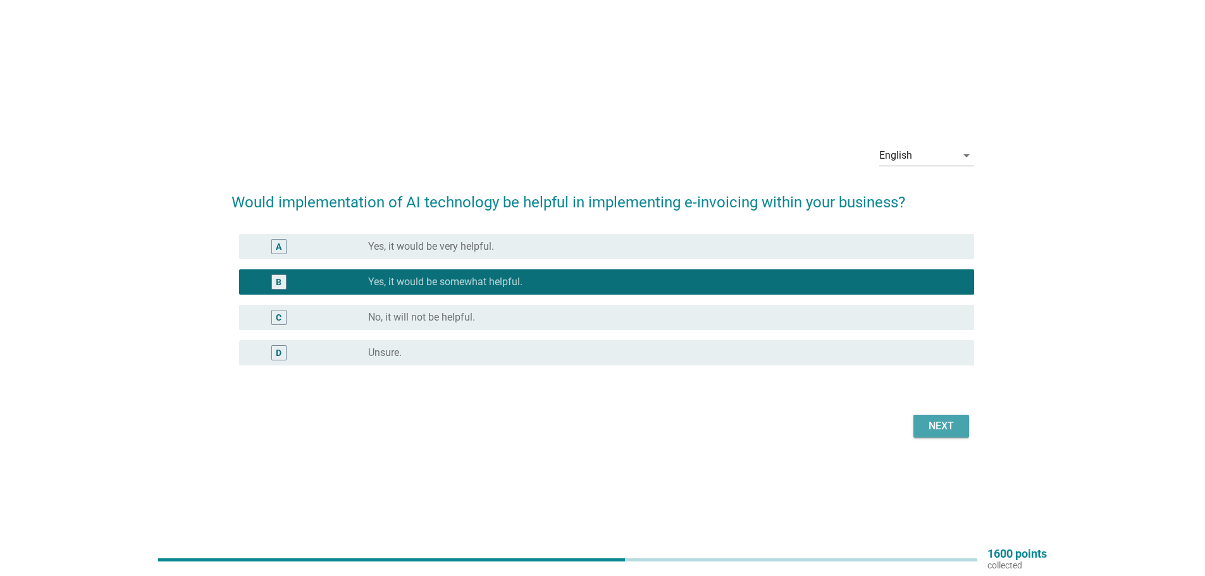
click at [950, 428] on div "Next" at bounding box center [941, 426] width 35 height 15
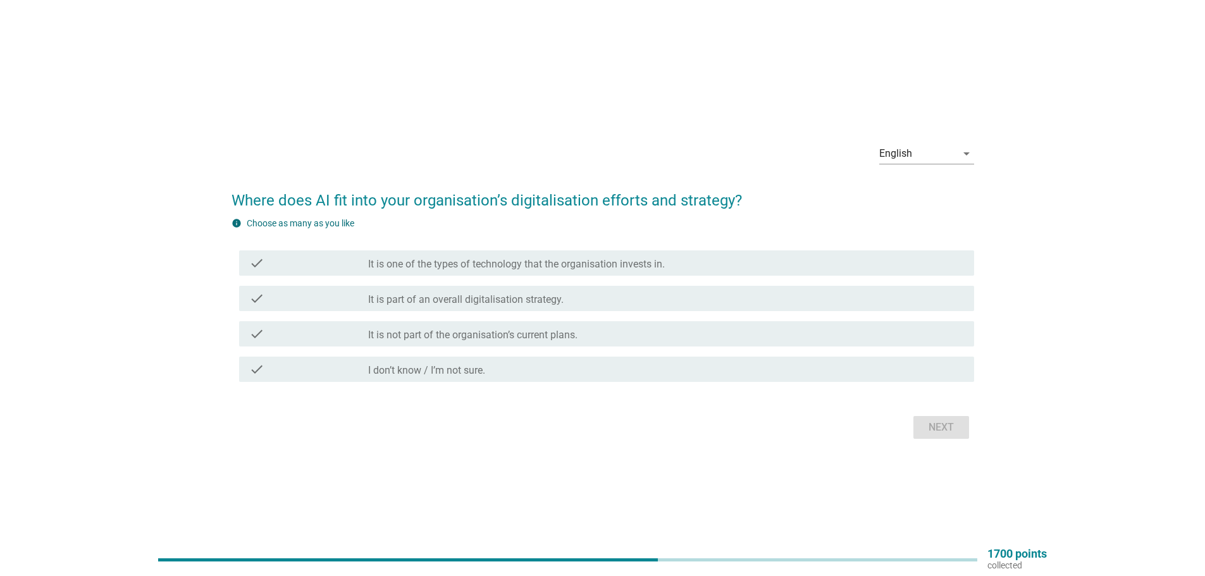
click at [526, 300] on label "It is part of an overall digitalisation strategy." at bounding box center [465, 300] width 195 height 13
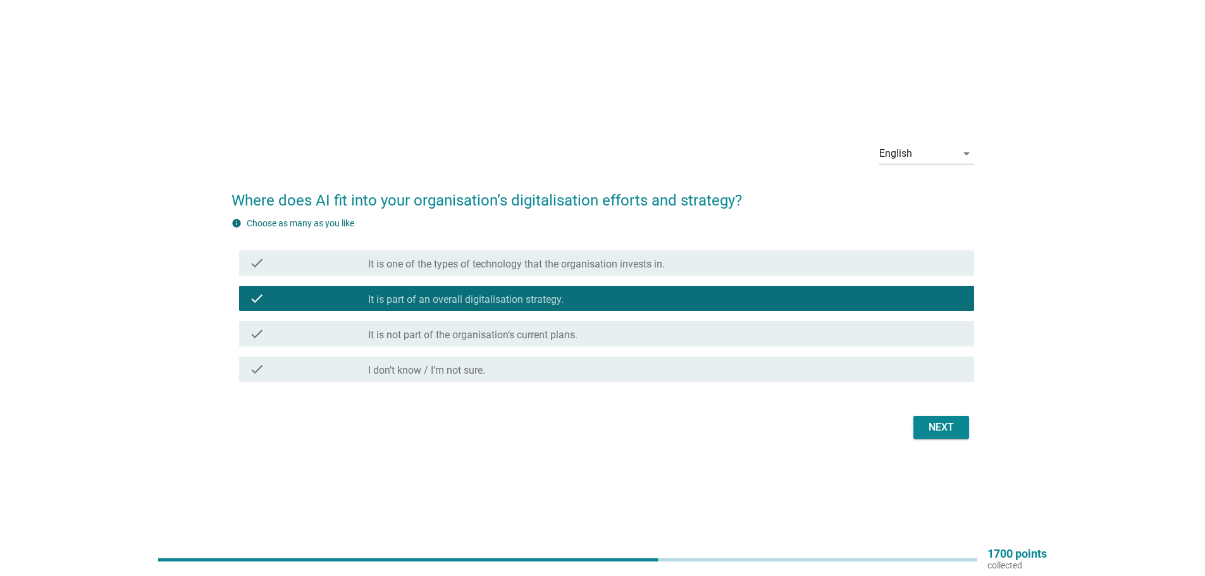
click at [940, 419] on button "Next" at bounding box center [941, 427] width 56 height 23
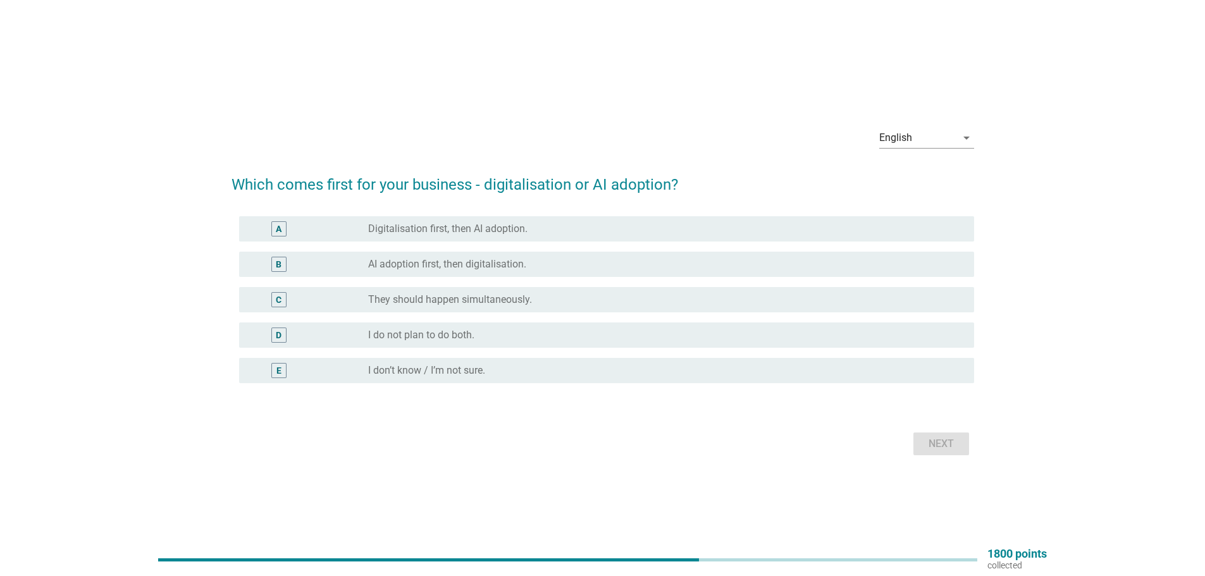
click at [502, 226] on label "Digitalisation first, then AI adoption." at bounding box center [447, 229] width 159 height 13
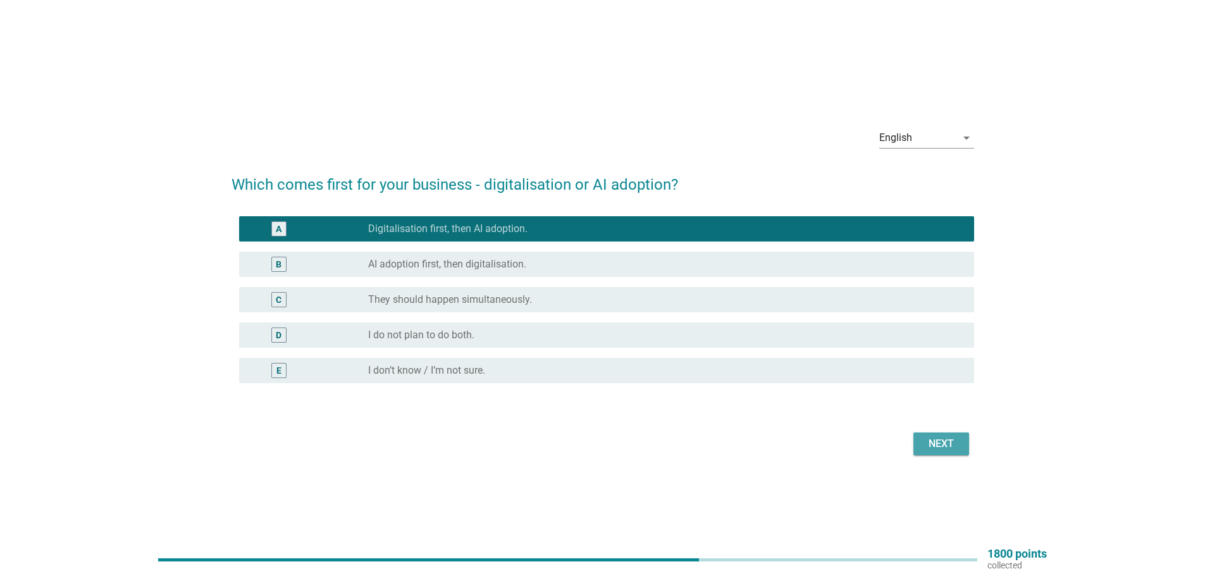
click at [933, 435] on button "Next" at bounding box center [941, 444] width 56 height 23
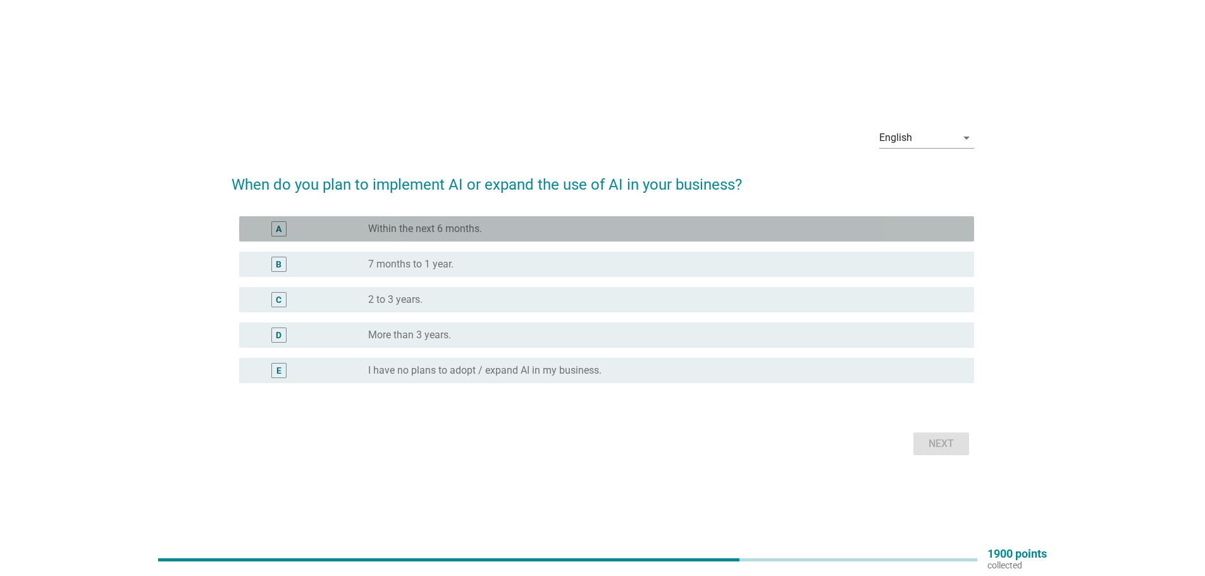
click at [434, 237] on div "A radio_button_unchecked Within the next 6 months." at bounding box center [606, 228] width 735 height 25
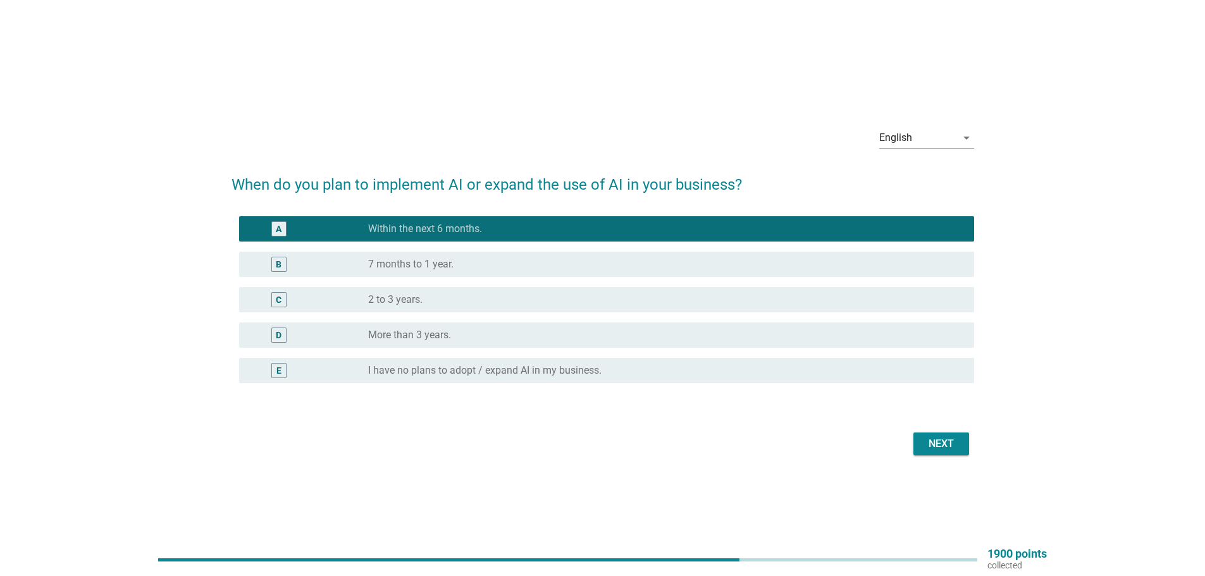
click at [948, 449] on div "Next" at bounding box center [941, 444] width 35 height 15
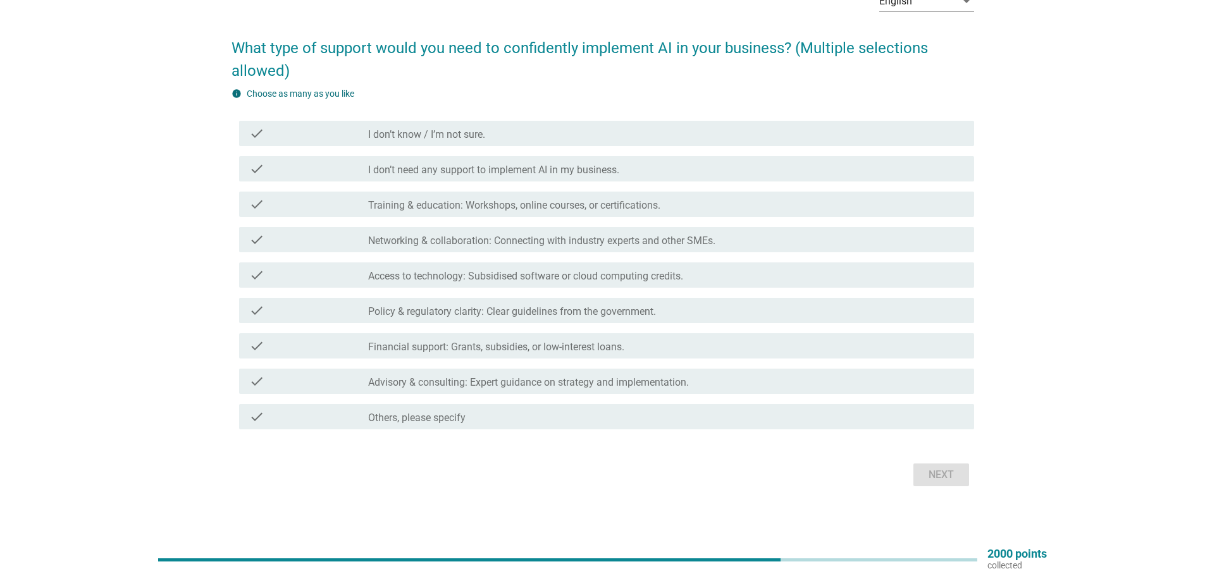
scroll to position [80, 0]
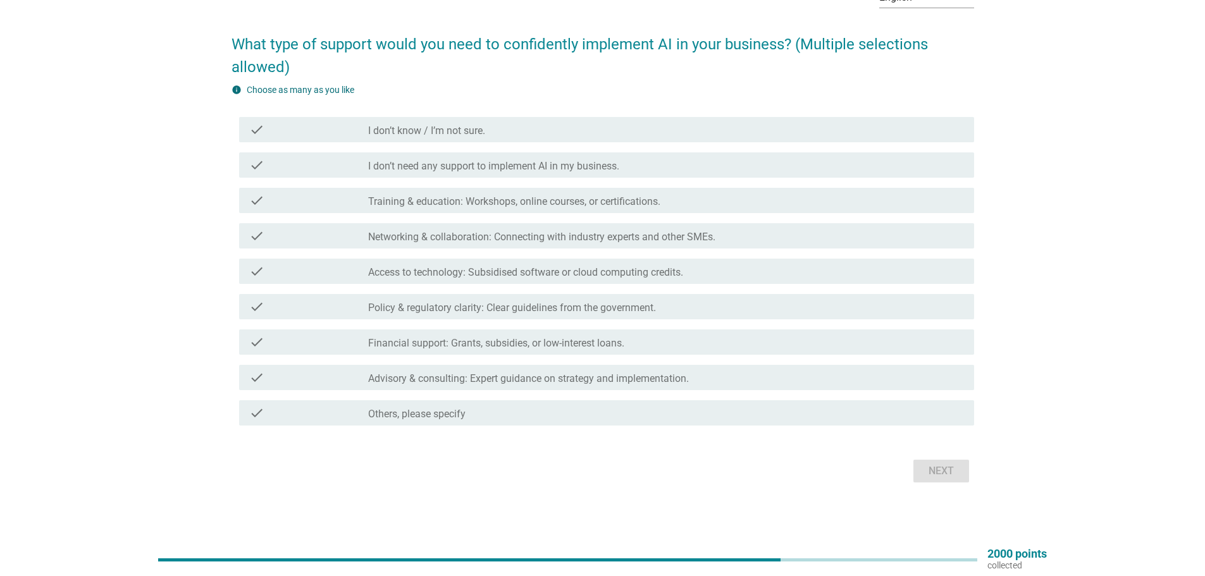
click at [461, 202] on label "Training & education: Workshops, online courses, or certifications." at bounding box center [514, 201] width 292 height 13
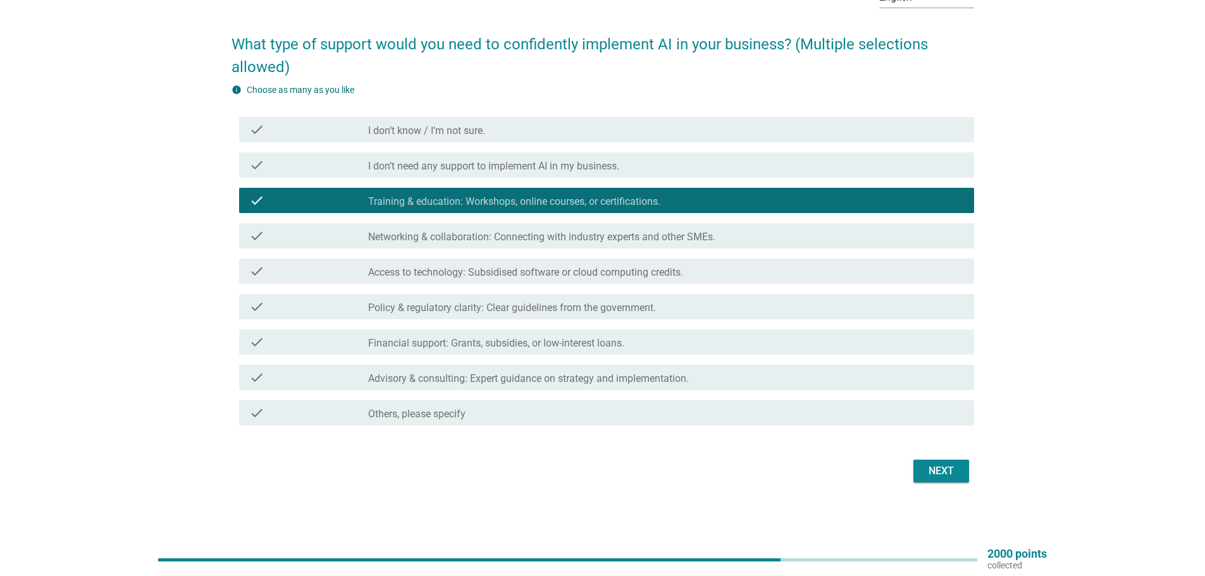
click at [482, 242] on label "Networking & collaboration: Connecting with industry experts and other SMEs." at bounding box center [541, 237] width 347 height 13
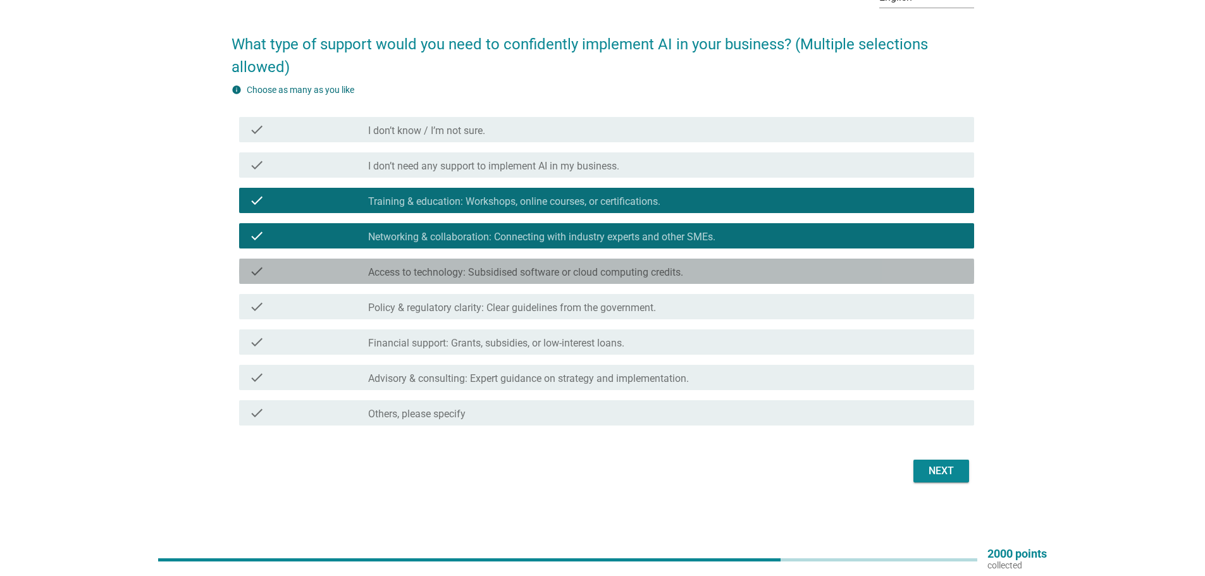
click at [476, 271] on label "Access to technology: Subsidised software or cloud computing credits." at bounding box center [525, 272] width 315 height 13
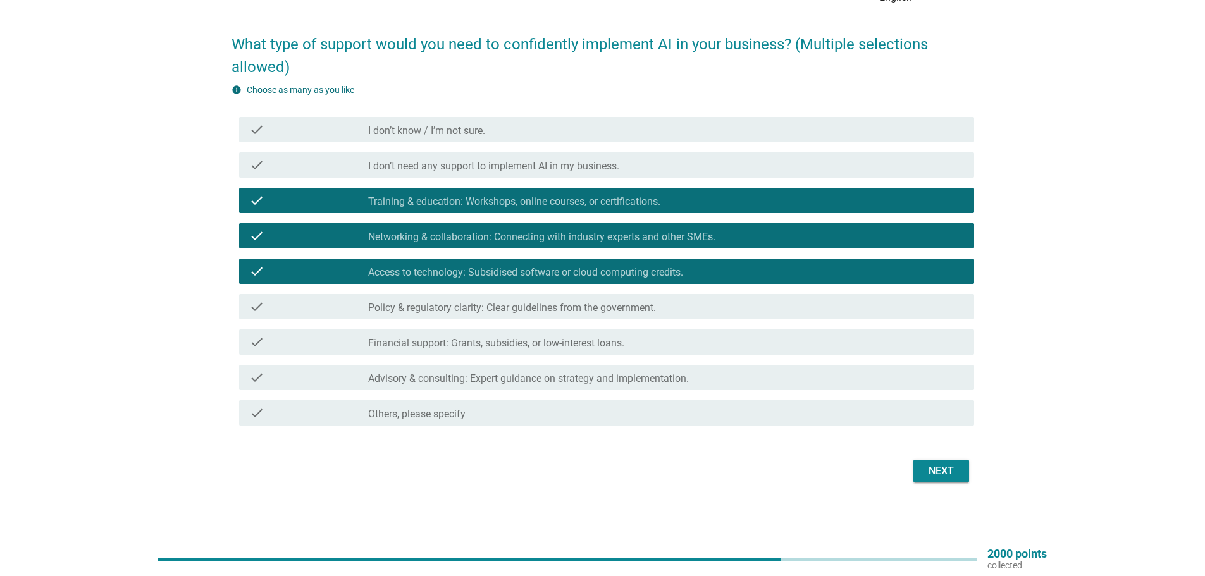
click at [475, 313] on label "Policy & regulatory clarity: Clear guidelines from the government." at bounding box center [512, 308] width 288 height 13
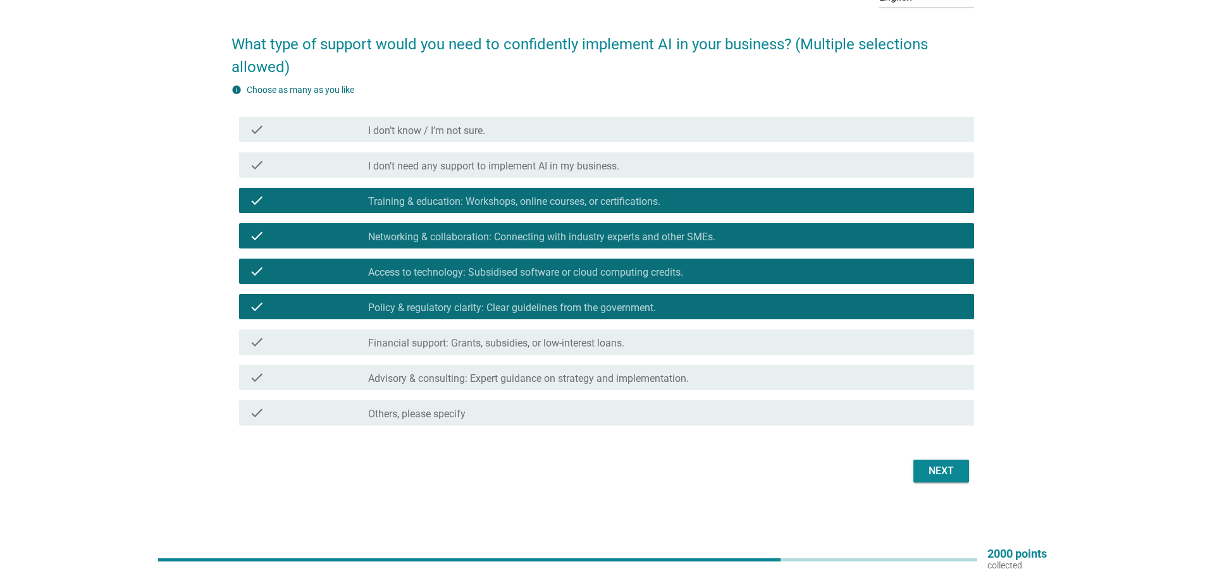
click at [499, 345] on label "Financial support: Grants, subsidies, or low-interest loans." at bounding box center [496, 343] width 256 height 13
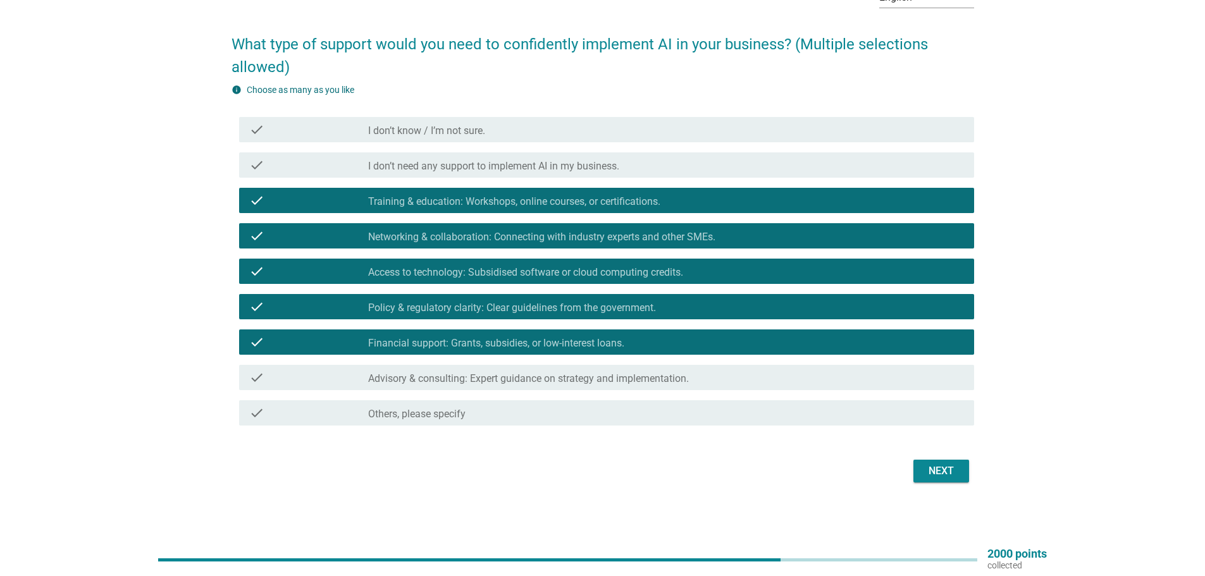
click at [533, 380] on label "Advisory & consulting: Expert guidance on strategy and implementation." at bounding box center [528, 379] width 321 height 13
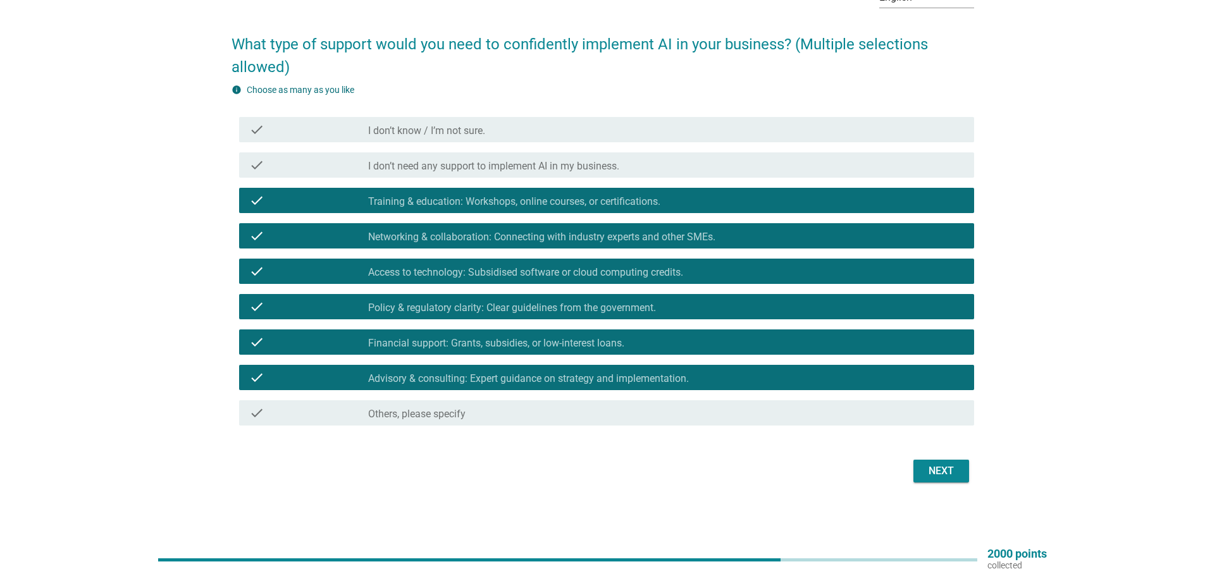
click at [967, 474] on button "Next" at bounding box center [941, 471] width 56 height 23
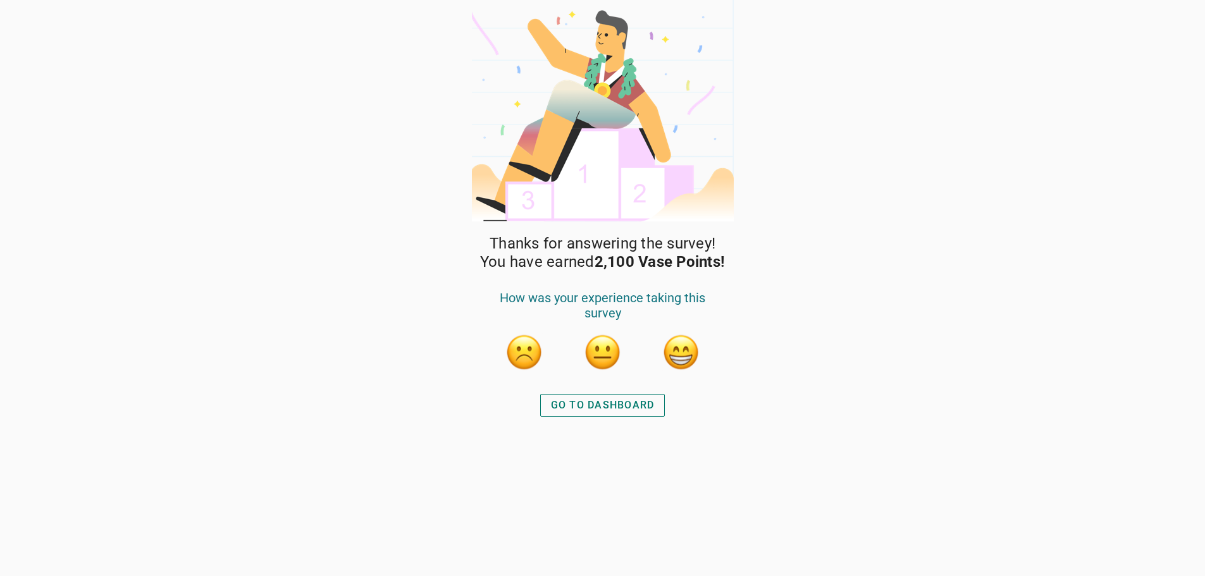
click at [626, 409] on div "GO TO DASHBOARD" at bounding box center [603, 405] width 104 height 15
